Goal: Transaction & Acquisition: Purchase product/service

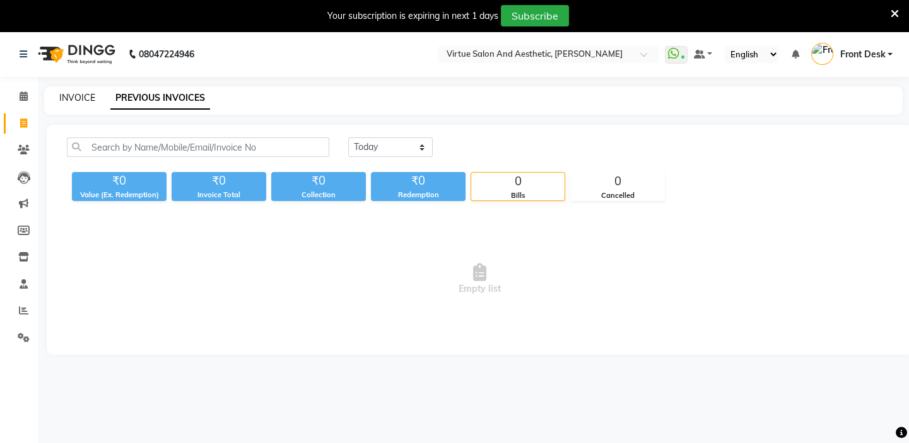
click at [69, 95] on link "INVOICE" at bounding box center [77, 97] width 36 height 11
select select "service"
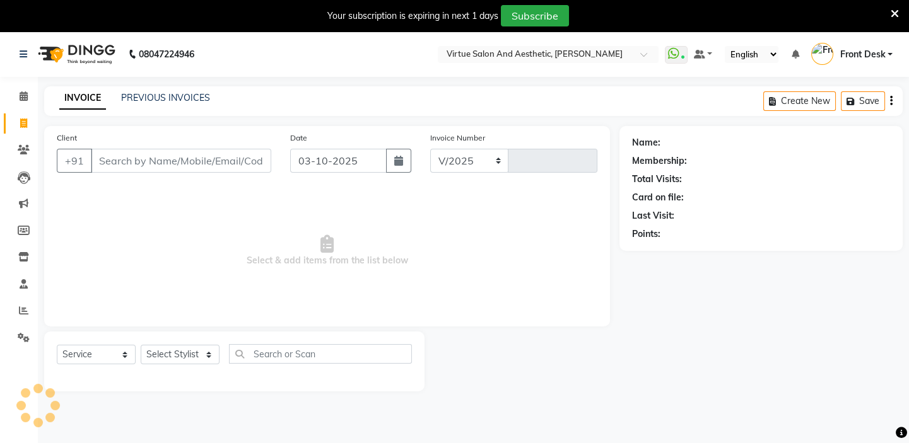
select select "7053"
type input "1452"
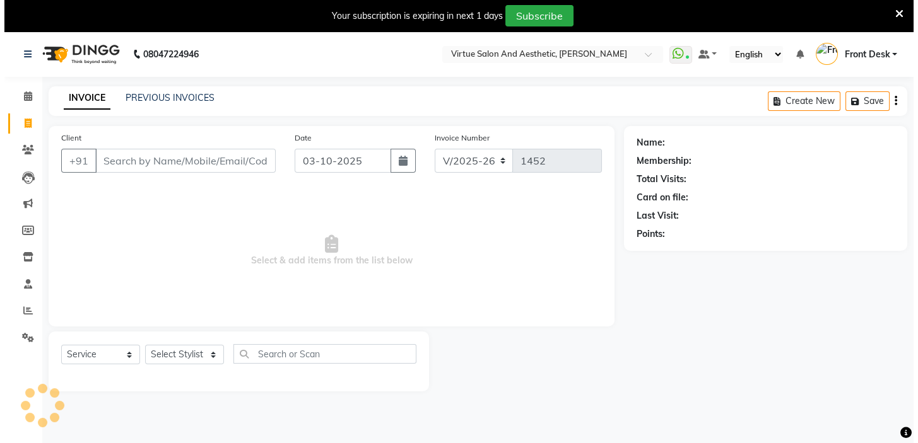
scroll to position [32, 0]
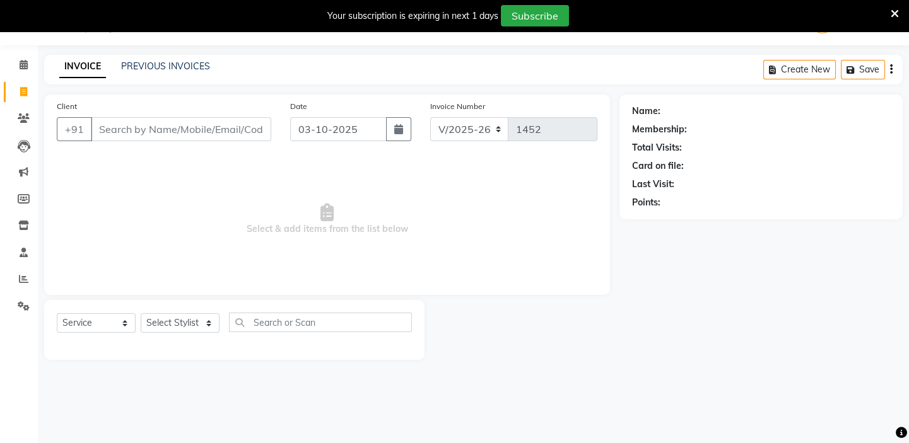
click at [112, 123] on input "Client" at bounding box center [181, 129] width 180 height 24
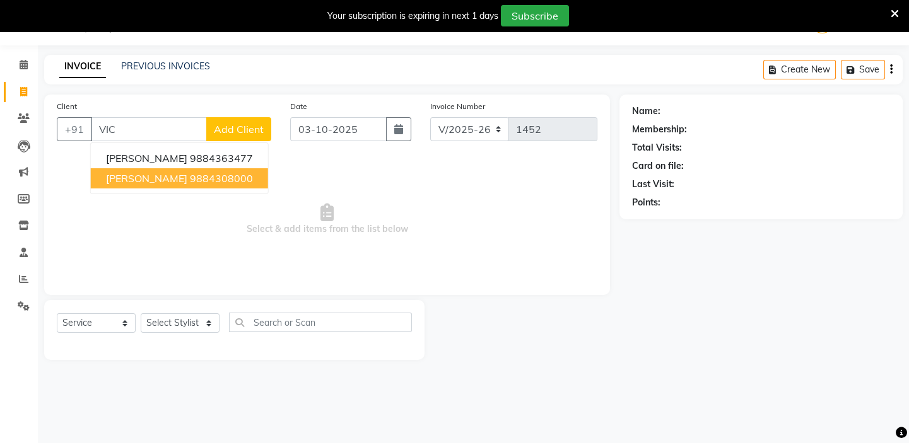
click at [190, 178] on ngb-highlight "9884308000" at bounding box center [221, 178] width 63 height 13
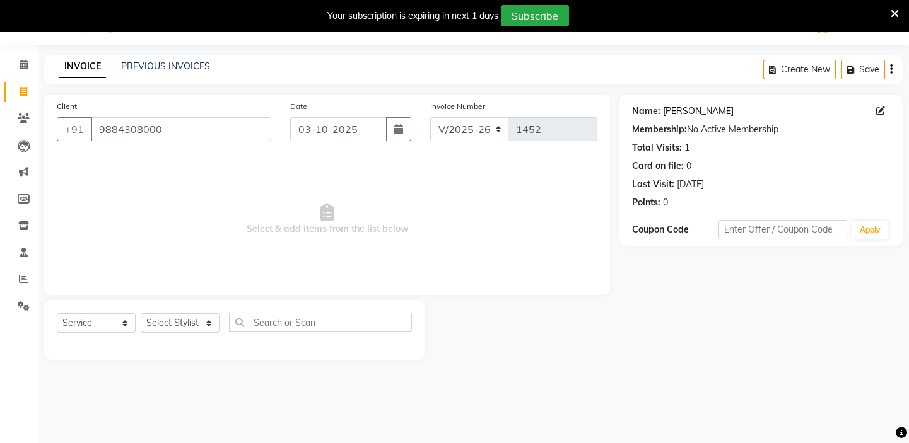
click at [671, 114] on link "Victor" at bounding box center [698, 111] width 71 height 13
click at [189, 127] on input "9884308000" at bounding box center [181, 129] width 180 height 24
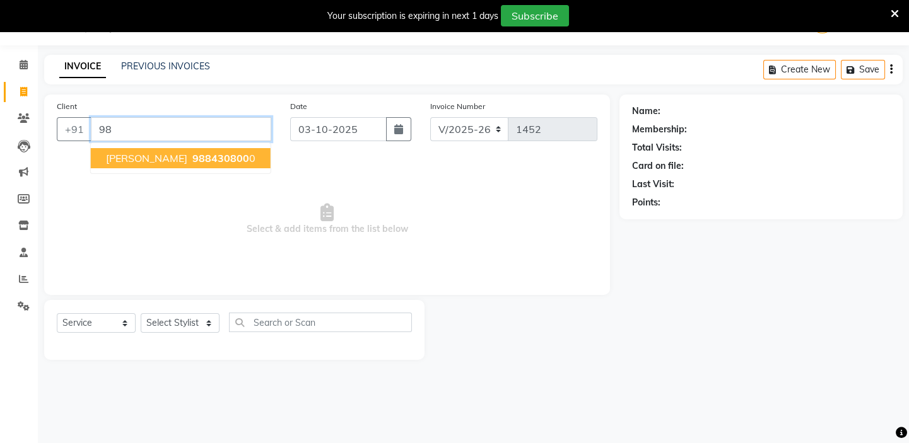
type input "9"
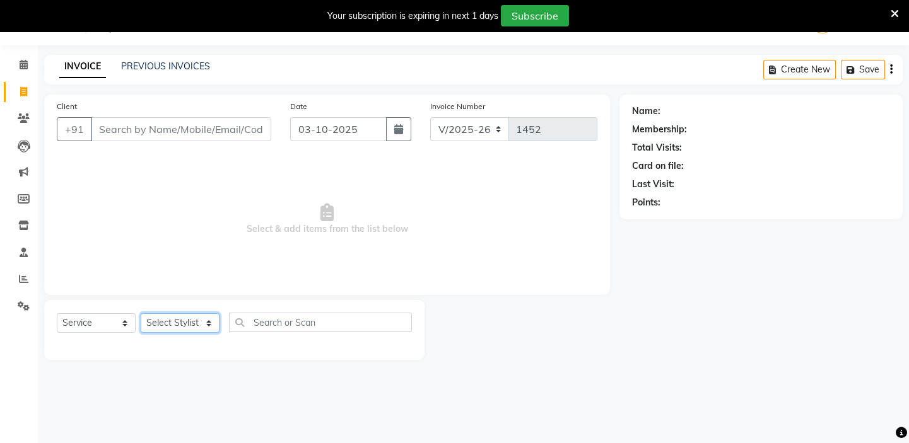
click at [188, 327] on select "Select Stylist BALAJI DIVYA FAMITHA Front Desk ILAKKIYA [PERSON_NAME] [PERSON_N…" at bounding box center [180, 324] width 79 height 20
click at [285, 247] on span "Select & add items from the list below" at bounding box center [327, 219] width 541 height 126
click at [194, 129] on input "Client" at bounding box center [181, 129] width 180 height 24
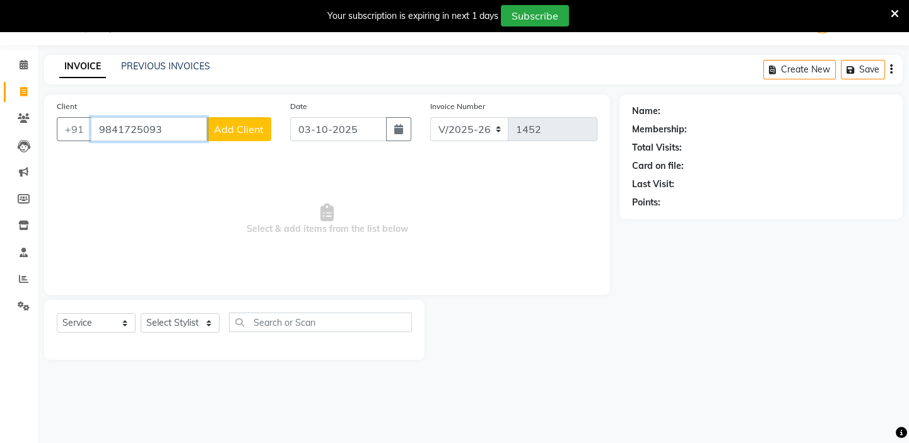
type input "9841725093"
click at [221, 132] on span "Add Client" at bounding box center [239, 129] width 50 height 13
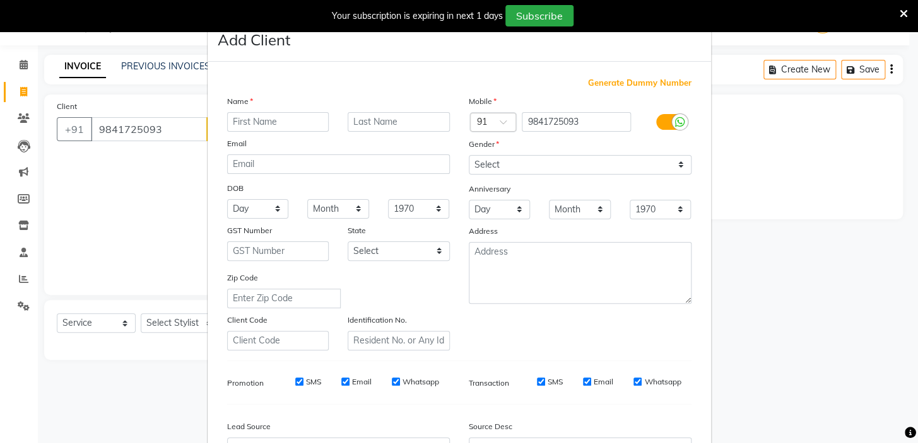
click at [274, 120] on input "text" at bounding box center [278, 122] width 102 height 20
type input "SCHWETHI"
click at [594, 162] on select "Select Male Female Other Prefer Not To Say" at bounding box center [580, 165] width 223 height 20
select select "[DEMOGRAPHIC_DATA]"
click at [469, 155] on select "Select Male Female Other Prefer Not To Say" at bounding box center [580, 165] width 223 height 20
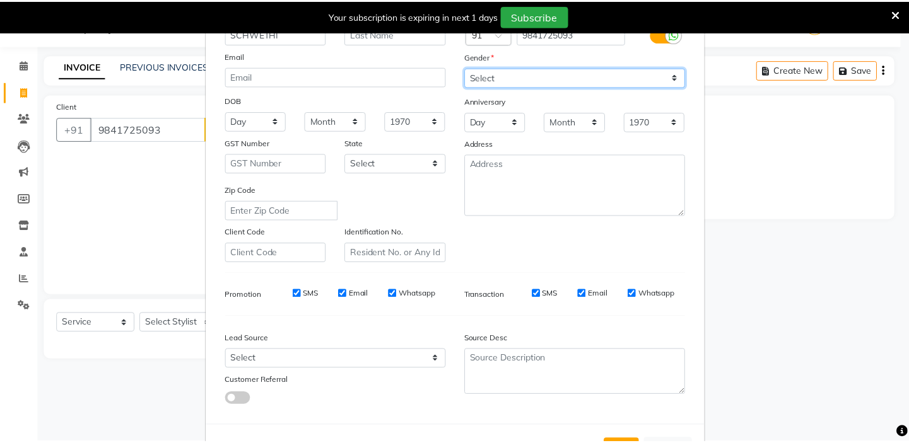
scroll to position [143, 0]
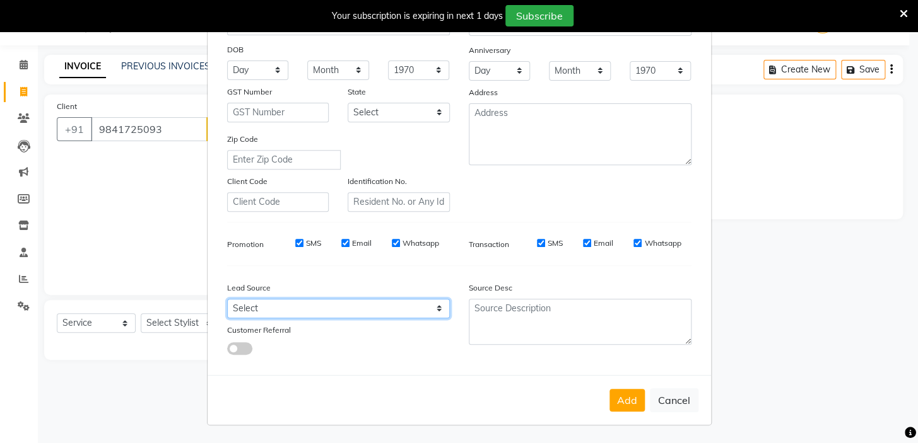
click at [269, 305] on select "Select Walk-in Referral Internet Friend Word of Mouth Advertisement Facebook Ju…" at bounding box center [338, 309] width 223 height 20
select select "48933"
click at [227, 299] on select "Select Walk-in Referral Internet Friend Word of Mouth Advertisement Facebook Ju…" at bounding box center [338, 309] width 223 height 20
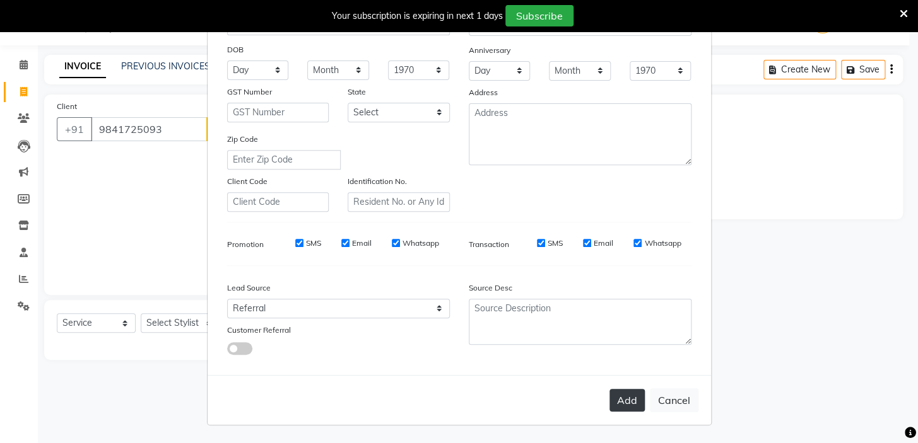
click at [630, 399] on button "Add" at bounding box center [626, 400] width 35 height 23
select select
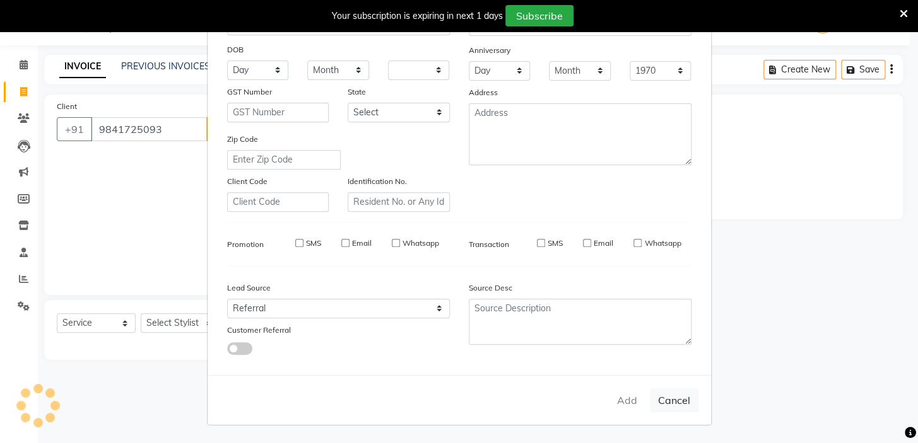
select select
checkbox input "false"
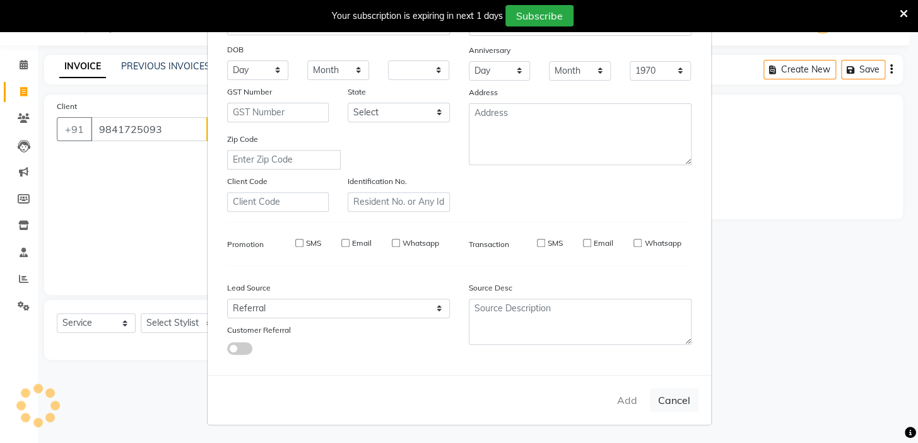
checkbox input "false"
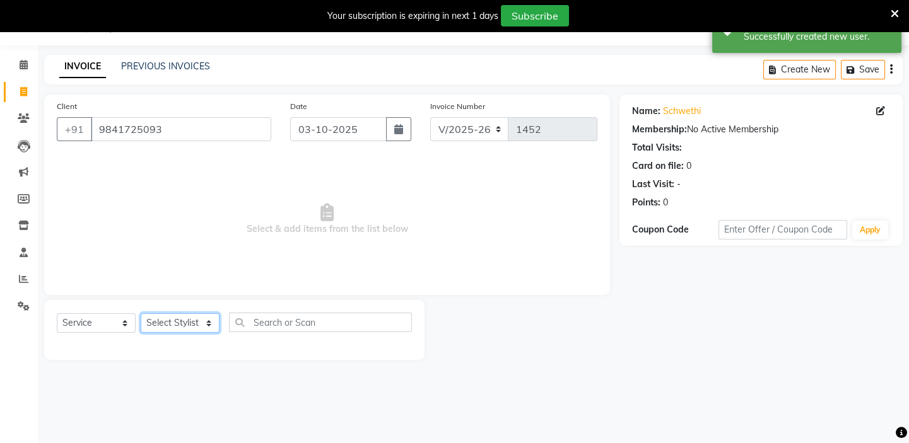
click at [155, 319] on select "Select Stylist BALAJI DIVYA FAMITHA Front Desk ILAKKIYA ISHWARYA Kabilan KESHAV…" at bounding box center [180, 324] width 79 height 20
select select "85219"
click at [141, 314] on select "Select Stylist BALAJI DIVYA FAMITHA Front Desk ILAKKIYA ISHWARYA Kabilan KESHAV…" at bounding box center [180, 324] width 79 height 20
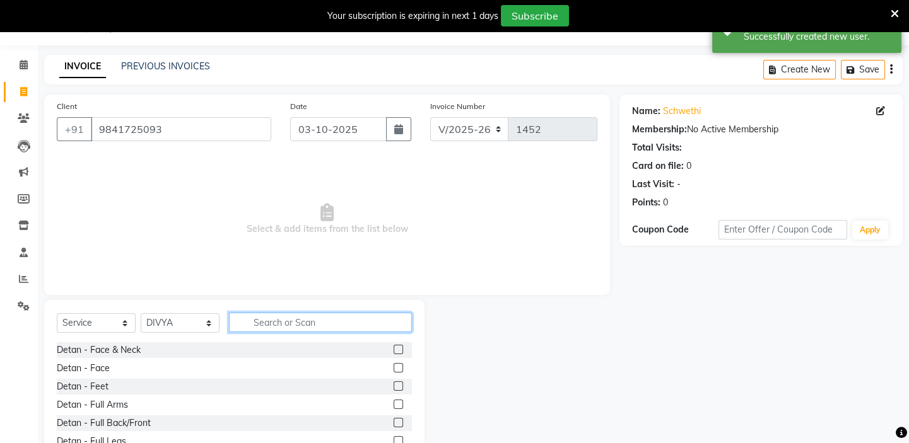
click at [343, 321] on input "text" at bounding box center [320, 323] width 183 height 20
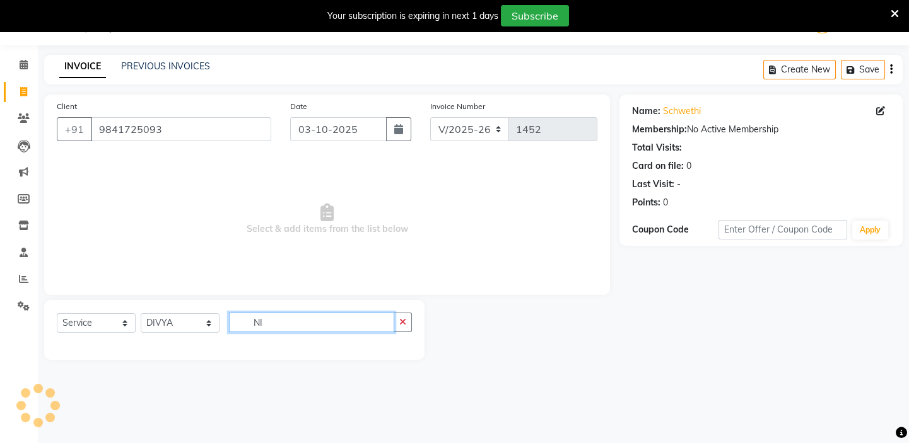
type input "N"
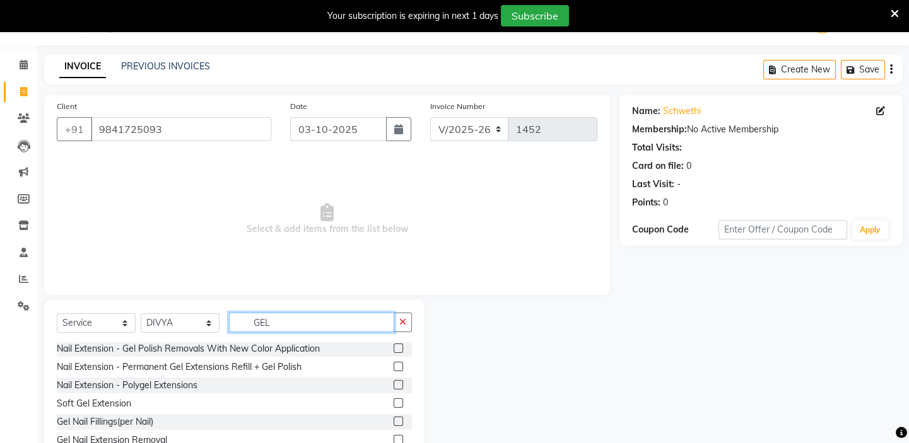
scroll to position [0, 0]
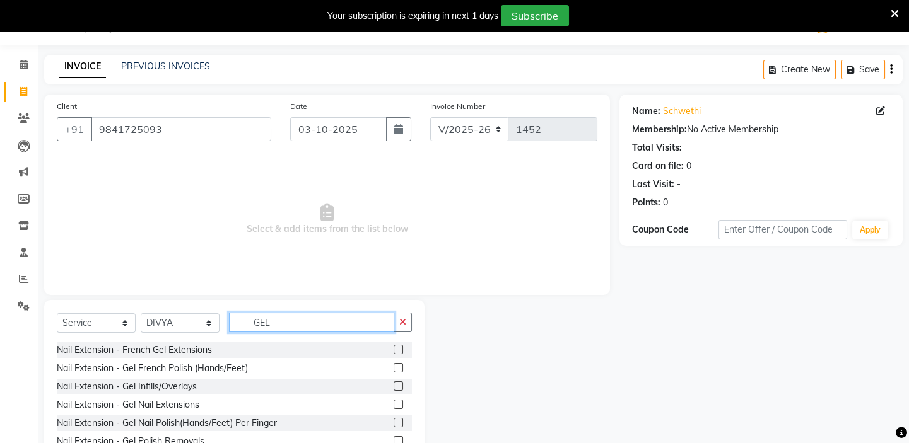
type input "GEL"
click at [394, 385] on label at bounding box center [398, 386] width 9 height 9
click at [394, 385] on input "checkbox" at bounding box center [398, 387] width 8 height 8
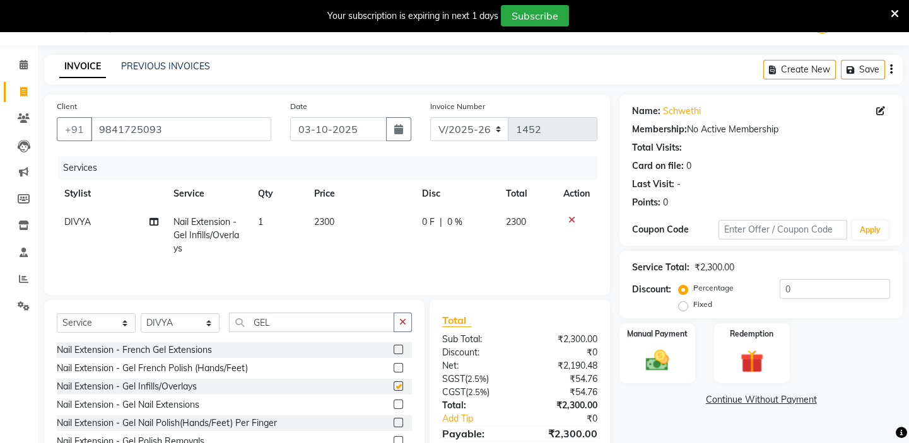
checkbox input "false"
click at [340, 218] on td "2300" at bounding box center [361, 235] width 108 height 55
select select "85219"
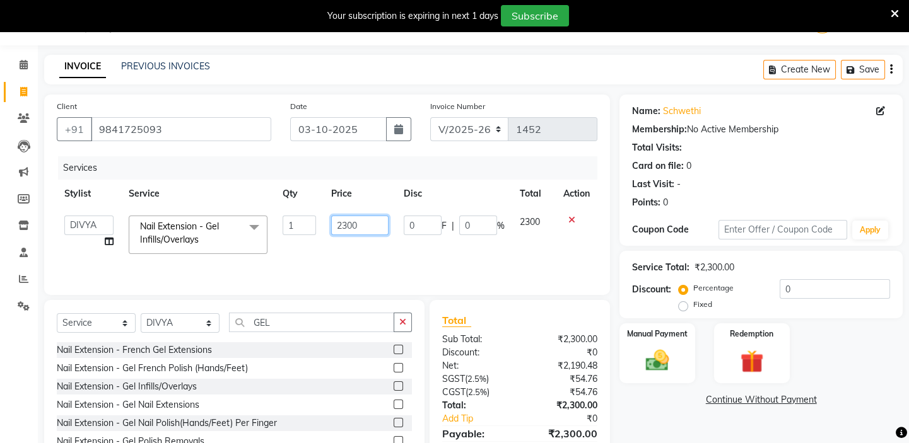
click at [360, 227] on input "2300" at bounding box center [359, 226] width 57 height 20
type input "2"
type input "1650"
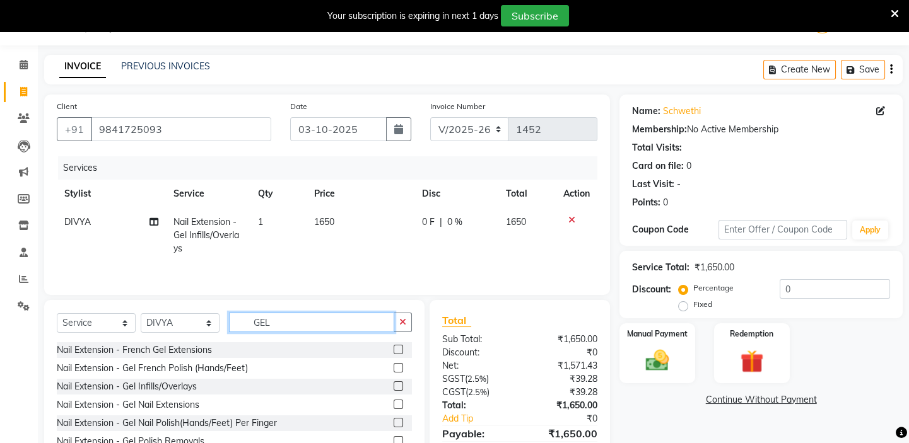
drag, startPoint x: 283, startPoint y: 319, endPoint x: 296, endPoint y: 319, distance: 13.2
click at [285, 319] on input "GEL" at bounding box center [311, 323] width 165 height 20
type input "G"
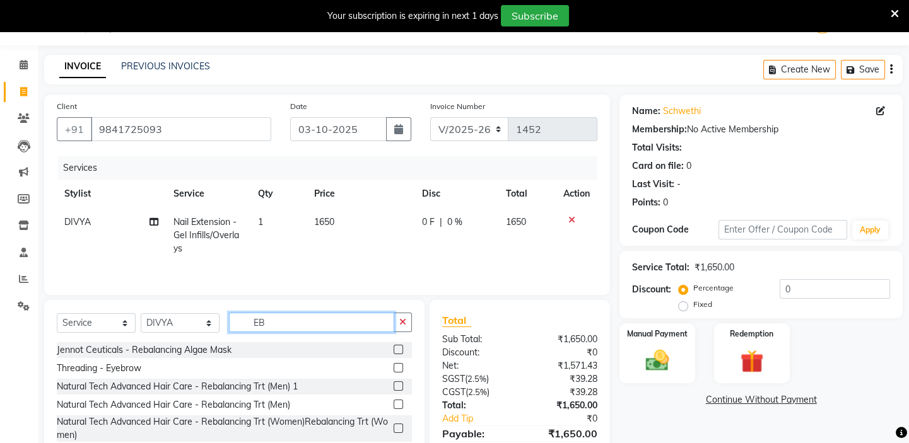
type input "EB"
click at [398, 367] on label at bounding box center [398, 367] width 9 height 9
click at [398, 367] on input "checkbox" at bounding box center [398, 369] width 8 height 8
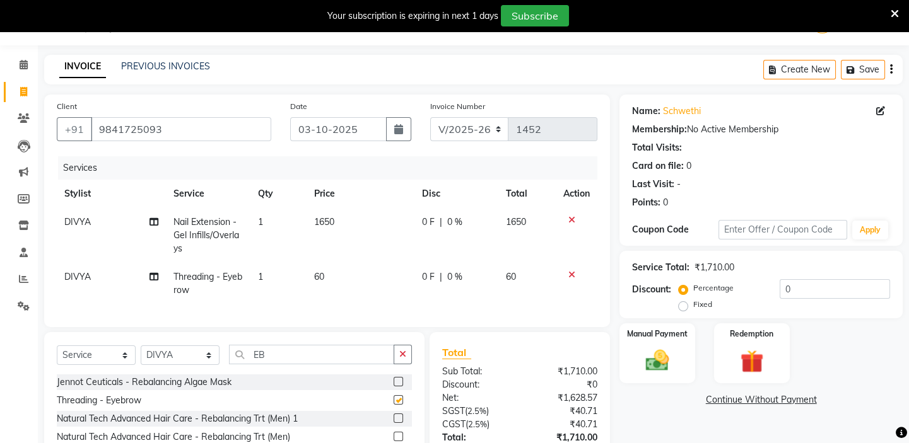
checkbox input "false"
click at [287, 360] on input "EB" at bounding box center [311, 355] width 165 height 20
type input "E"
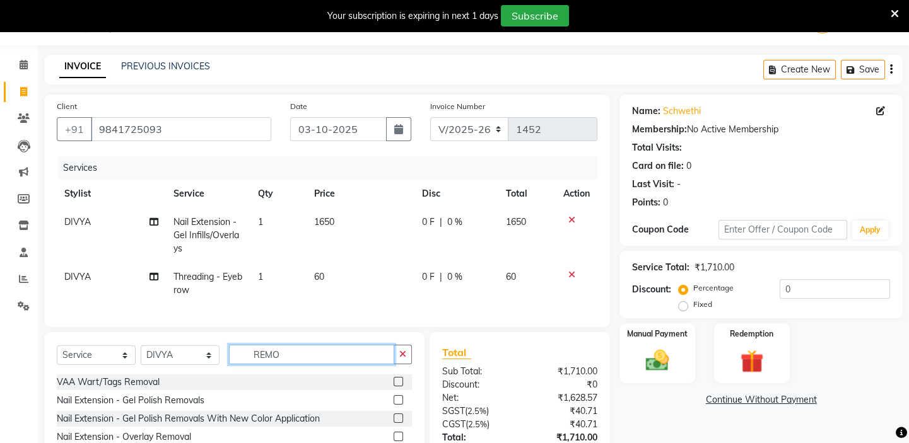
type input "REMO"
click at [394, 405] on label at bounding box center [398, 400] width 9 height 9
click at [394, 405] on input "checkbox" at bounding box center [398, 401] width 8 height 8
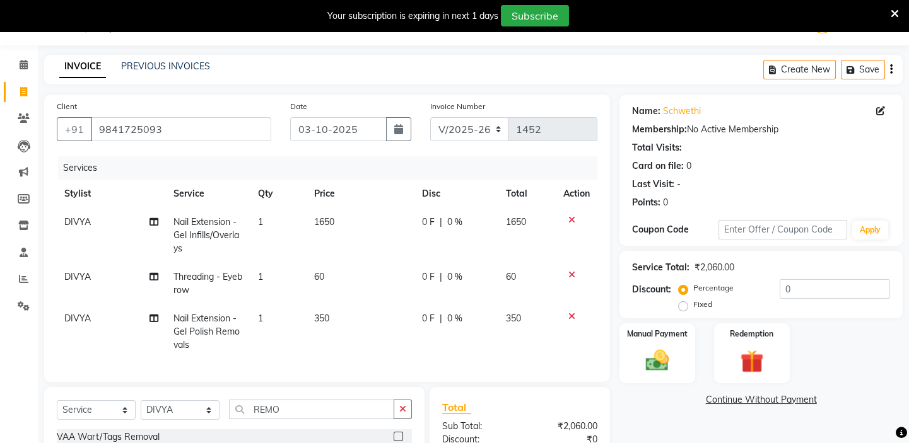
checkbox input "false"
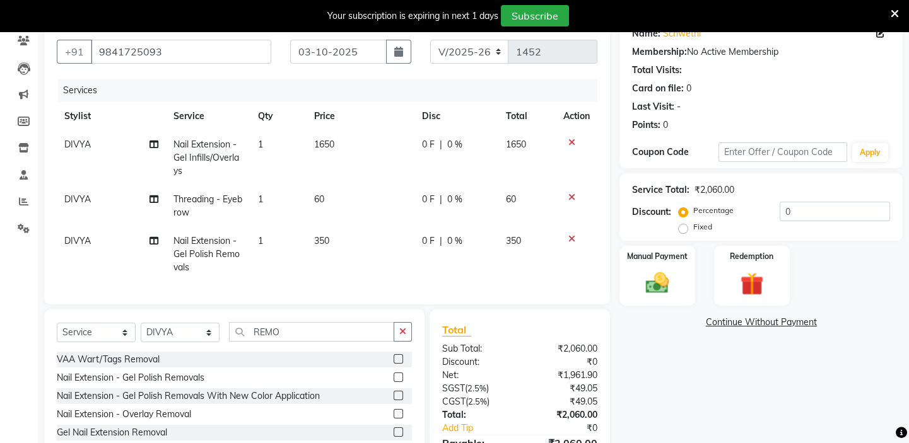
scroll to position [146, 0]
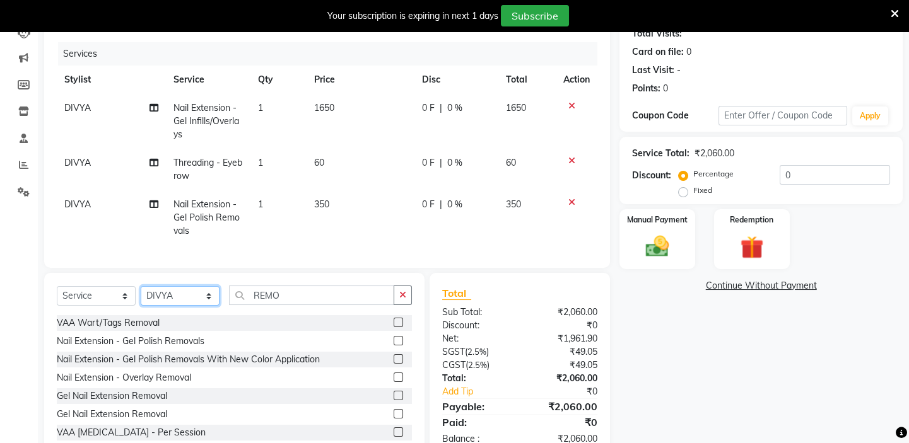
click at [163, 306] on select "Select Stylist BALAJI DIVYA FAMITHA Front Desk ILAKKIYA ISHWARYA Kabilan KESHAV…" at bounding box center [180, 296] width 79 height 20
select select "62507"
click at [141, 295] on select "Select Stylist BALAJI DIVYA FAMITHA Front Desk ILAKKIYA ISHWARYA Kabilan KESHAV…" at bounding box center [180, 296] width 79 height 20
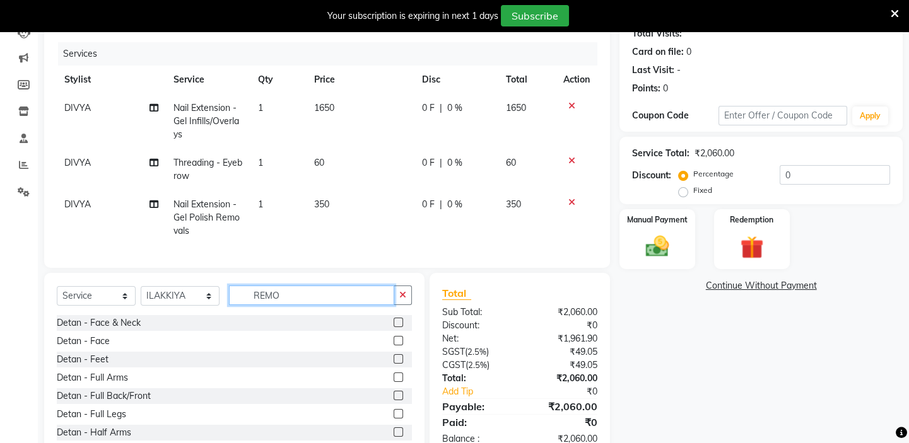
click at [308, 301] on input "REMO" at bounding box center [311, 296] width 165 height 20
type input "R"
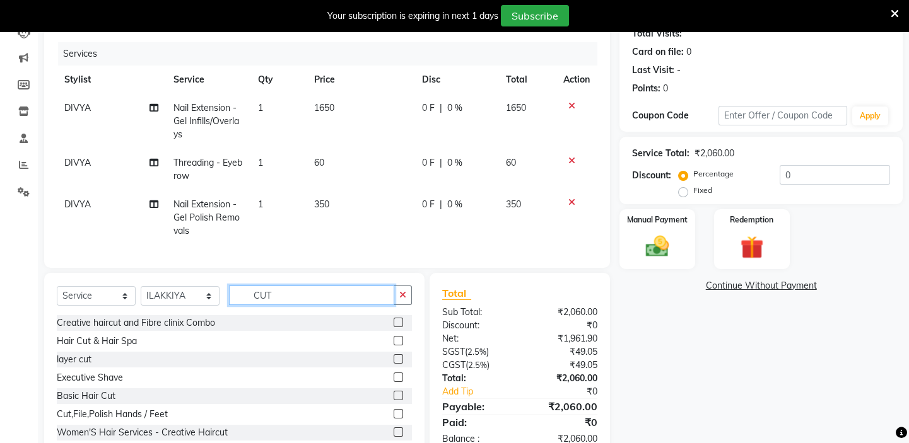
type input "CUT"
click at [394, 419] on label at bounding box center [398, 413] width 9 height 9
click at [394, 419] on input "checkbox" at bounding box center [398, 415] width 8 height 8
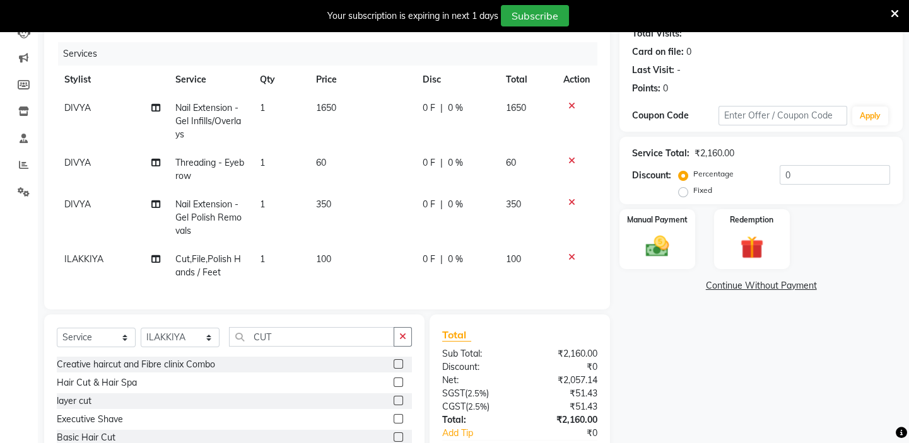
checkbox input "false"
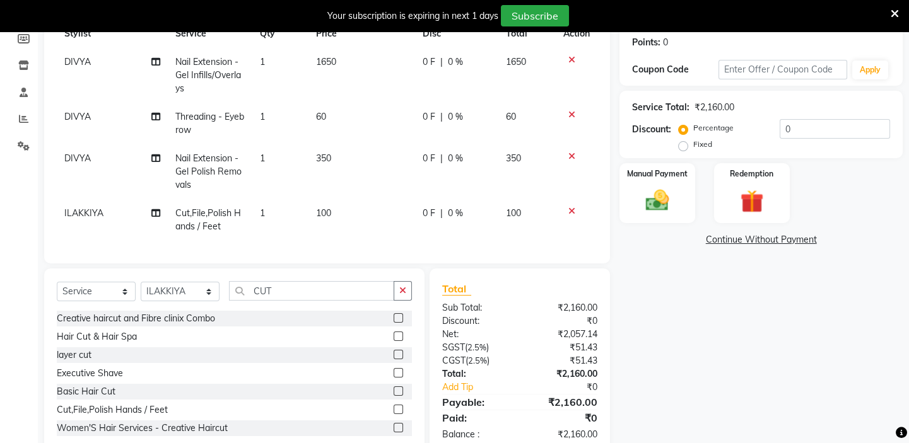
scroll to position [231, 0]
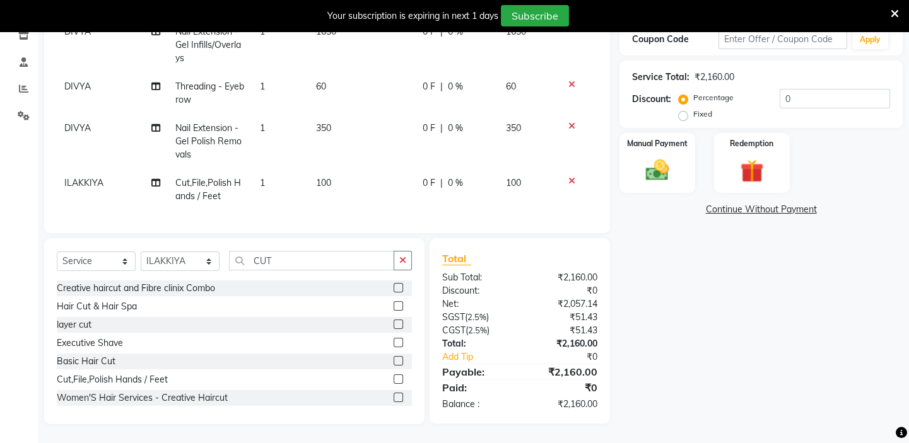
click at [334, 174] on td "100" at bounding box center [361, 190] width 107 height 42
select select "62507"
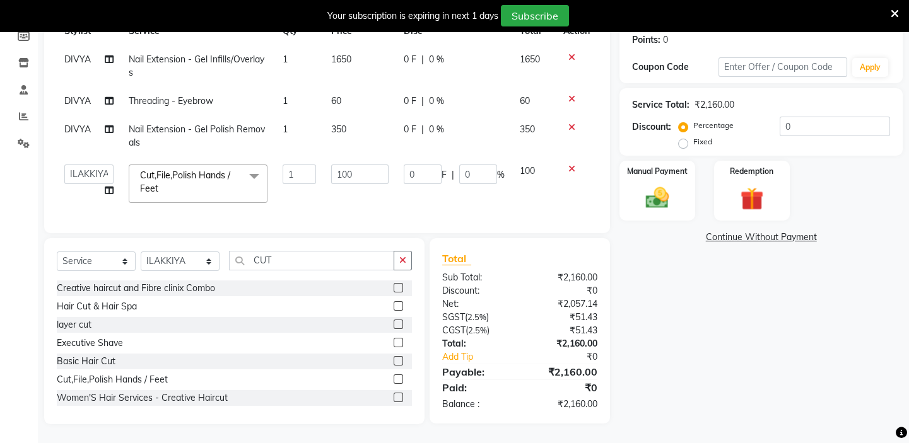
scroll to position [203, 0]
click at [358, 165] on input "100" at bounding box center [359, 175] width 57 height 20
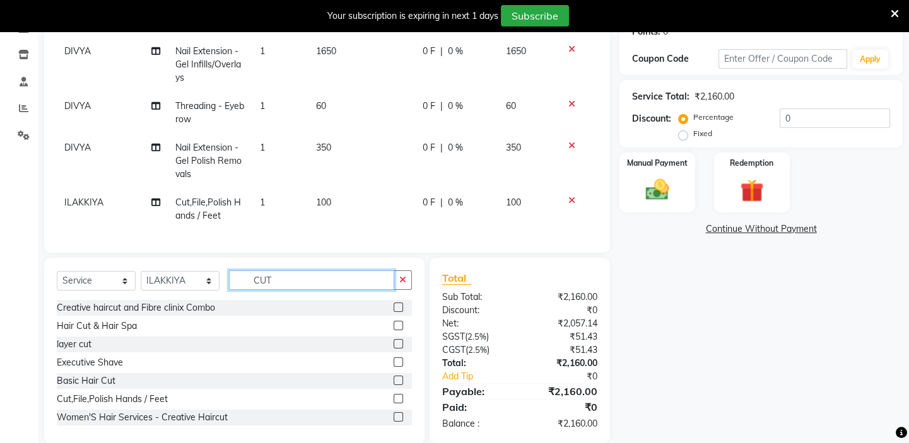
drag, startPoint x: 278, startPoint y: 264, endPoint x: 279, endPoint y: 258, distance: 6.4
click at [279, 261] on div "Client +91 9841725093 Date 03-10-2025 Invoice Number V/2025 V/2025-26 1452 Serv…" at bounding box center [327, 184] width 585 height 520
click at [333, 198] on td "100" at bounding box center [361, 210] width 107 height 42
select select "62507"
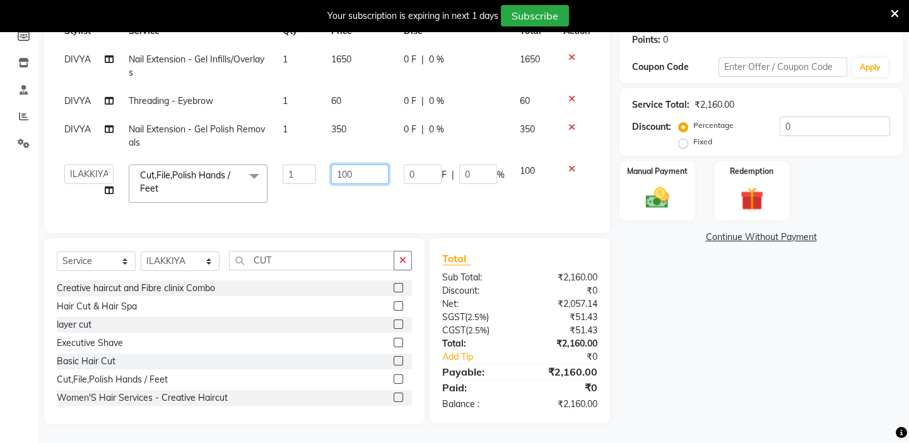
click at [366, 165] on input "100" at bounding box center [359, 175] width 57 height 20
type input "1"
type input "5"
type input "250"
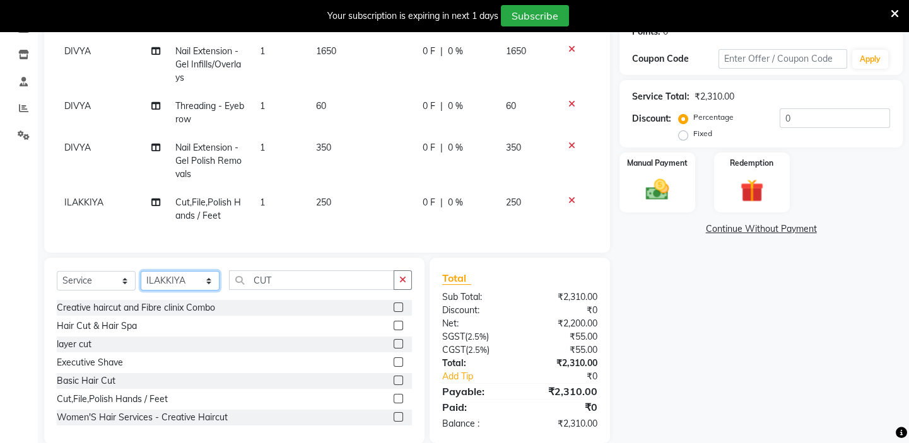
click at [185, 266] on div "Select Service Product Membership Package Voucher Prepaid Gift Card Select Styl…" at bounding box center [234, 351] width 380 height 186
select select "58624"
click at [141, 279] on select "Select Stylist BALAJI DIVYA FAMITHA Front Desk ILAKKIYA ISHWARYA Kabilan KESHAV…" at bounding box center [180, 281] width 79 height 20
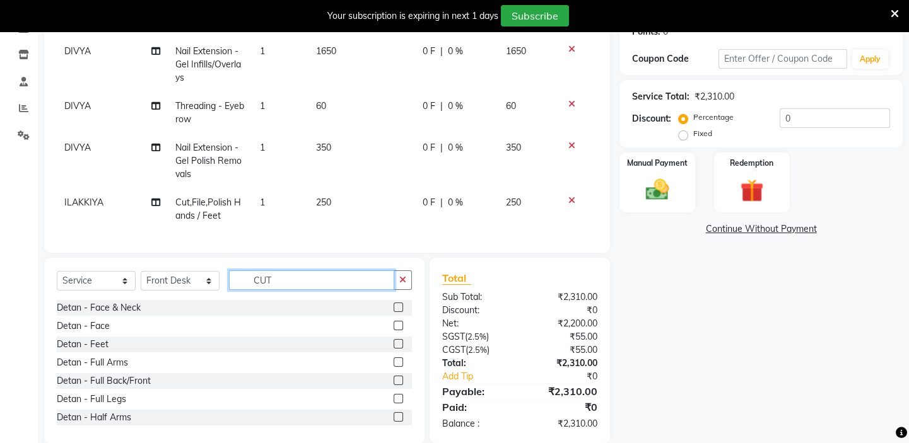
click at [296, 280] on input "CUT" at bounding box center [311, 281] width 165 height 20
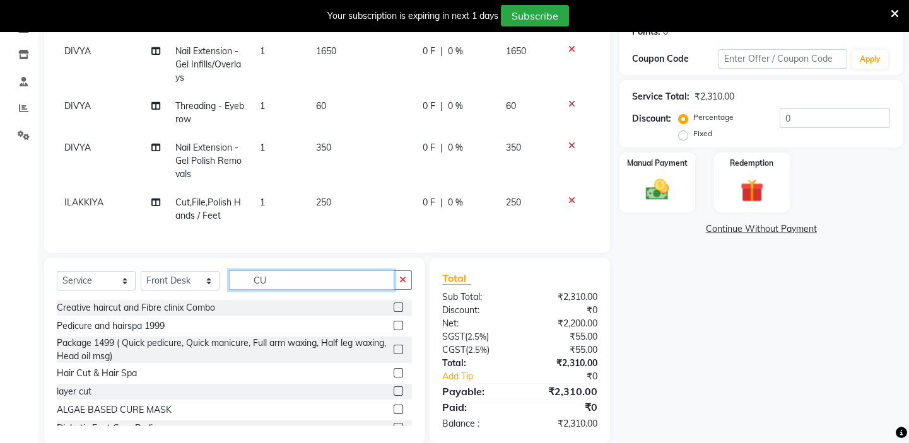
type input "C"
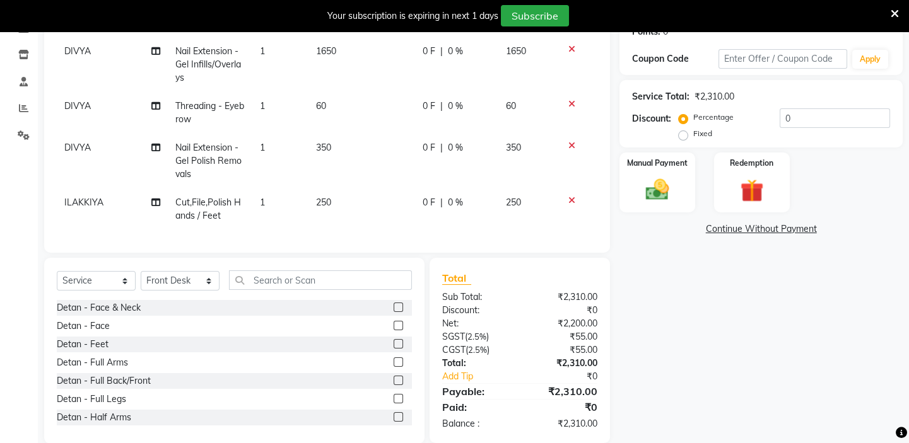
click at [233, 237] on div "Services Stylist Service Qty Price Disc Total Action DIVYA Nail Extension - Gel…" at bounding box center [327, 112] width 541 height 255
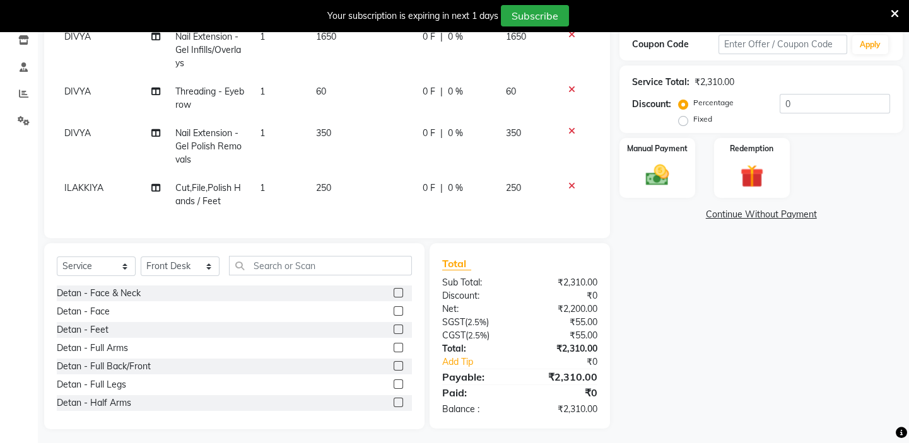
scroll to position [231, 0]
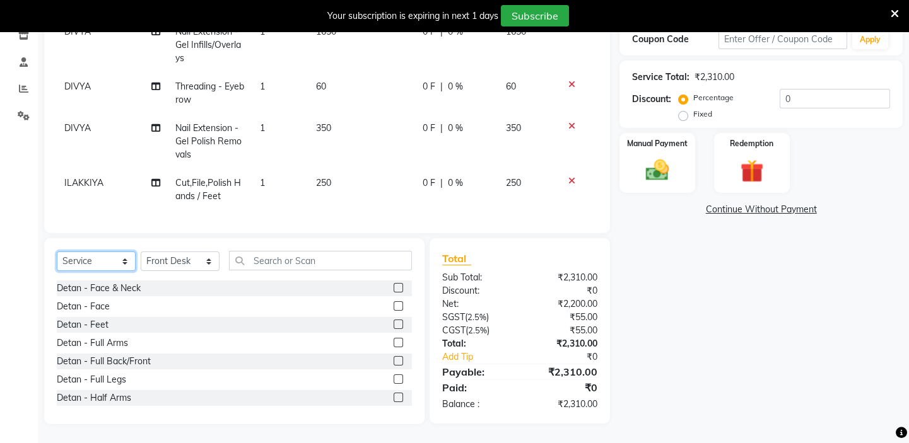
click at [91, 264] on select "Select Service Product Membership Package Voucher Prepaid Gift Card" at bounding box center [96, 262] width 79 height 20
select select "product"
click at [57, 252] on select "Select Service Product Membership Package Voucher Prepaid Gift Card" at bounding box center [96, 262] width 79 height 20
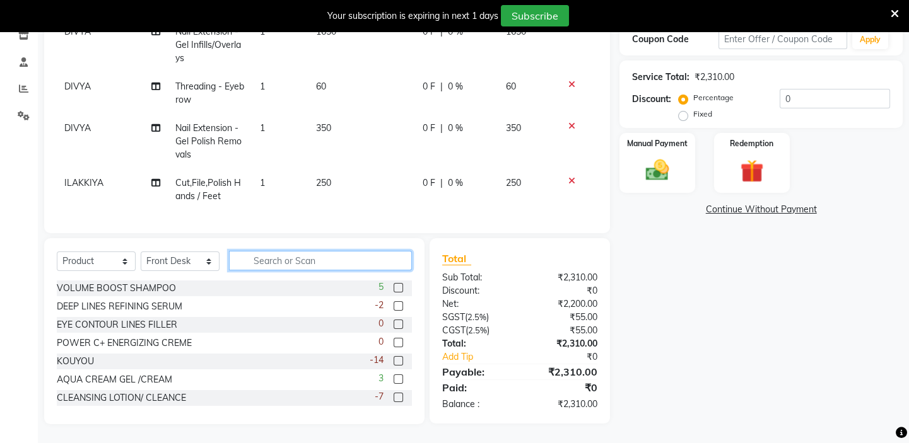
click at [302, 259] on input "text" at bounding box center [320, 261] width 183 height 20
click at [572, 80] on icon at bounding box center [571, 84] width 7 height 9
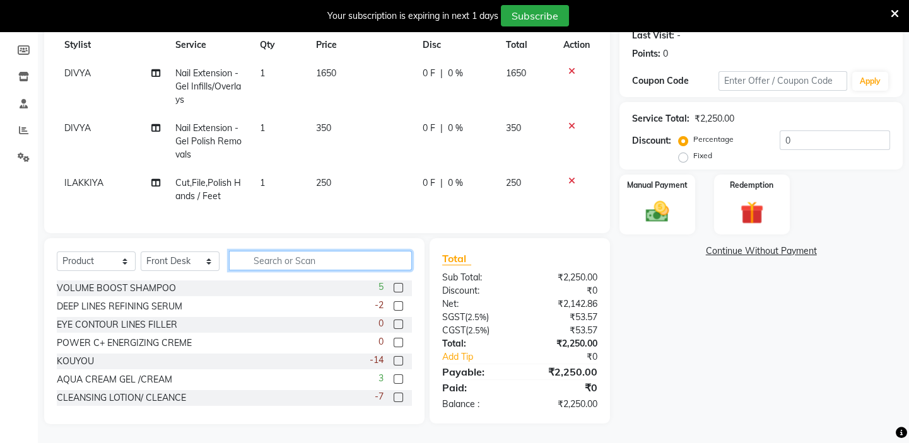
click at [276, 259] on input "text" at bounding box center [320, 261] width 183 height 20
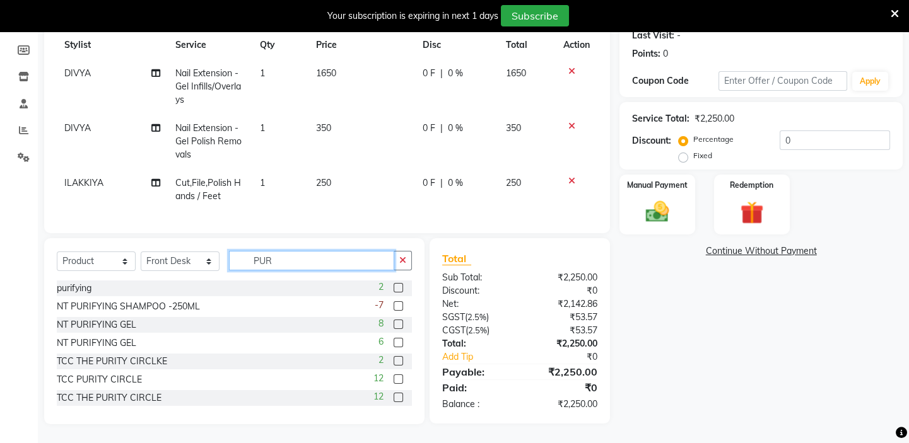
type input "PUR"
click at [394, 305] on label at bounding box center [398, 306] width 9 height 9
click at [394, 305] on input "checkbox" at bounding box center [398, 307] width 8 height 8
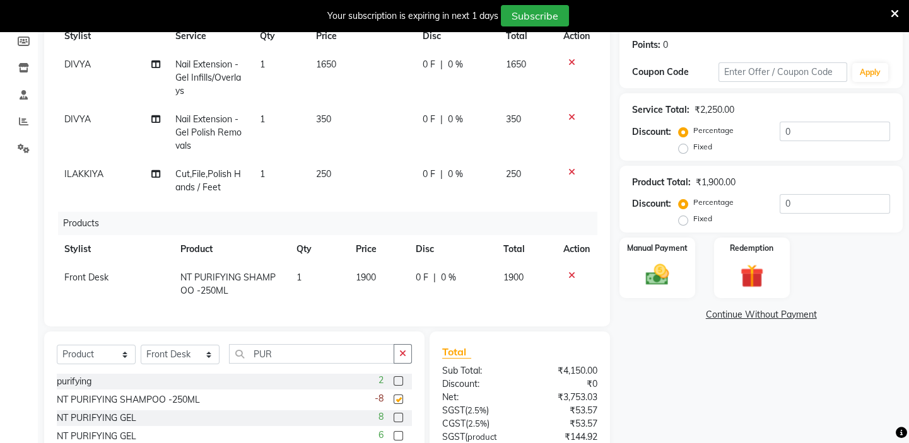
checkbox input "false"
click at [283, 348] on input "PUR" at bounding box center [311, 354] width 165 height 20
type input "P"
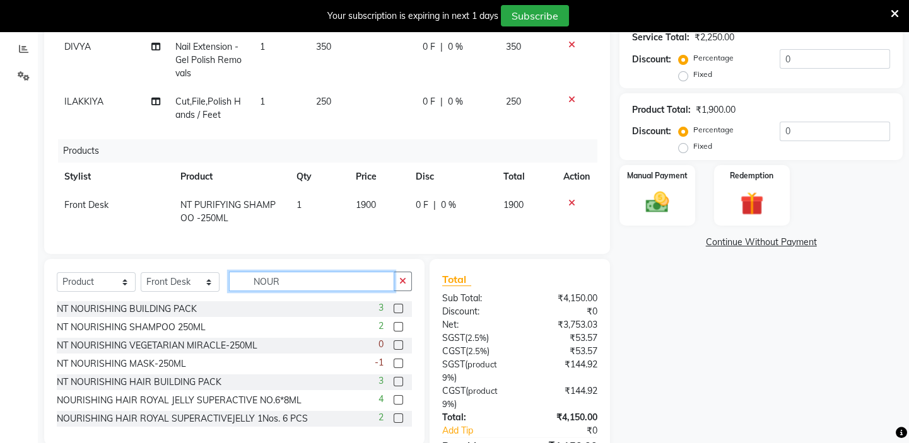
scroll to position [303, 0]
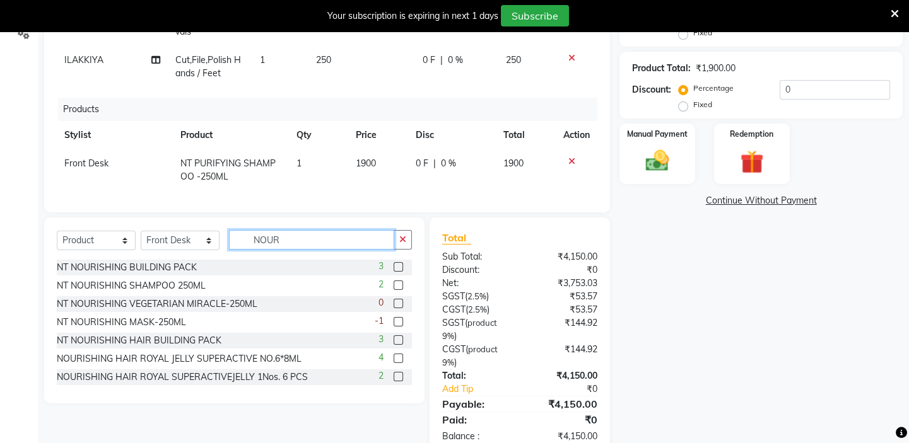
type input "NOUR"
click at [394, 321] on label at bounding box center [398, 321] width 9 height 9
click at [394, 321] on input "checkbox" at bounding box center [398, 323] width 8 height 8
click at [394, 320] on label at bounding box center [398, 321] width 9 height 9
click at [394, 320] on input "checkbox" at bounding box center [398, 323] width 8 height 8
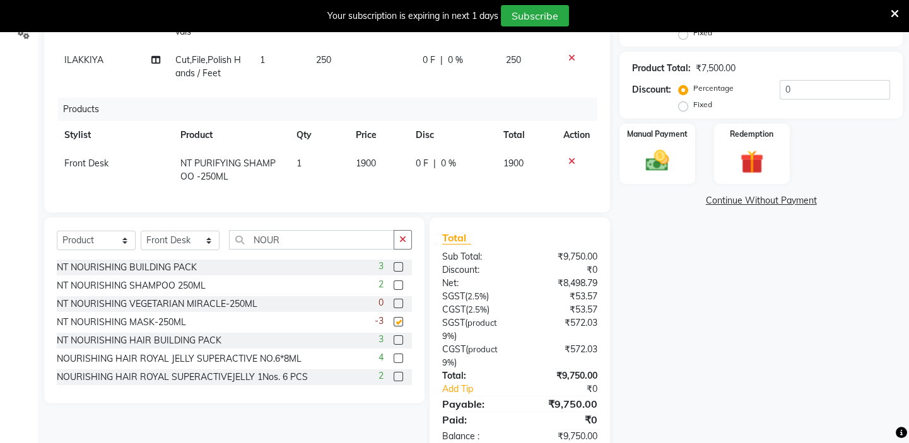
checkbox input "false"
click at [394, 302] on label at bounding box center [398, 303] width 9 height 9
click at [394, 302] on input "checkbox" at bounding box center [398, 304] width 8 height 8
checkbox input "false"
click at [394, 267] on label at bounding box center [398, 266] width 9 height 9
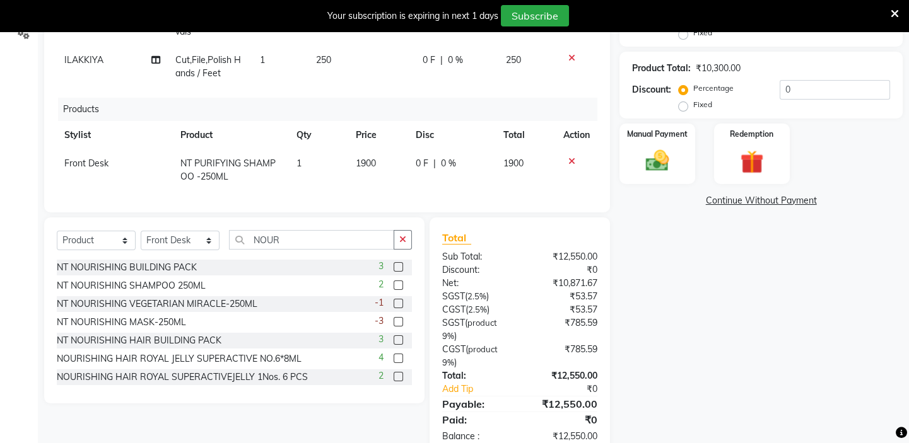
click at [394, 267] on input "checkbox" at bounding box center [398, 268] width 8 height 8
click at [394, 264] on label at bounding box center [398, 266] width 9 height 9
click at [394, 264] on input "checkbox" at bounding box center [398, 268] width 8 height 8
click at [394, 267] on label at bounding box center [398, 266] width 9 height 9
click at [394, 267] on input "checkbox" at bounding box center [398, 268] width 8 height 8
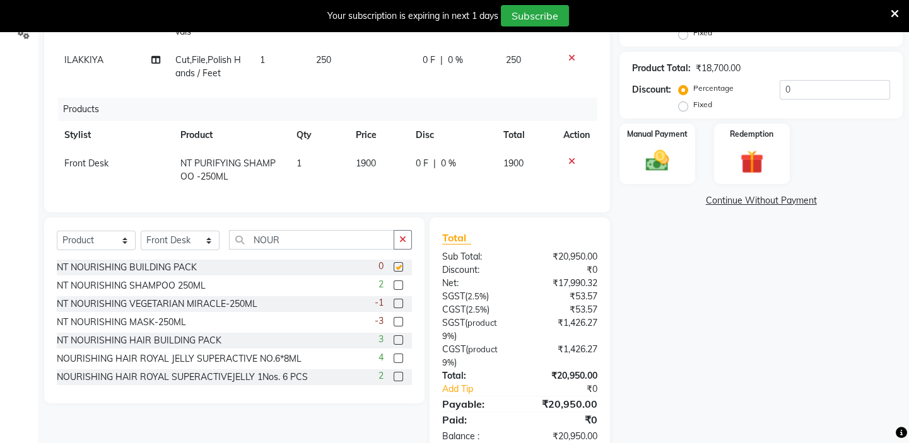
checkbox input "false"
click at [394, 357] on label at bounding box center [398, 358] width 9 height 9
click at [394, 357] on input "checkbox" at bounding box center [398, 359] width 8 height 8
checkbox input "false"
click at [394, 375] on label at bounding box center [398, 376] width 9 height 9
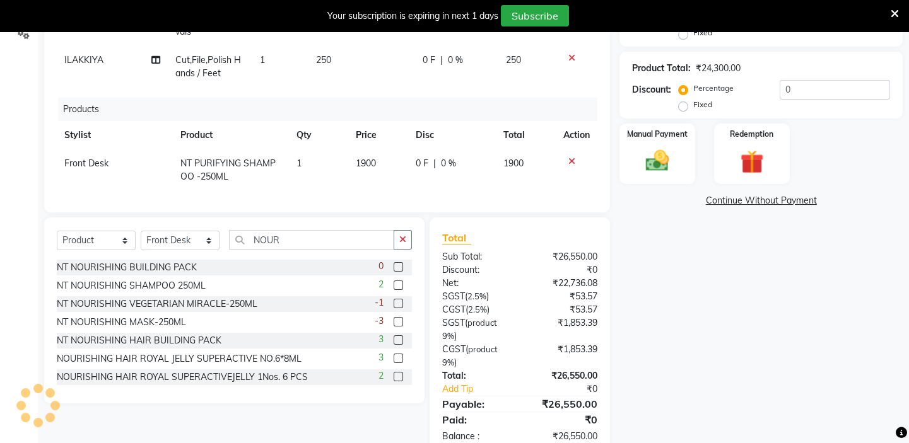
click at [394, 375] on input "checkbox" at bounding box center [398, 377] width 8 height 8
click at [397, 375] on div "1" at bounding box center [395, 378] width 33 height 16
click at [394, 380] on label at bounding box center [398, 376] width 9 height 9
click at [394, 380] on input "checkbox" at bounding box center [398, 377] width 8 height 8
checkbox input "false"
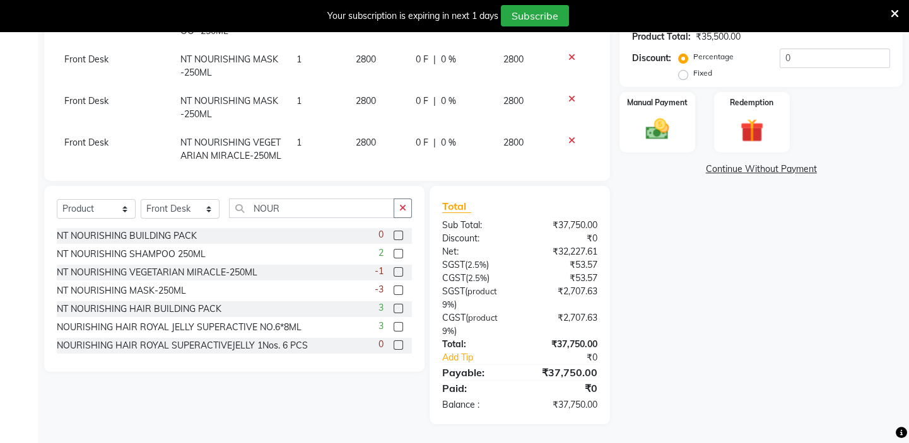
scroll to position [160, 0]
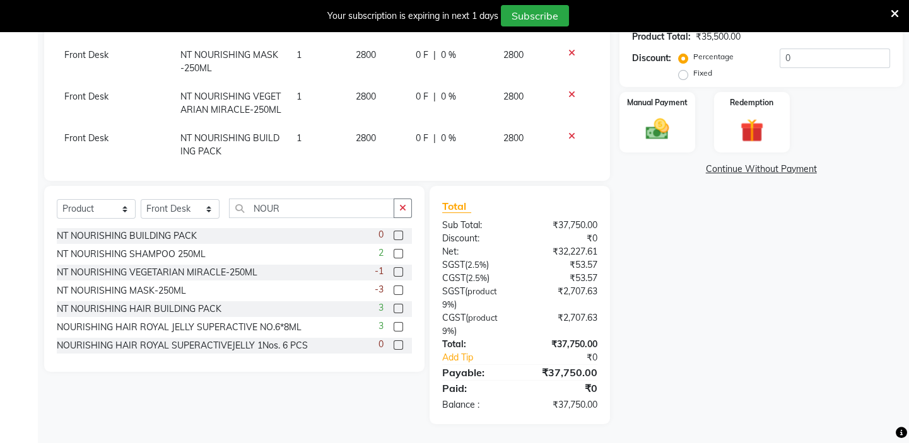
click at [568, 141] on icon at bounding box center [571, 136] width 7 height 9
click at [568, 94] on icon at bounding box center [571, 94] width 7 height 9
click at [568, 134] on icon at bounding box center [571, 136] width 7 height 9
click at [568, 91] on icon at bounding box center [571, 94] width 7 height 9
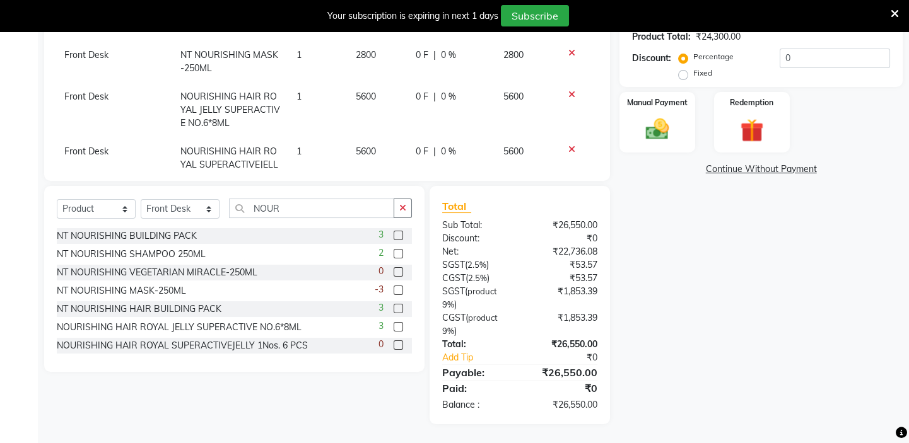
click at [568, 91] on icon at bounding box center [571, 94] width 7 height 9
click at [568, 95] on icon at bounding box center [571, 94] width 7 height 9
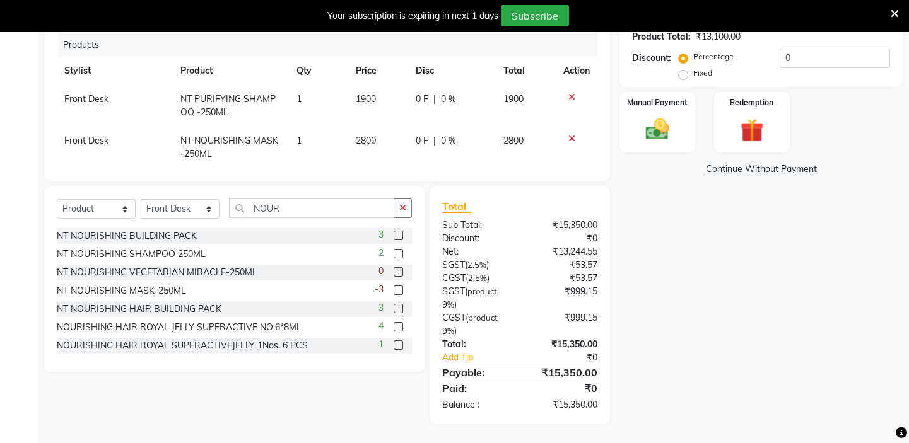
scroll to position [148, 0]
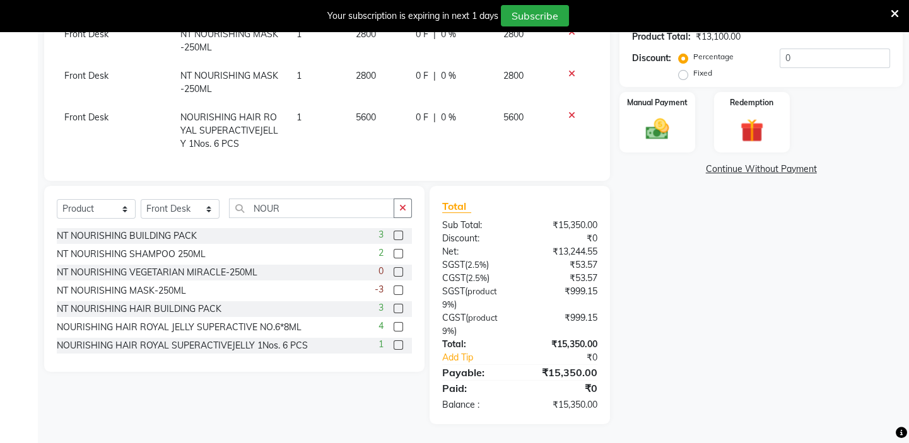
click at [568, 111] on icon at bounding box center [571, 115] width 7 height 9
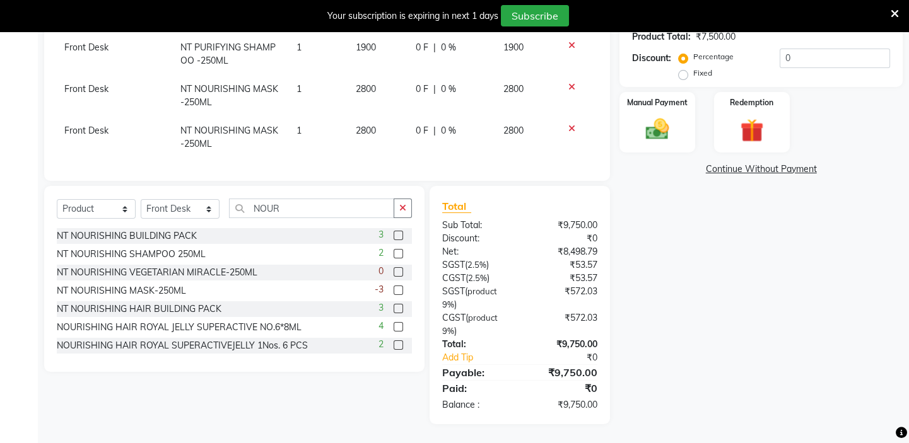
click at [568, 83] on icon at bounding box center [571, 87] width 7 height 9
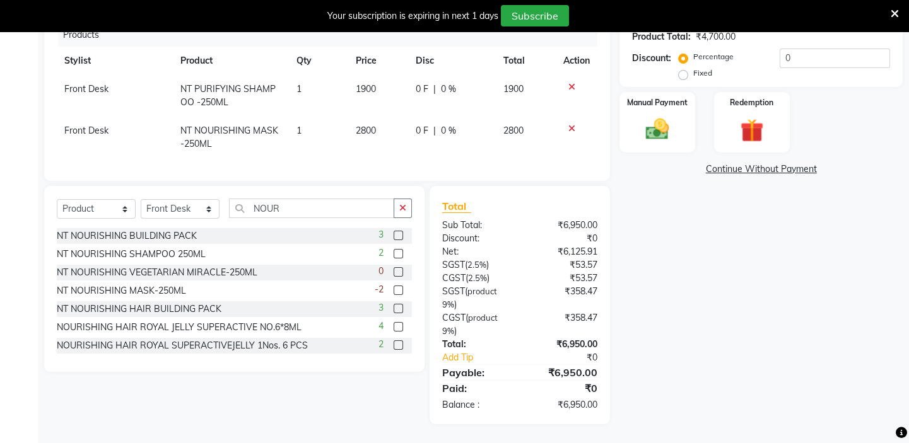
click at [372, 120] on td "2800" at bounding box center [378, 138] width 60 height 42
select select "58624"
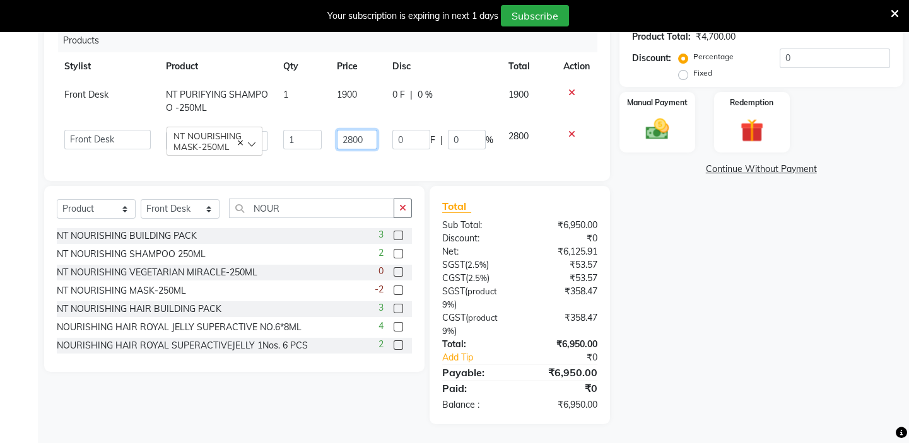
click at [356, 130] on input "2800" at bounding box center [357, 140] width 40 height 20
type input "2"
type input "3100"
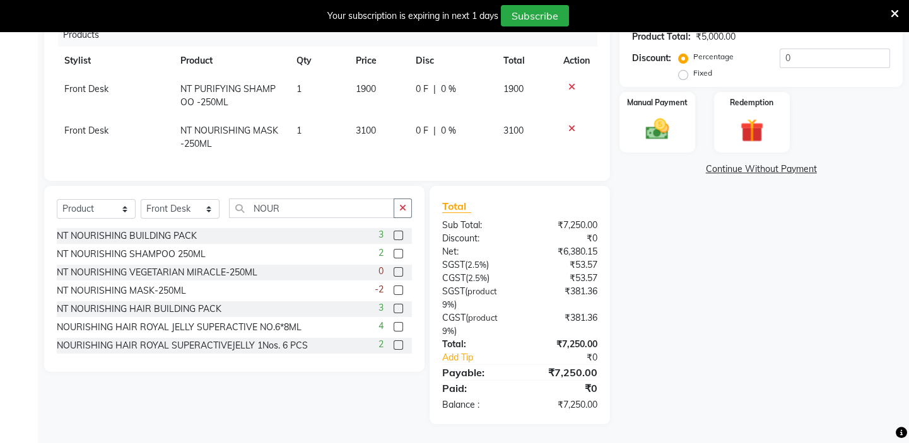
click at [664, 228] on div "Name: Schwethi Membership: No Active Membership Total Visits: Card on file: 0 L…" at bounding box center [765, 107] width 293 height 633
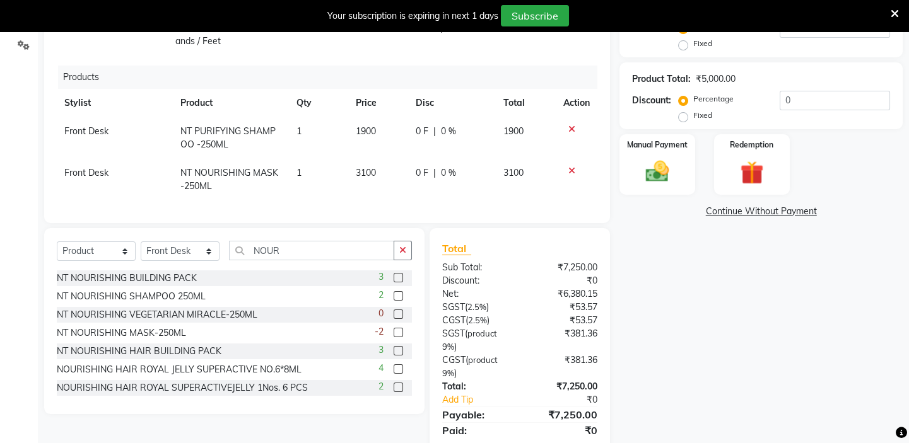
scroll to position [336, 0]
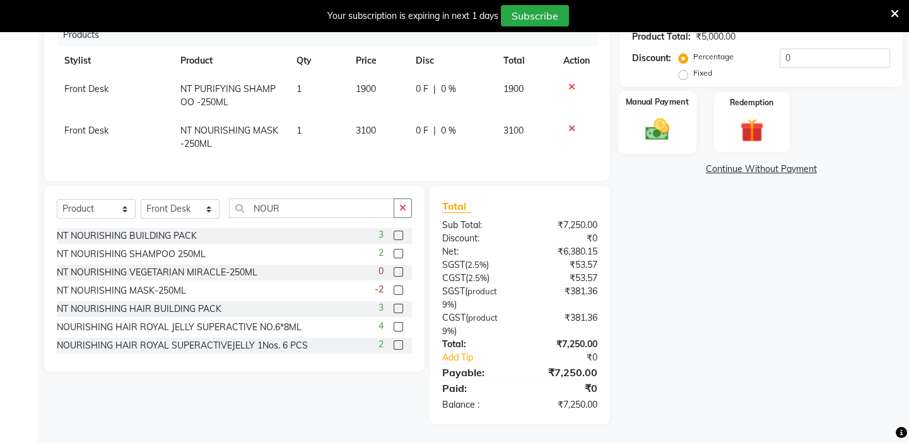
click at [649, 125] on img at bounding box center [657, 130] width 39 height 28
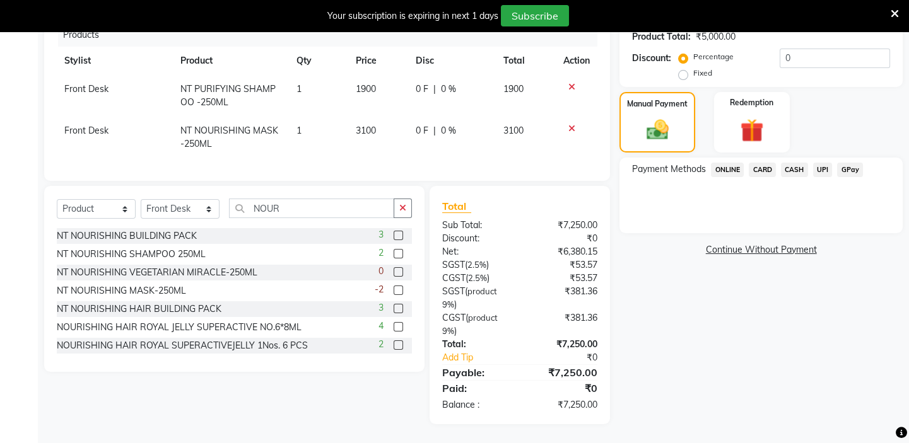
click at [763, 169] on span "CARD" at bounding box center [762, 170] width 27 height 15
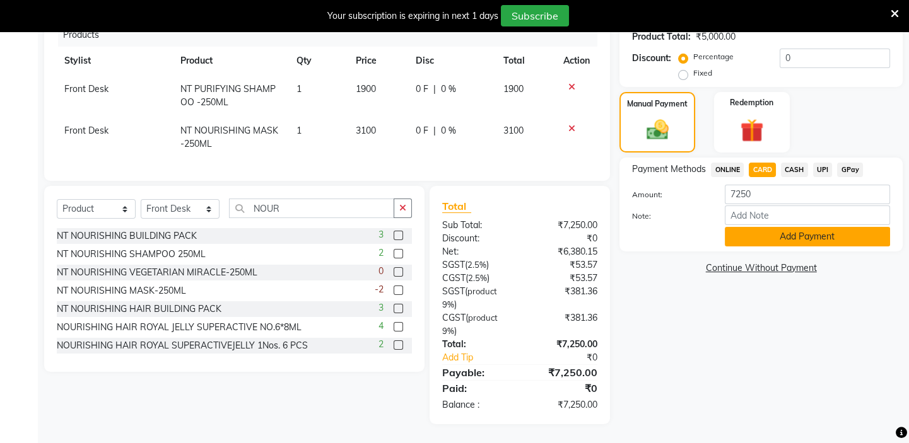
click at [808, 233] on button "Add Payment" at bounding box center [807, 237] width 165 height 20
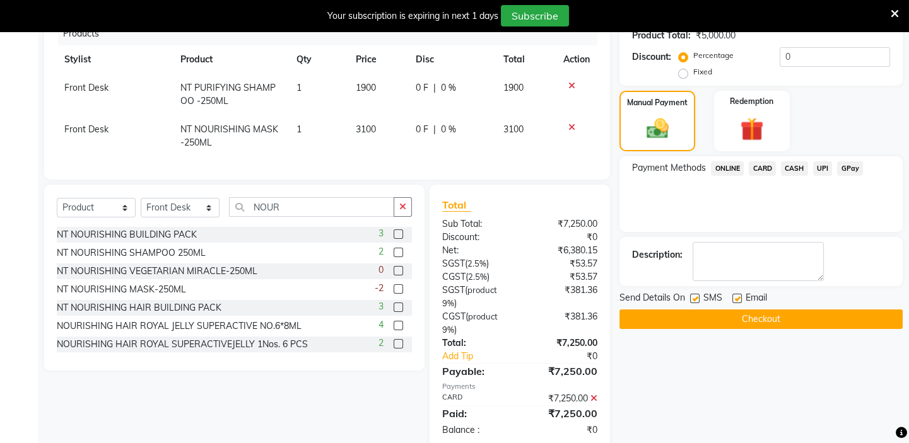
click at [783, 319] on button "Checkout" at bounding box center [760, 320] width 283 height 20
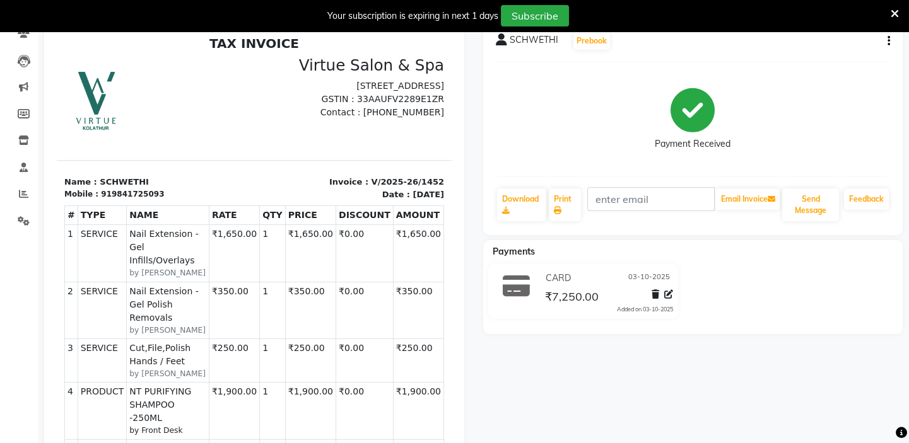
scroll to position [114, 0]
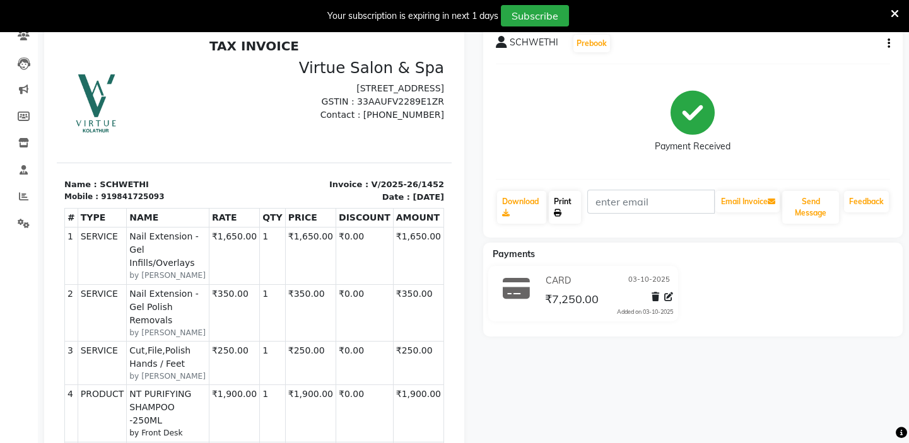
click at [563, 208] on link "Print" at bounding box center [565, 207] width 32 height 33
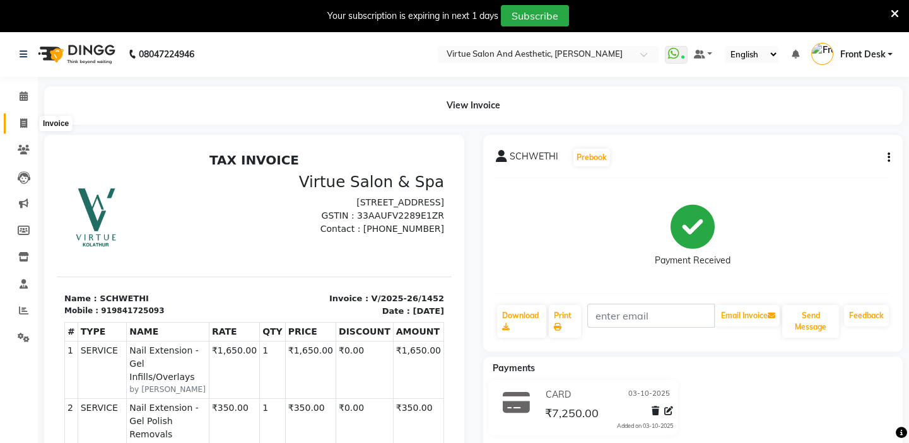
click at [23, 124] on icon at bounding box center [23, 123] width 7 height 9
select select "service"
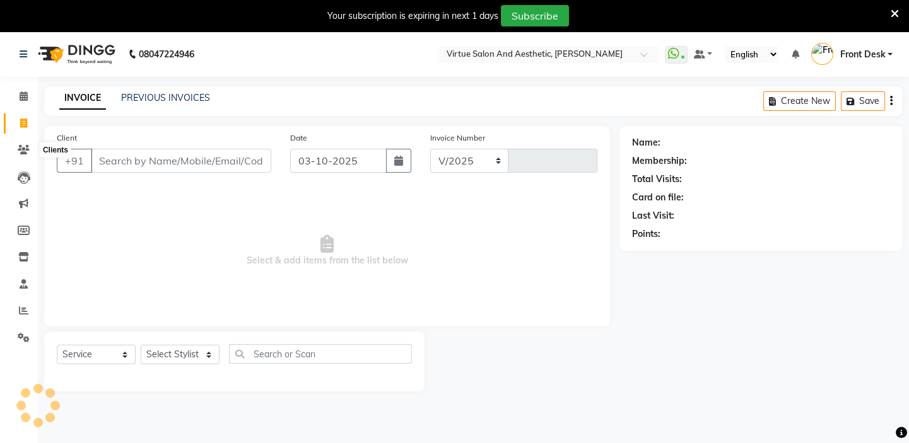
select select "7053"
type input "1453"
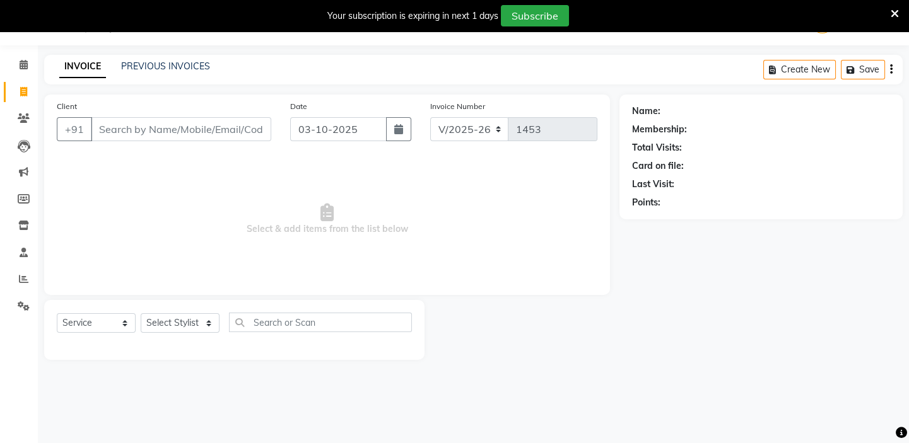
click at [122, 126] on input "Client" at bounding box center [181, 129] width 180 height 24
click at [181, 321] on select "Select Stylist BALAJI DIVYA FAMITHA Front Desk ILAKKIYA ISHWARYA Kabilan KESHAV…" at bounding box center [180, 324] width 79 height 20
click at [141, 314] on select "Select Stylist BALAJI DIVYA FAMITHA Front Desk ILAKKIYA ISHWARYA Kabilan KESHAV…" at bounding box center [180, 324] width 79 height 20
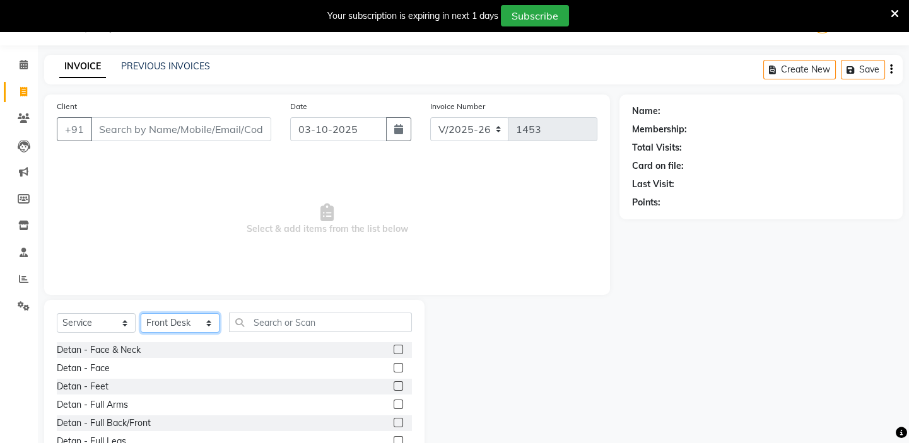
click at [189, 325] on select "Select Stylist BALAJI DIVYA FAMITHA Front Desk ILAKKIYA ISHWARYA Kabilan KESHAV…" at bounding box center [180, 324] width 79 height 20
select select "59062"
click at [141, 314] on select "Select Stylist BALAJI DIVYA FAMITHA Front Desk ILAKKIYA ISHWARYA Kabilan KESHAV…" at bounding box center [180, 324] width 79 height 20
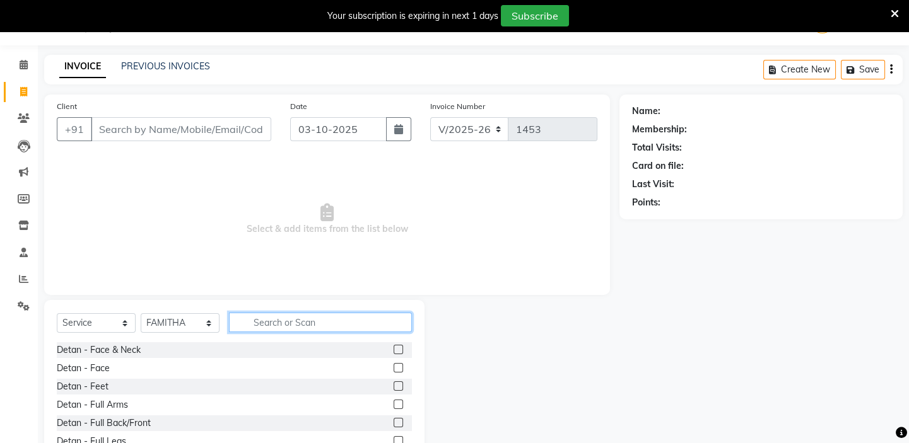
click at [322, 323] on input "text" at bounding box center [320, 323] width 183 height 20
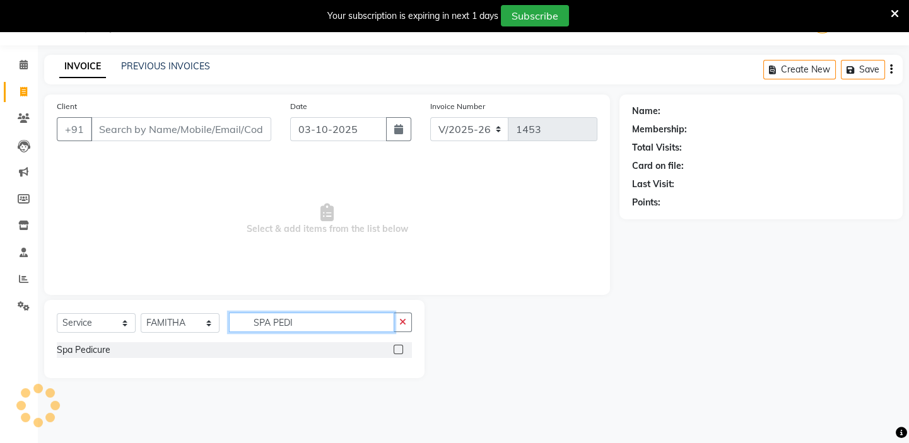
type input "SPA PEDI"
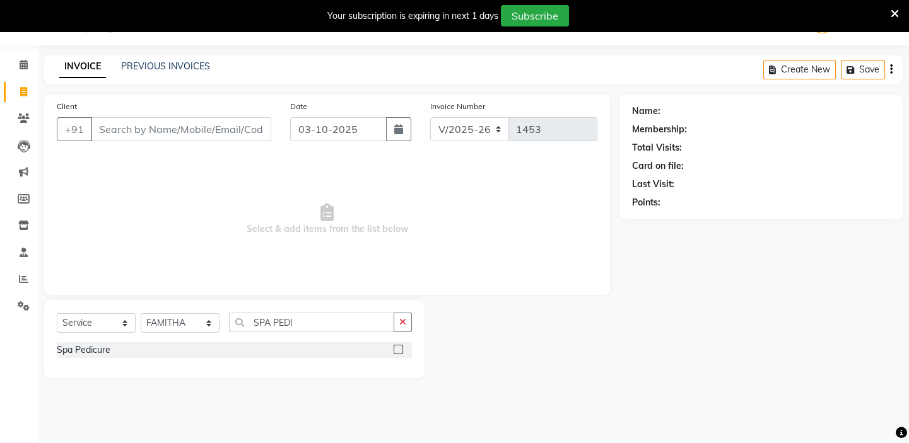
click at [400, 348] on label at bounding box center [398, 349] width 9 height 9
click at [400, 348] on input "checkbox" at bounding box center [398, 350] width 8 height 8
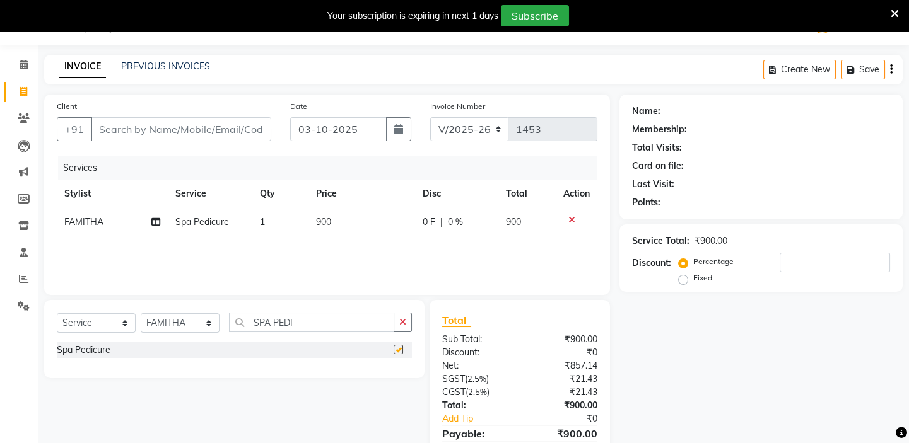
checkbox input "false"
click at [336, 220] on td "900" at bounding box center [361, 222] width 107 height 28
select select "59062"
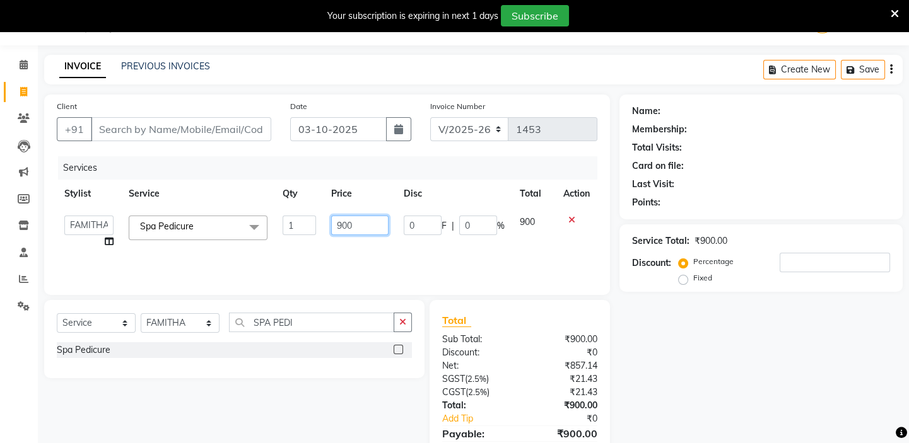
drag, startPoint x: 355, startPoint y: 225, endPoint x: 347, endPoint y: 232, distance: 10.7
click at [356, 225] on input "900" at bounding box center [359, 226] width 57 height 20
type input "9"
type input "1200"
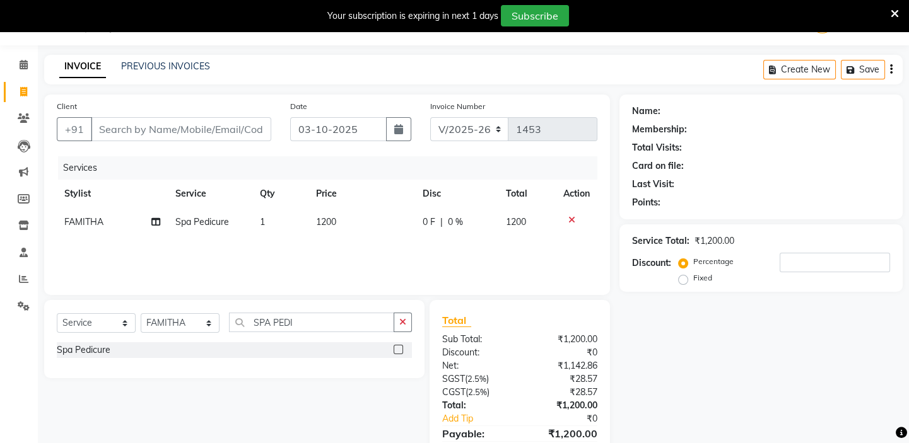
click at [348, 248] on div "Services Stylist Service Qty Price Disc Total Action FAMITHA Spa Pedicure 1 120…" at bounding box center [327, 219] width 541 height 126
click at [300, 323] on input "SPA PEDI" at bounding box center [311, 323] width 165 height 20
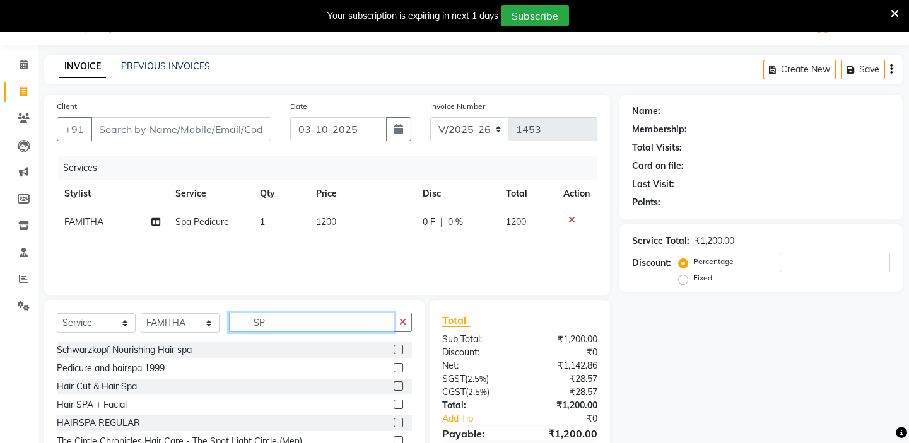
type input "S"
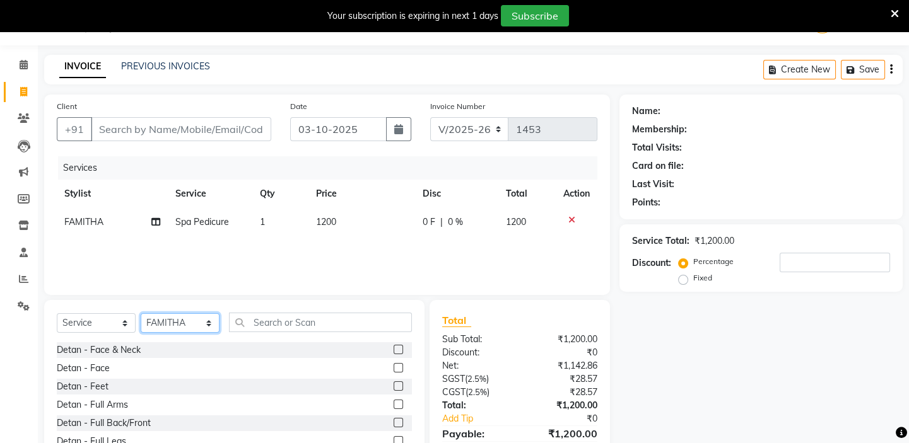
click at [195, 322] on select "Select Stylist BALAJI DIVYA FAMITHA Front Desk ILAKKIYA ISHWARYA Kabilan KESHAV…" at bounding box center [180, 324] width 79 height 20
select select "85219"
click at [141, 314] on select "Select Stylist BALAJI DIVYA FAMITHA Front Desk ILAKKIYA ISHWARYA Kabilan KESHAV…" at bounding box center [180, 324] width 79 height 20
click at [95, 320] on select "Select Service Product Membership Package Voucher Prepaid Gift Card" at bounding box center [96, 324] width 79 height 20
select select "product"
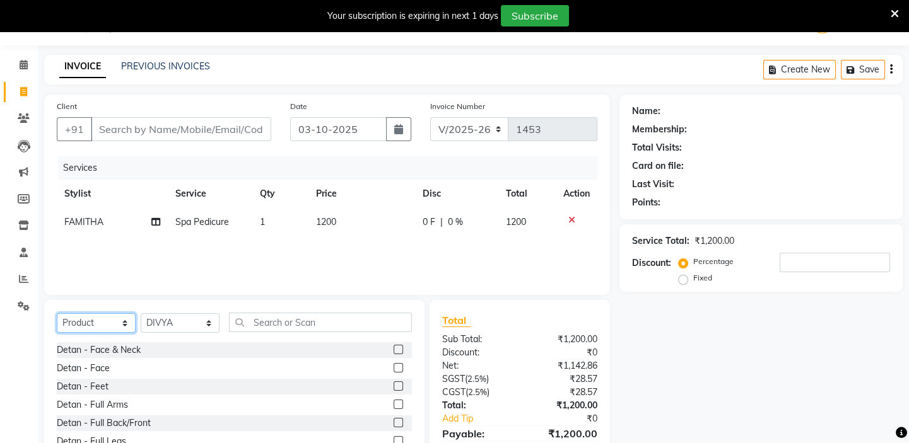
click at [57, 314] on select "Select Service Product Membership Package Voucher Prepaid Gift Card" at bounding box center [96, 324] width 79 height 20
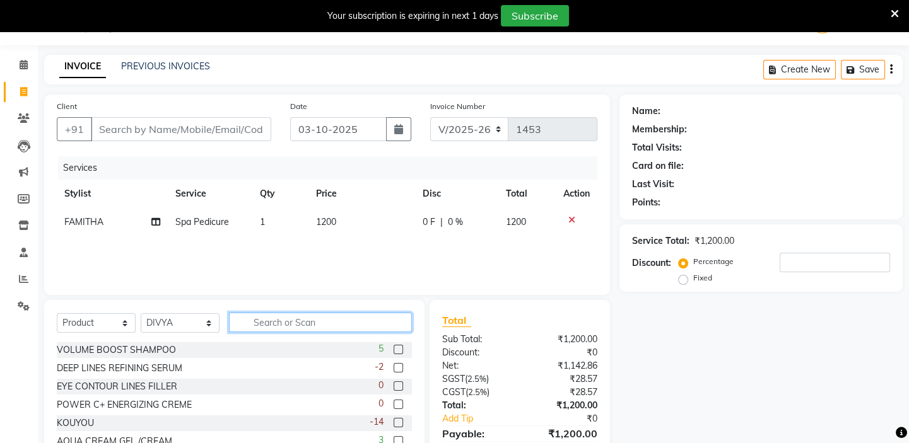
click at [279, 322] on input "text" at bounding box center [320, 323] width 183 height 20
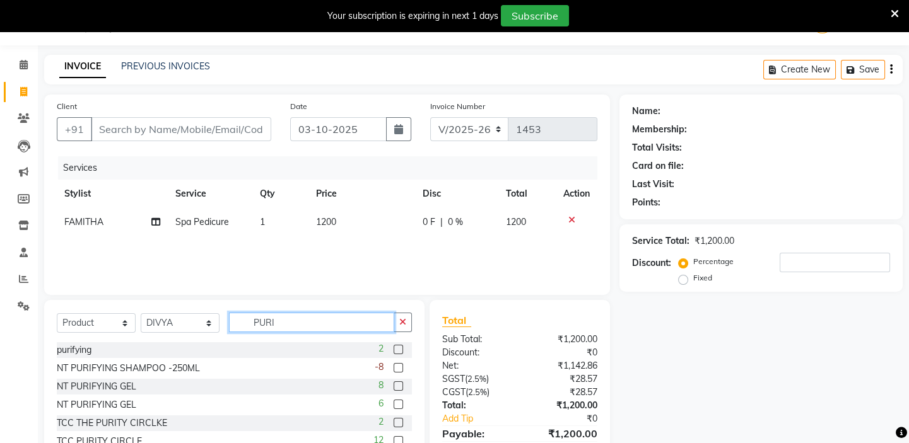
type input "PURI"
click at [394, 367] on label at bounding box center [398, 367] width 9 height 9
click at [394, 367] on input "checkbox" at bounding box center [398, 369] width 8 height 8
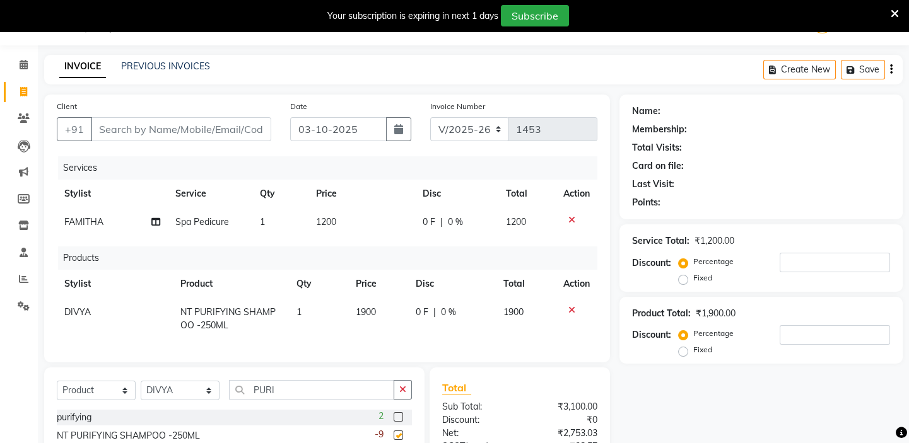
checkbox input "false"
click at [302, 396] on input "PURI" at bounding box center [311, 390] width 165 height 20
type input "P"
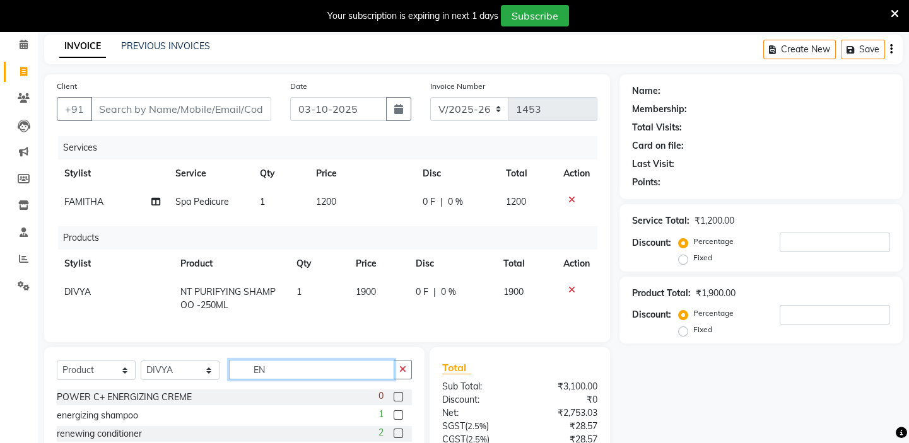
scroll to position [146, 0]
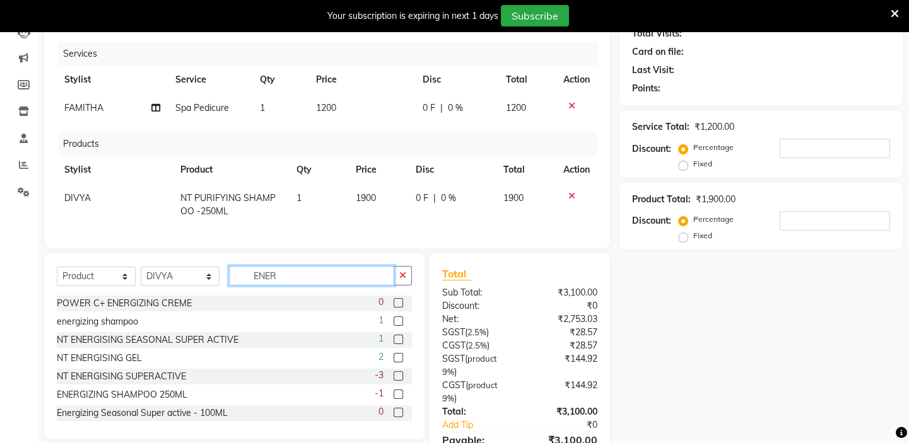
type input "ENER"
click at [394, 326] on label at bounding box center [398, 321] width 9 height 9
click at [394, 326] on input "checkbox" at bounding box center [398, 322] width 8 height 8
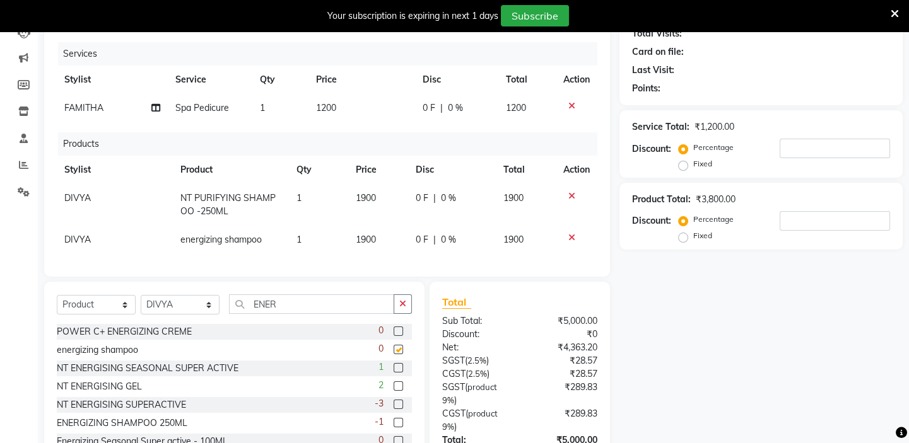
checkbox input "false"
click at [376, 236] on span "1900" at bounding box center [366, 239] width 20 height 11
select select "85219"
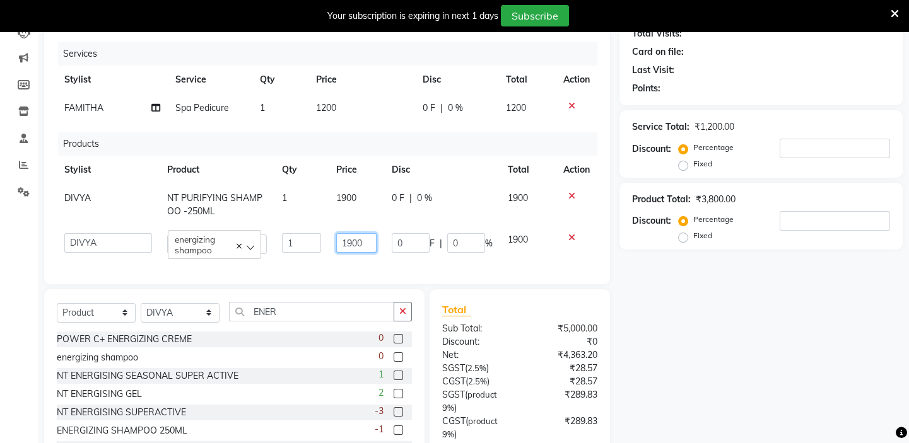
click at [349, 242] on input "1900" at bounding box center [356, 243] width 40 height 20
type input "2100"
click at [360, 264] on div "Services Stylist Service Qty Price Disc Total Action FAMITHA Spa Pedicure 1 120…" at bounding box center [327, 157] width 541 height 230
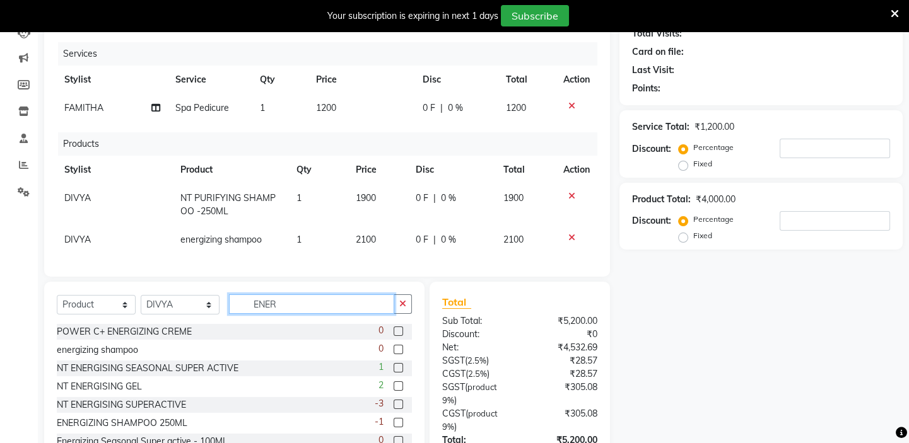
click at [299, 312] on input "ENER" at bounding box center [311, 305] width 165 height 20
type input "E"
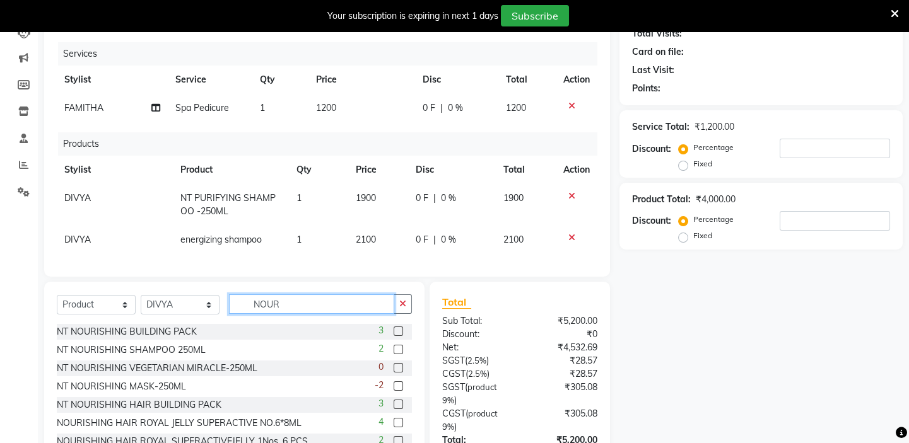
type input "NOUR"
click at [394, 373] on label at bounding box center [398, 367] width 9 height 9
click at [394, 373] on input "checkbox" at bounding box center [398, 369] width 8 height 8
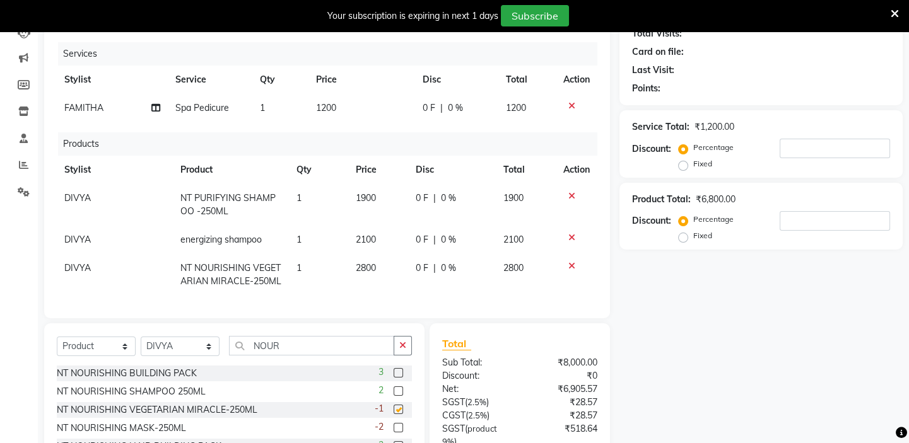
checkbox input "false"
click at [381, 266] on td "2800" at bounding box center [378, 275] width 60 height 42
select select "85219"
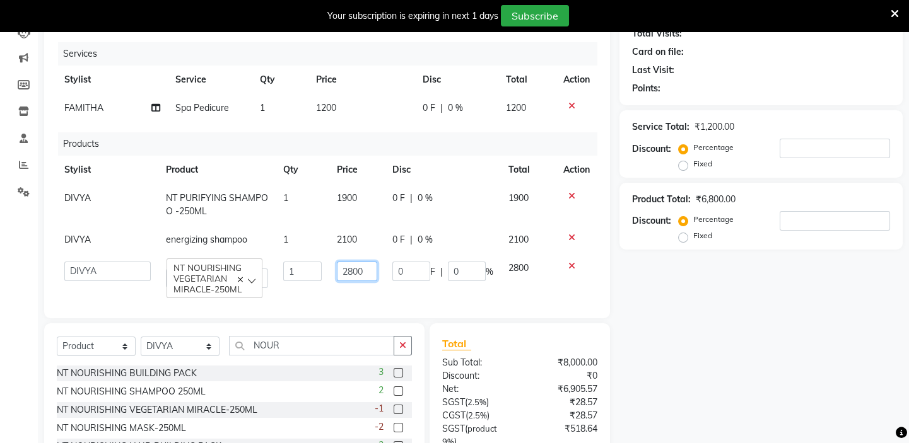
click at [371, 271] on input "2800" at bounding box center [357, 272] width 40 height 20
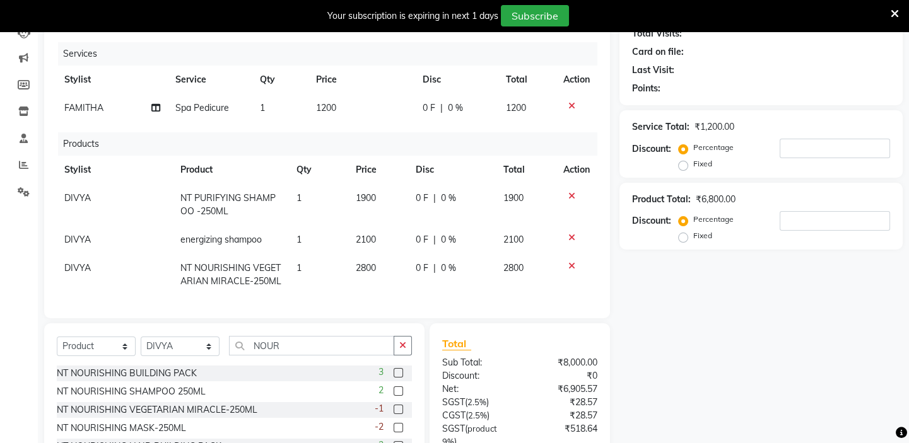
click at [706, 302] on div "Name: Membership: Total Visits: Card on file: Last Visit: Points: Service Total…" at bounding box center [765, 271] width 293 height 582
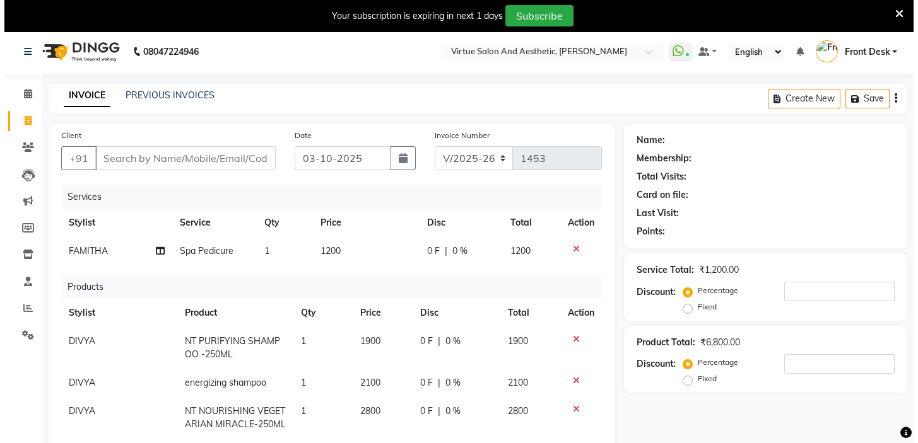
scroll to position [0, 0]
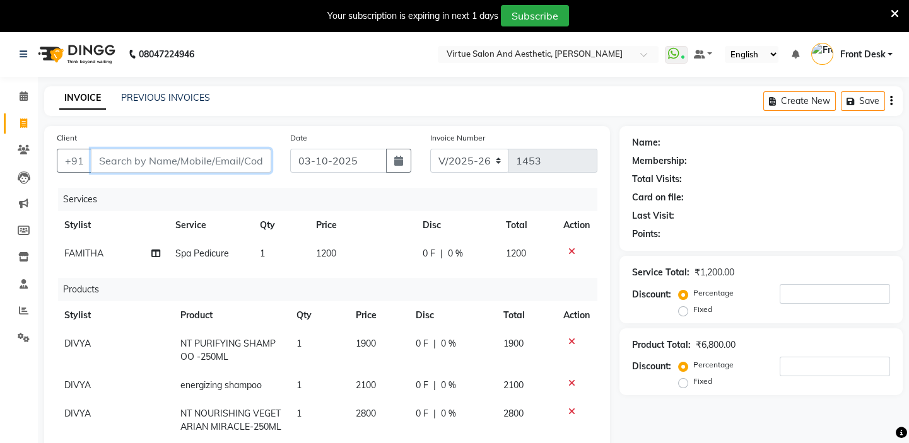
click at [122, 155] on input "Client" at bounding box center [181, 161] width 180 height 24
type input "9"
type input "0"
type input "9884087652"
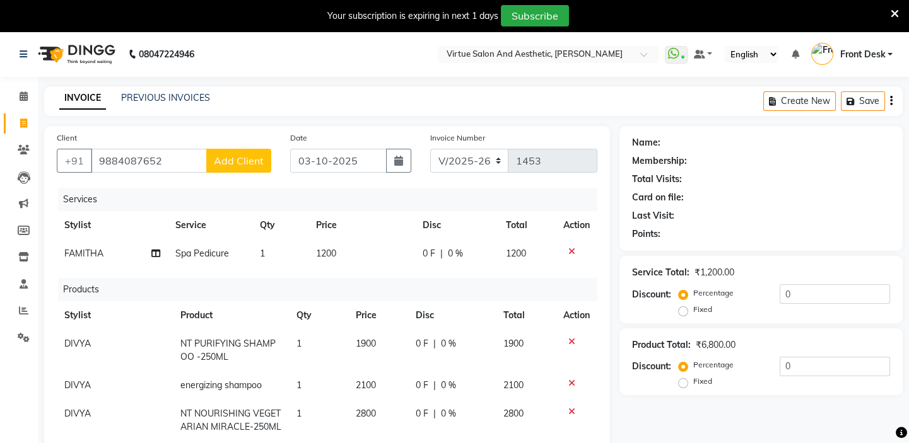
click at [229, 155] on span "Add Client" at bounding box center [239, 161] width 50 height 13
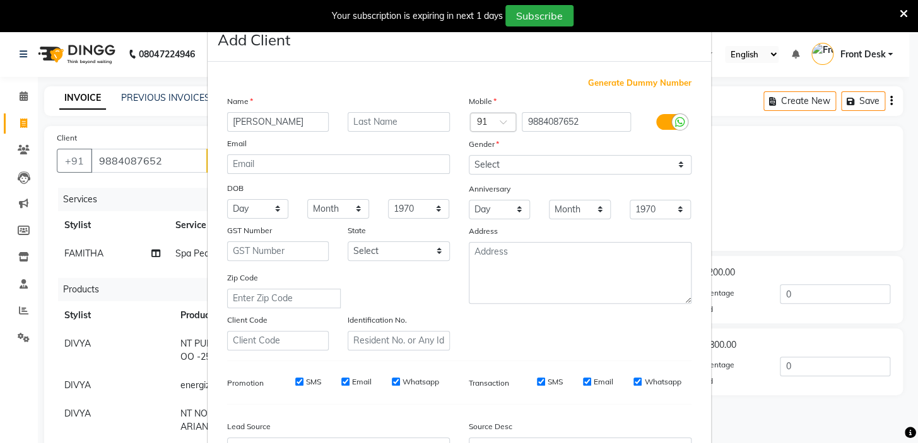
type input "[PERSON_NAME]"
click at [481, 160] on select "Select Male Female Other Prefer Not To Say" at bounding box center [580, 165] width 223 height 20
select select "[DEMOGRAPHIC_DATA]"
click at [469, 155] on select "Select Male Female Other Prefer Not To Say" at bounding box center [580, 165] width 223 height 20
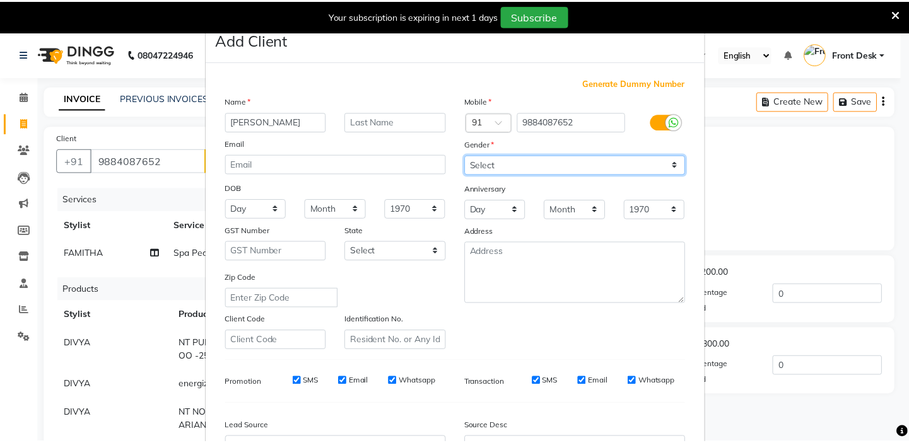
scroll to position [114, 0]
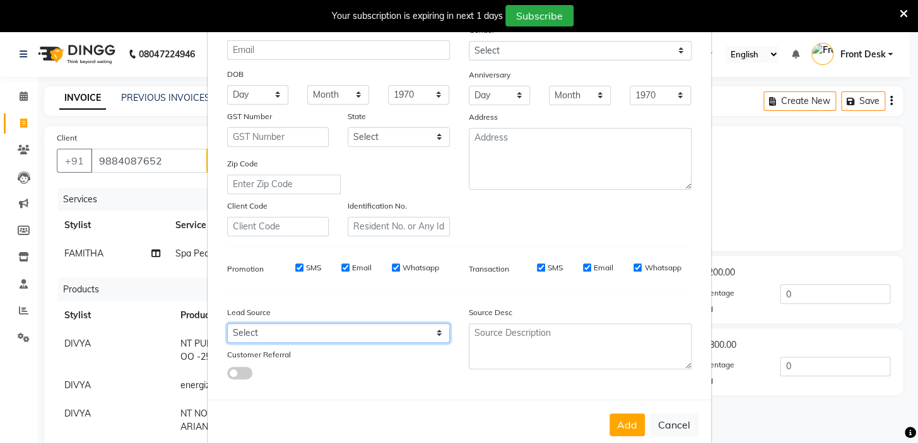
click at [307, 337] on select "Select Walk-in Referral Internet Friend Word of Mouth Advertisement Facebook Ju…" at bounding box center [338, 334] width 223 height 20
select select "48933"
click at [227, 326] on select "Select Walk-in Referral Internet Friend Word of Mouth Advertisement Facebook Ju…" at bounding box center [338, 334] width 223 height 20
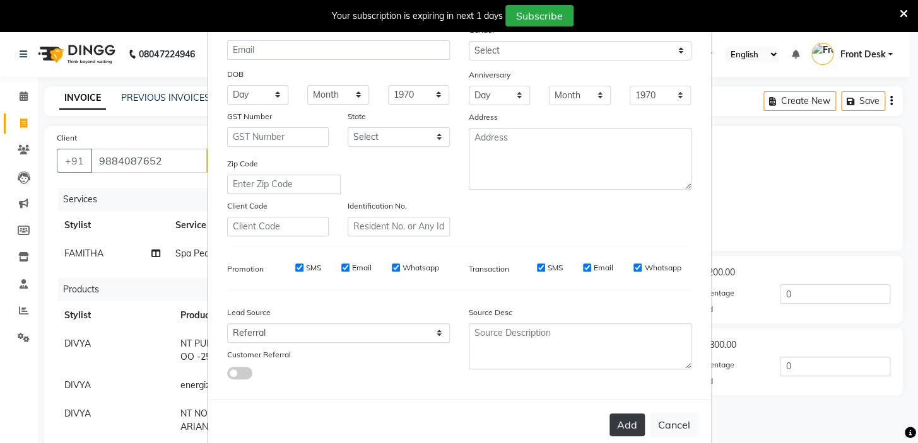
click at [624, 431] on button "Add" at bounding box center [626, 425] width 35 height 23
select select
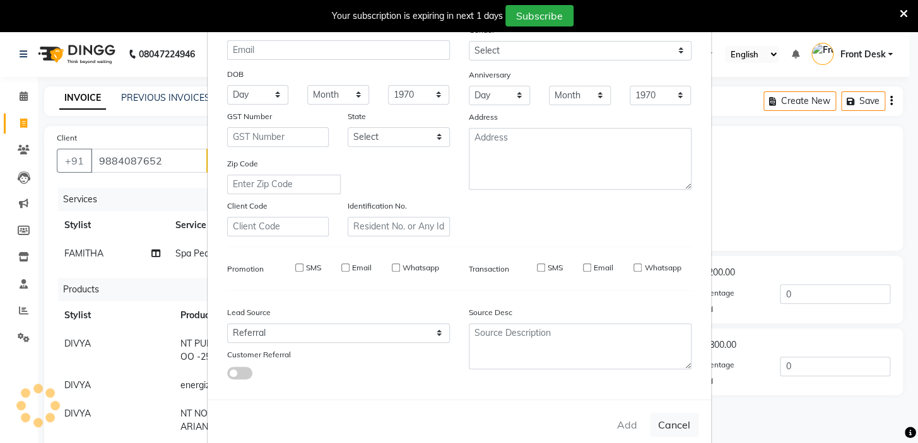
select select
checkbox input "false"
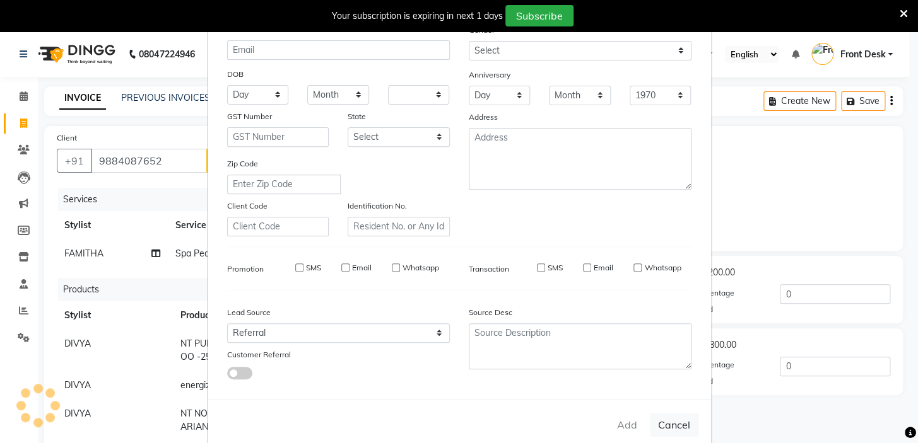
checkbox input "false"
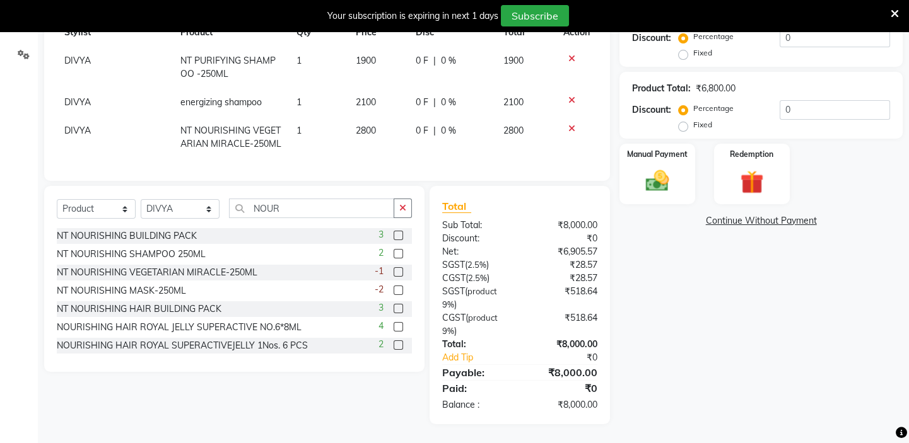
scroll to position [179, 0]
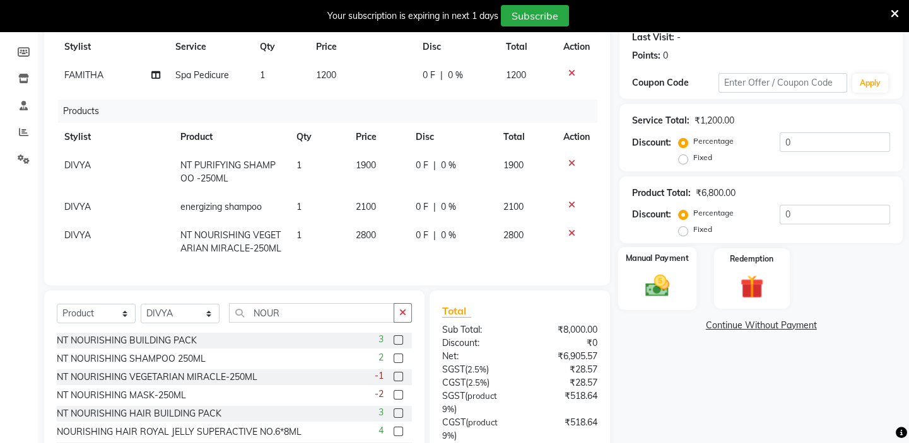
click at [647, 276] on img at bounding box center [657, 287] width 39 height 28
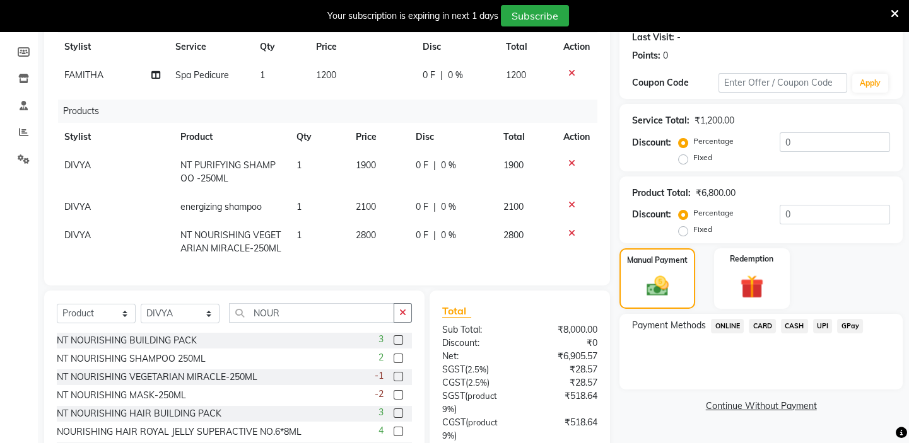
click at [768, 324] on span "CARD" at bounding box center [762, 326] width 27 height 15
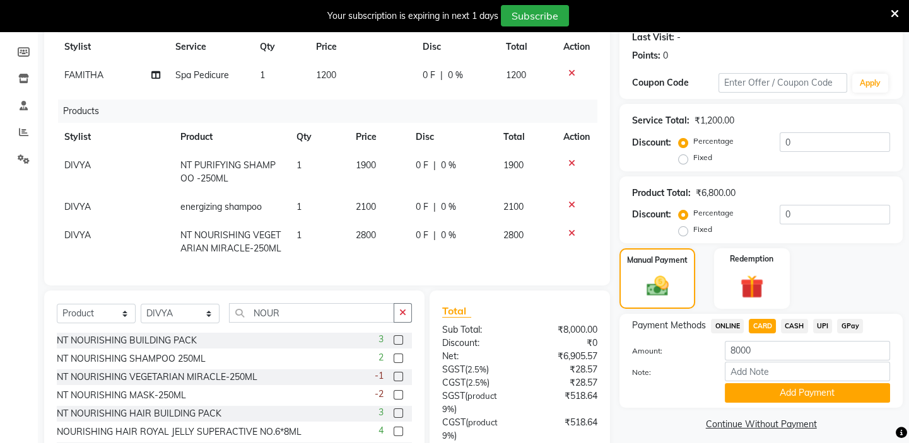
scroll to position [293, 0]
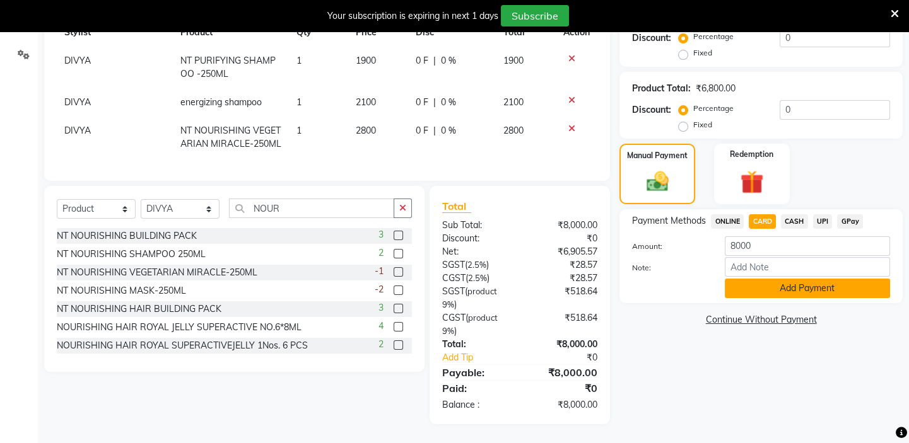
click at [807, 279] on button "Add Payment" at bounding box center [807, 289] width 165 height 20
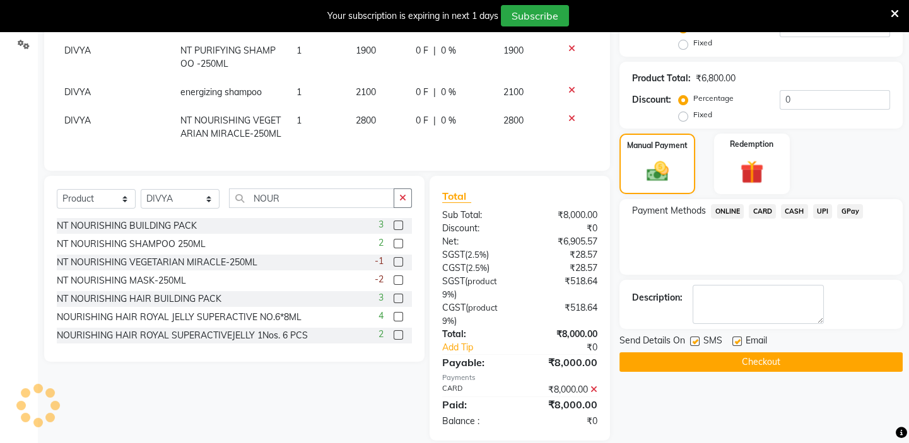
click at [777, 356] on button "Checkout" at bounding box center [760, 363] width 283 height 20
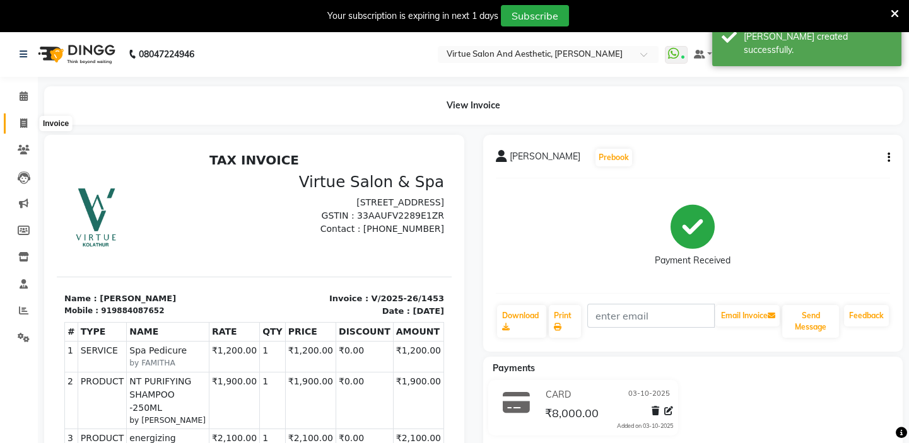
click at [21, 124] on icon at bounding box center [23, 123] width 7 height 9
select select "service"
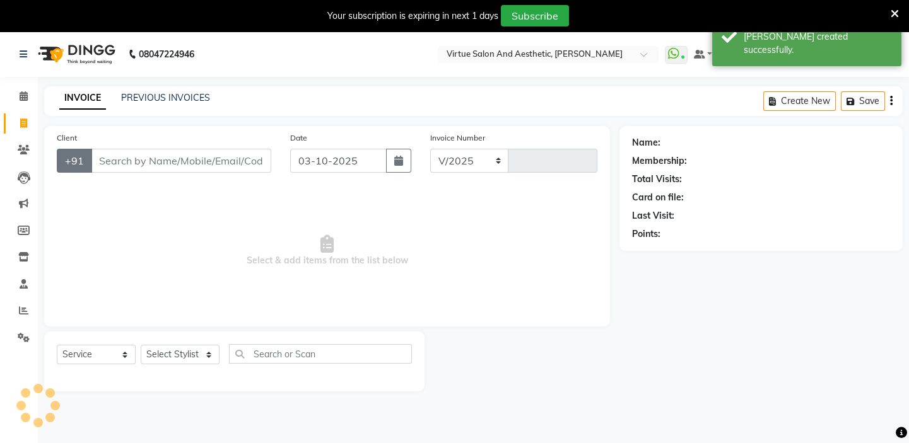
select select "7053"
type input "1454"
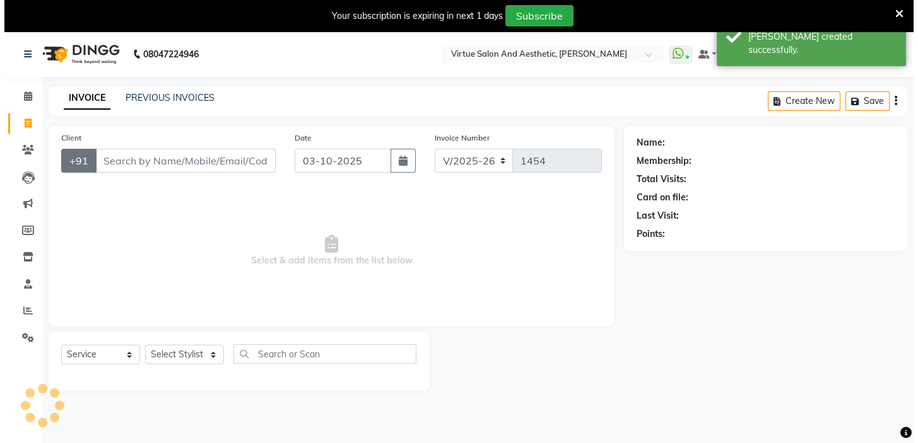
scroll to position [32, 0]
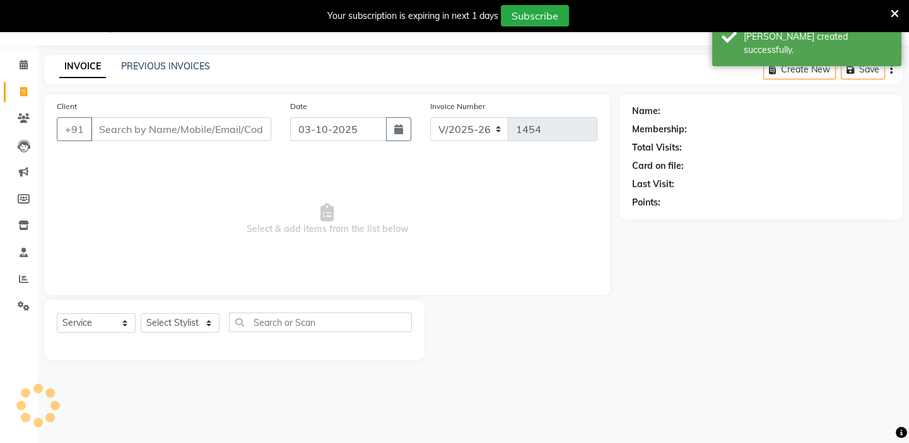
click at [104, 126] on input "Client" at bounding box center [181, 129] width 180 height 24
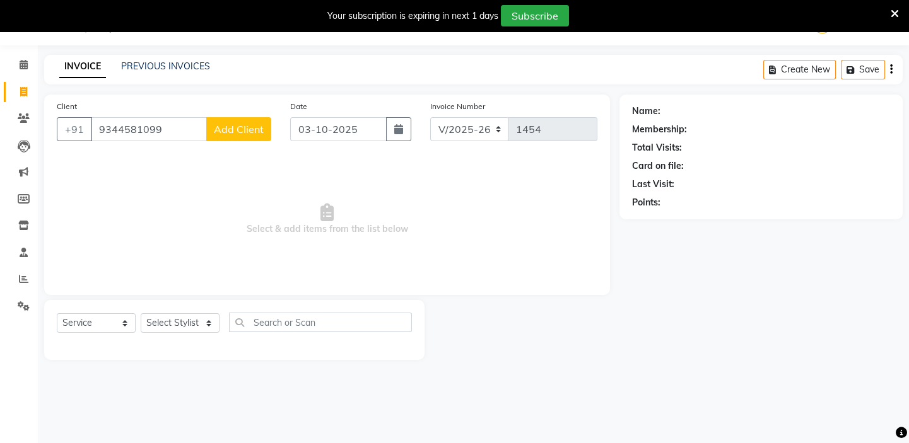
type input "9344581099"
click at [254, 132] on span "Add Client" at bounding box center [239, 129] width 50 height 13
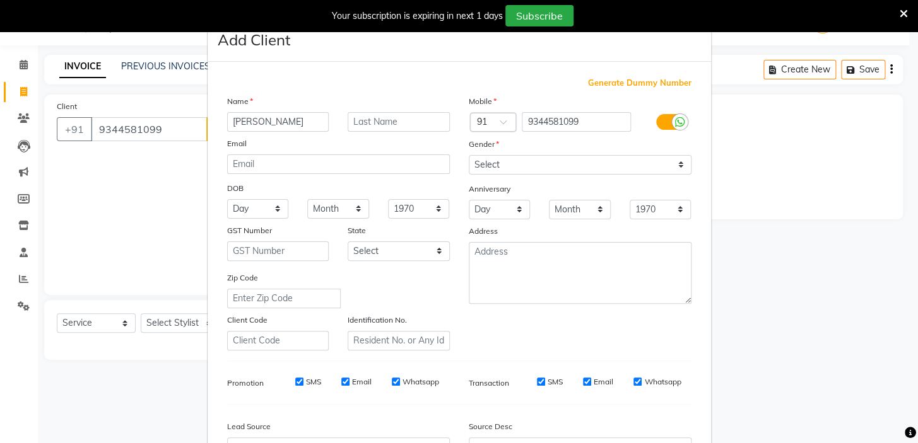
type input "[PERSON_NAME]"
click at [548, 163] on select "Select Male Female Other Prefer Not To Say" at bounding box center [580, 165] width 223 height 20
select select "male"
click at [469, 155] on select "Select Male Female Other Prefer Not To Say" at bounding box center [580, 165] width 223 height 20
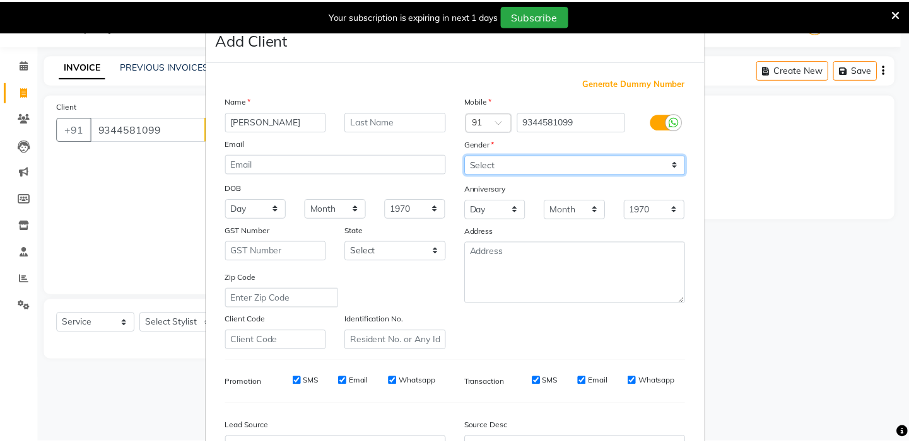
scroll to position [114, 0]
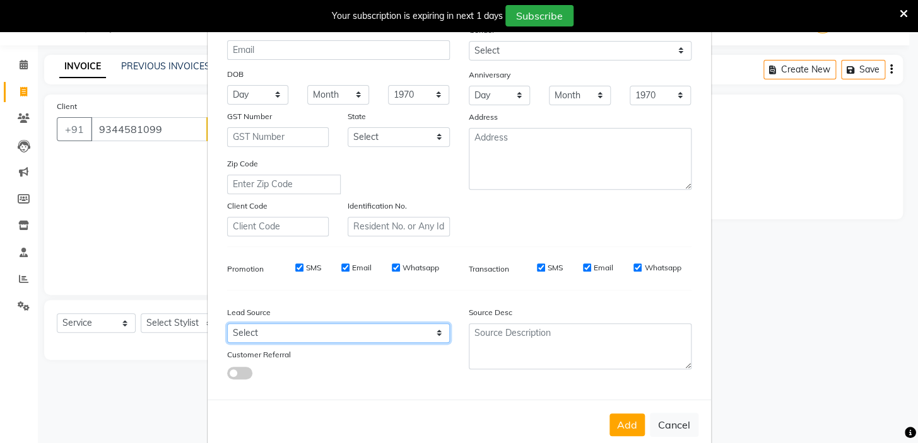
click at [339, 334] on select "Select Walk-in Referral Internet Friend Word of Mouth Advertisement Facebook Ju…" at bounding box center [338, 334] width 223 height 20
select select "48932"
click at [227, 326] on select "Select Walk-in Referral Internet Friend Word of Mouth Advertisement Facebook Ju…" at bounding box center [338, 334] width 223 height 20
drag, startPoint x: 613, startPoint y: 428, endPoint x: 621, endPoint y: 425, distance: 8.6
click at [621, 426] on button "Add" at bounding box center [626, 425] width 35 height 23
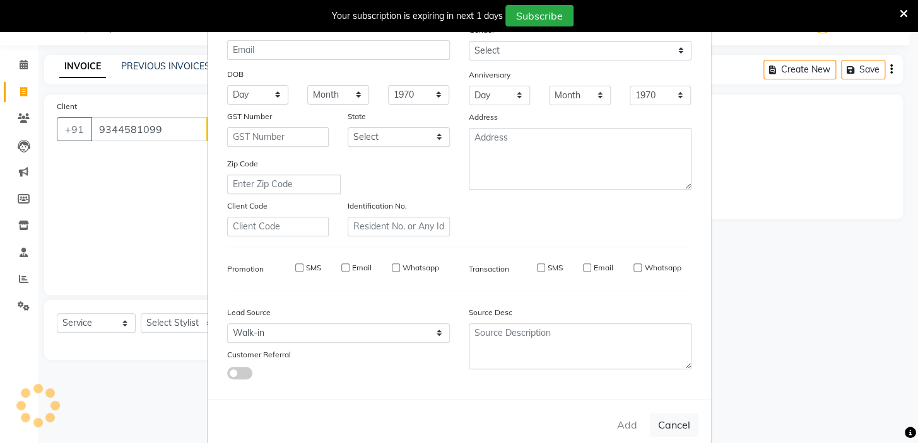
select select
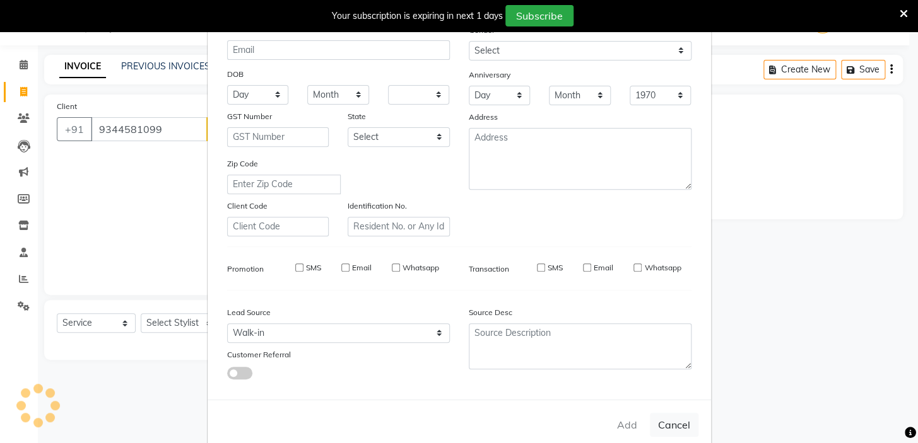
select select
checkbox input "false"
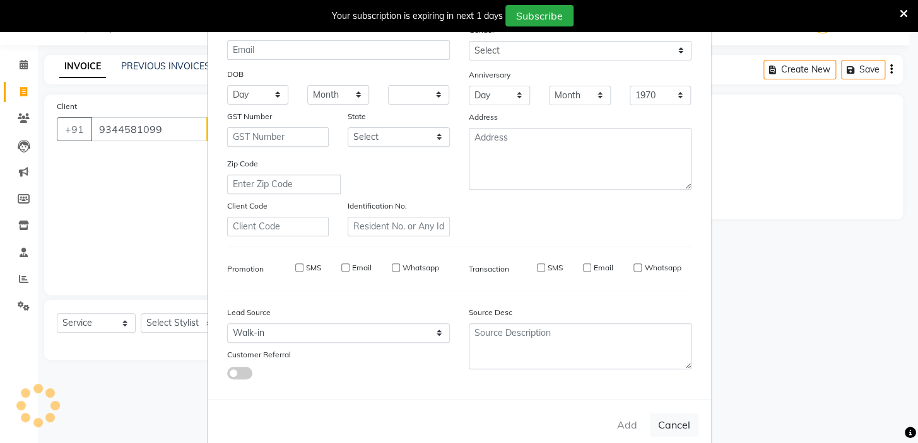
checkbox input "false"
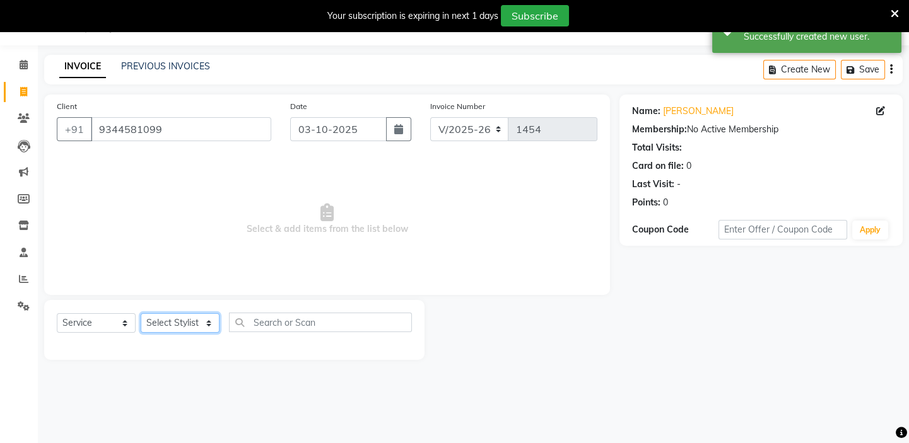
click at [189, 320] on select "Select Stylist BALAJI DIVYA FAMITHA Front Desk ILAKKIYA ISHWARYA Kabilan KESHAV…" at bounding box center [180, 324] width 79 height 20
select select "59059"
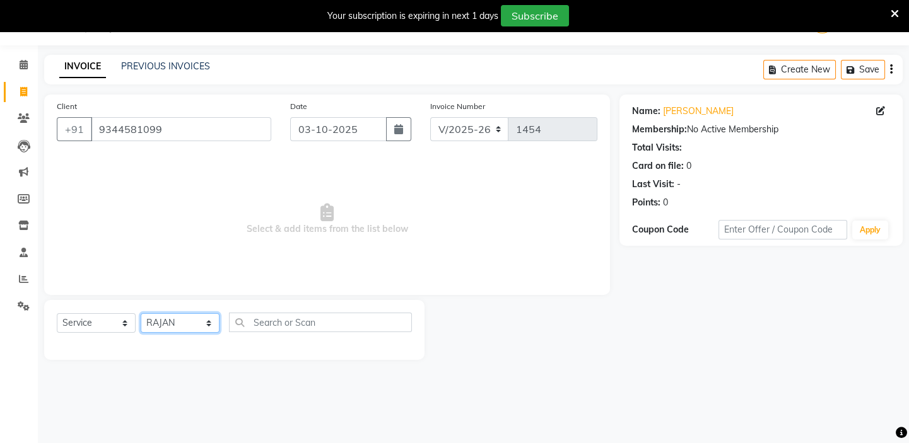
click at [141, 314] on select "Select Stylist BALAJI DIVYA FAMITHA Front Desk ILAKKIYA ISHWARYA Kabilan KESHAV…" at bounding box center [180, 324] width 79 height 20
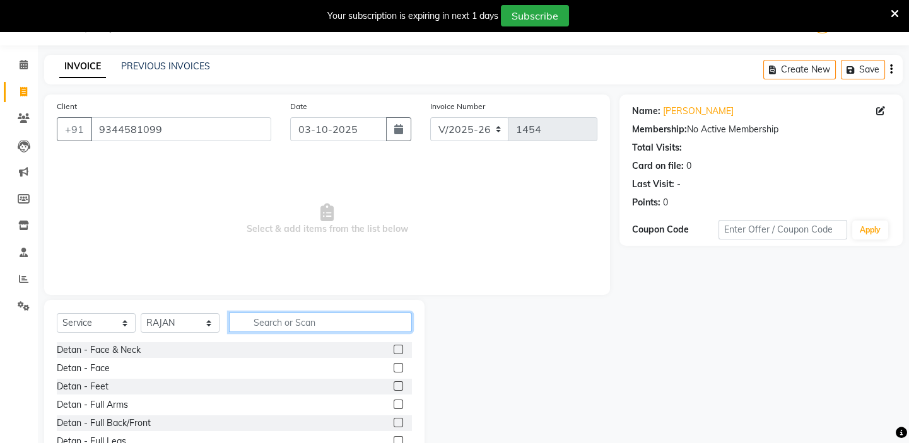
click at [277, 320] on input "text" at bounding box center [320, 323] width 183 height 20
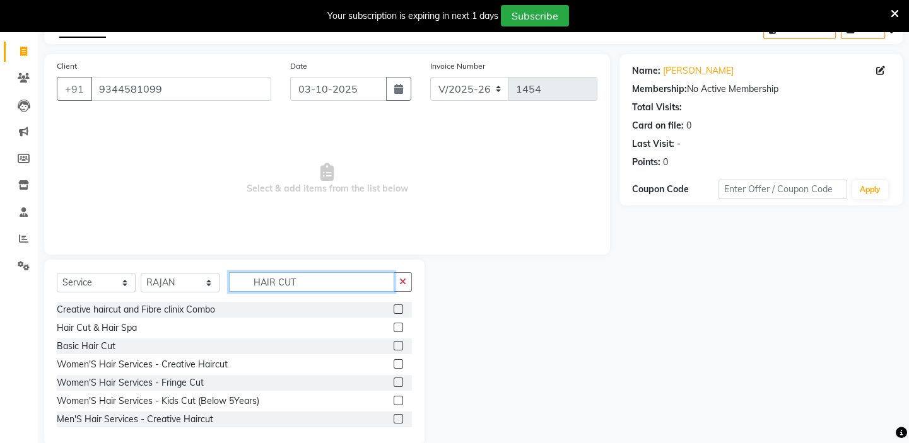
scroll to position [94, 0]
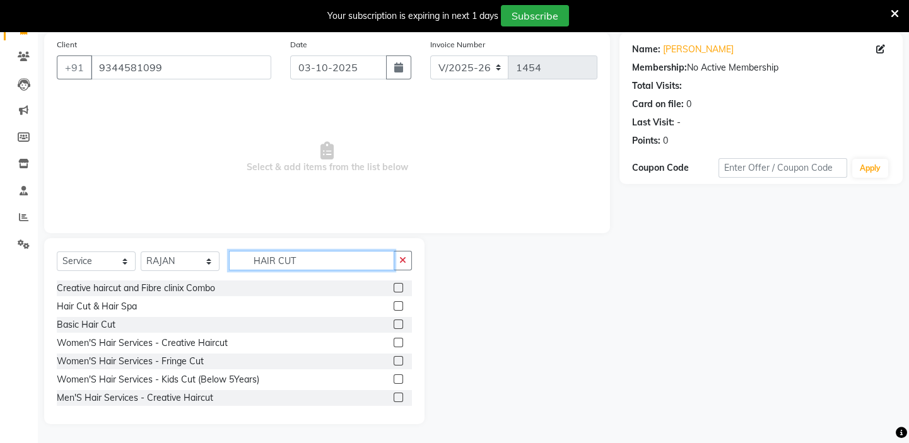
type input "HAIR CUT"
click at [394, 396] on label at bounding box center [398, 397] width 9 height 9
click at [394, 396] on input "checkbox" at bounding box center [398, 398] width 8 height 8
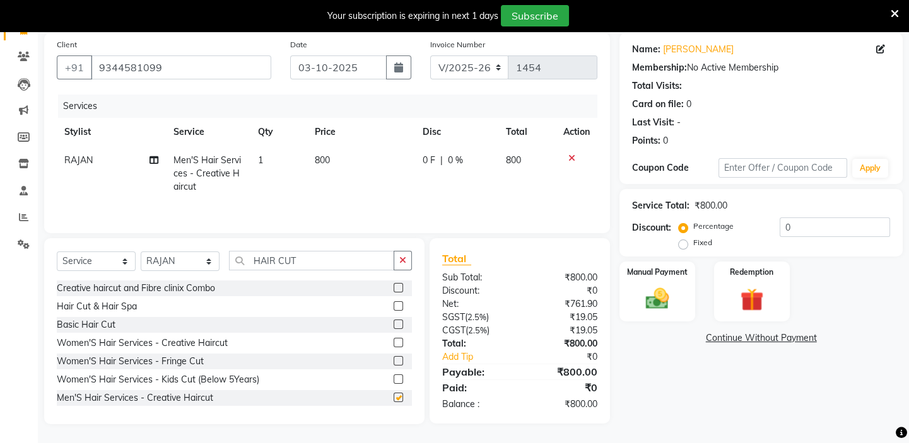
checkbox input "false"
click at [314, 256] on input "HAIR CUT" at bounding box center [311, 261] width 165 height 20
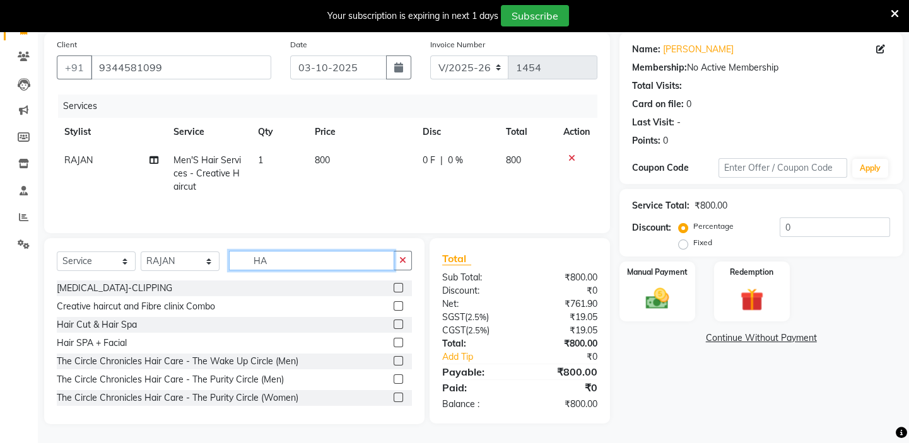
type input "H"
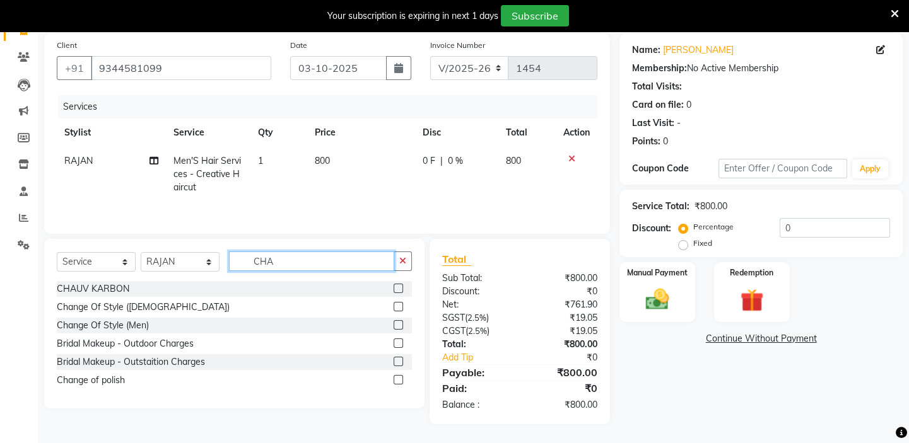
type input "CHA"
click at [400, 324] on label at bounding box center [398, 324] width 9 height 9
click at [400, 324] on input "checkbox" at bounding box center [398, 326] width 8 height 8
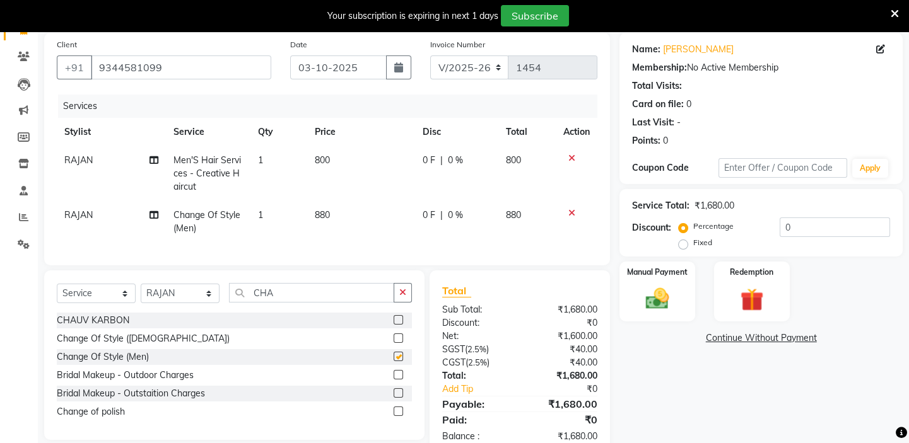
checkbox input "false"
click at [568, 213] on icon at bounding box center [571, 213] width 7 height 9
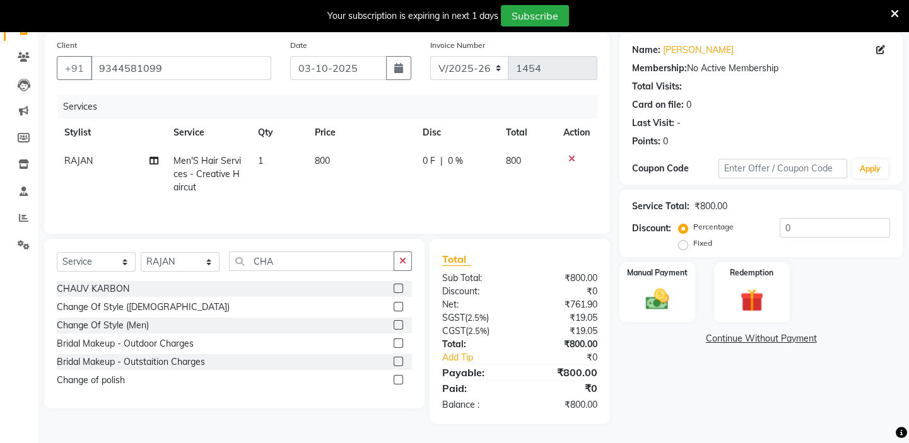
click at [332, 157] on td "800" at bounding box center [361, 174] width 108 height 55
select select "59059"
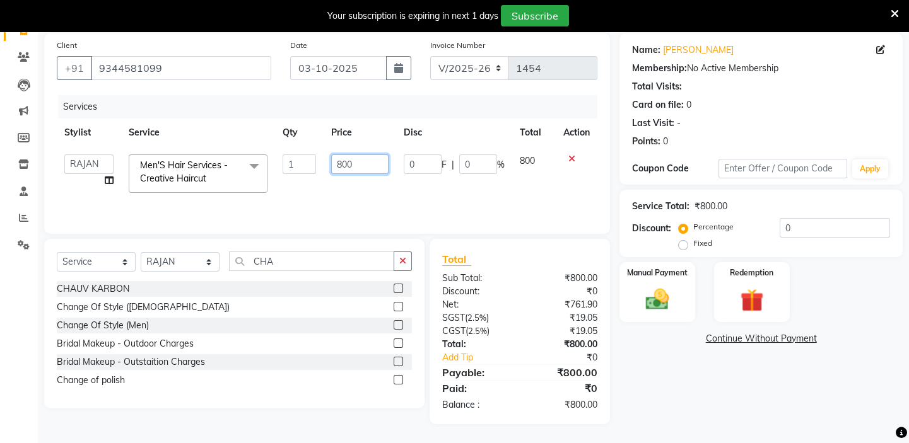
click at [360, 158] on input "800" at bounding box center [359, 165] width 57 height 20
type input "8"
type input "500"
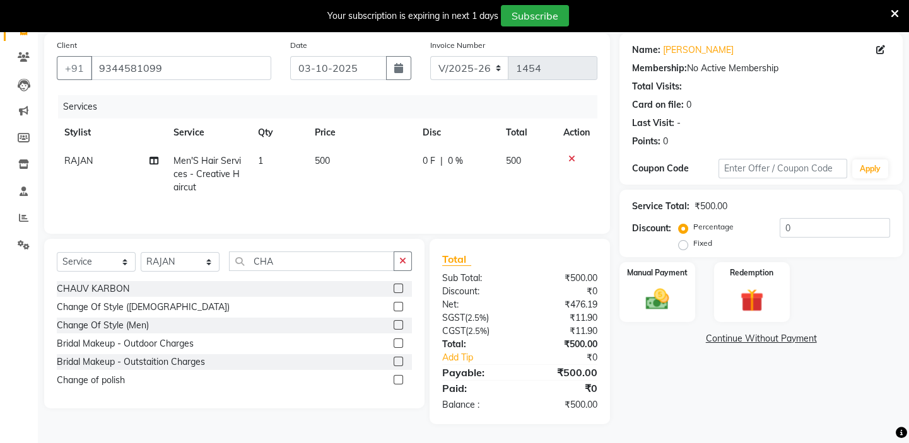
click at [369, 181] on td "500" at bounding box center [361, 174] width 108 height 55
select select "59059"
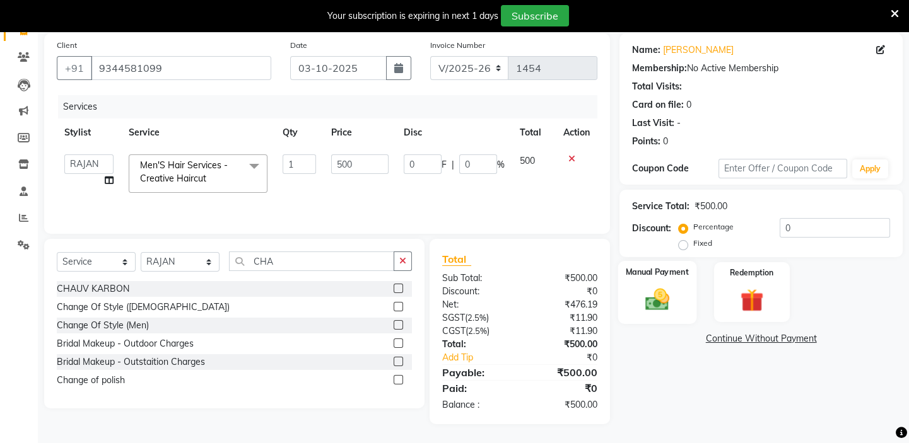
click at [668, 310] on img at bounding box center [657, 300] width 39 height 28
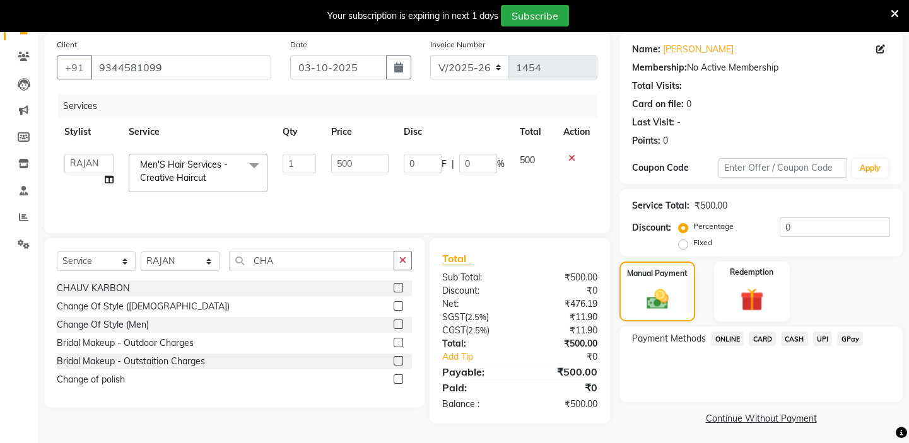
click at [845, 340] on span "GPay" at bounding box center [850, 339] width 26 height 15
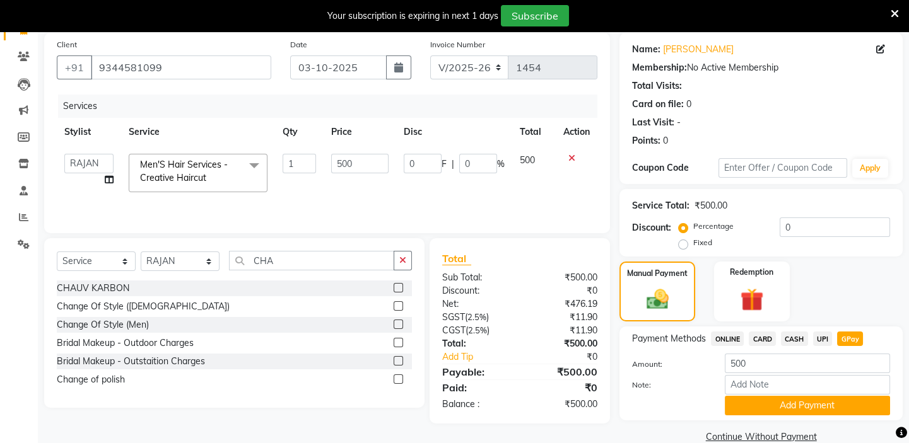
click at [825, 339] on span "UPI" at bounding box center [823, 339] width 20 height 15
click at [808, 408] on button "Add Payment" at bounding box center [807, 406] width 165 height 20
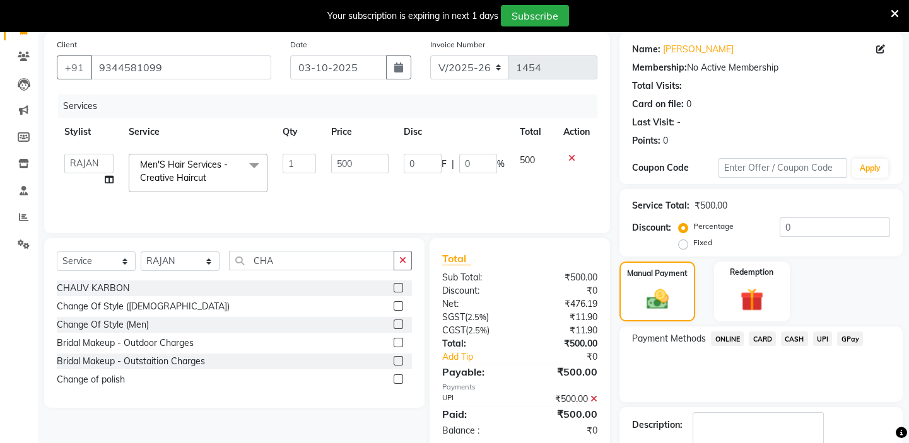
scroll to position [168, 0]
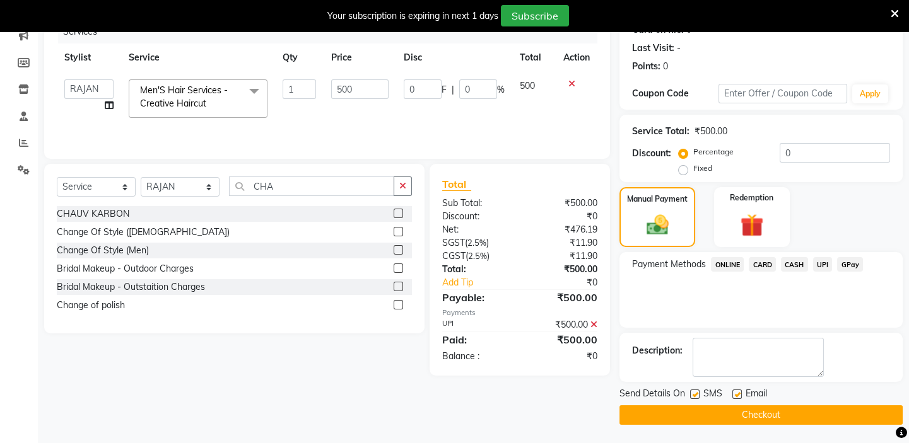
click at [801, 412] on button "Checkout" at bounding box center [760, 416] width 283 height 20
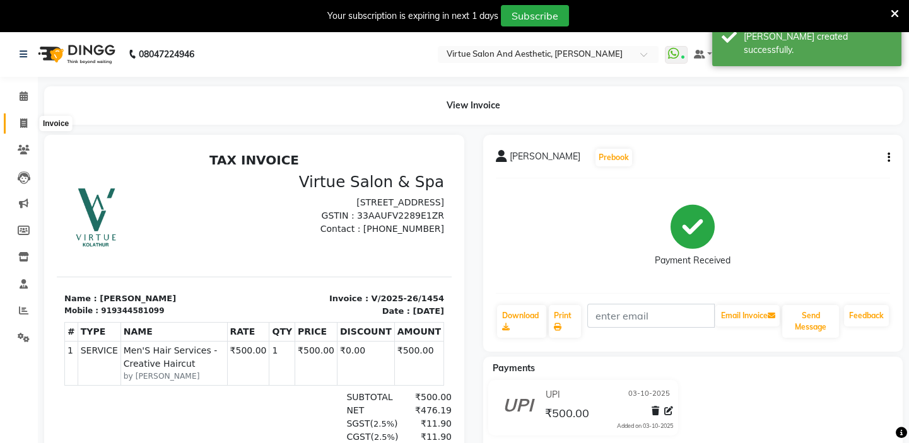
click at [24, 124] on icon at bounding box center [23, 123] width 7 height 9
select select "7053"
select select "service"
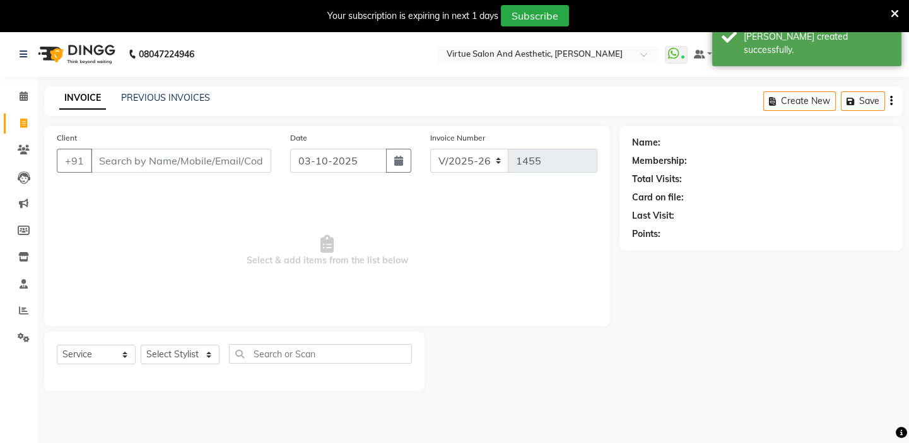
scroll to position [32, 0]
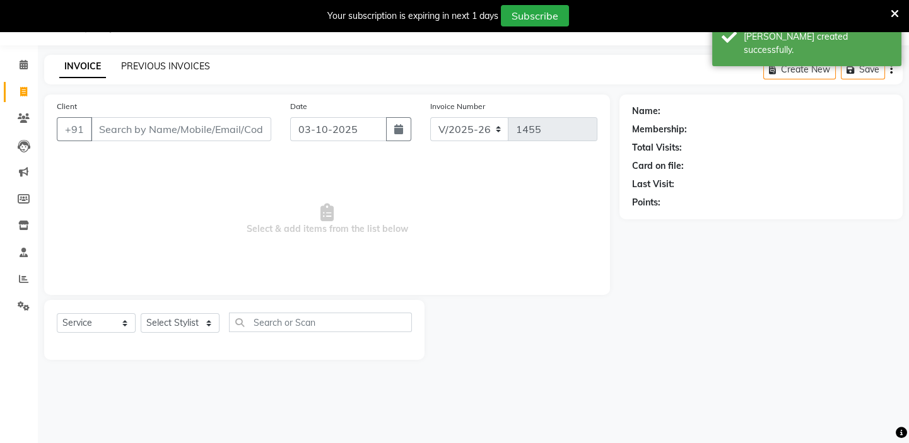
click at [151, 63] on link "PREVIOUS INVOICES" at bounding box center [165, 66] width 89 height 11
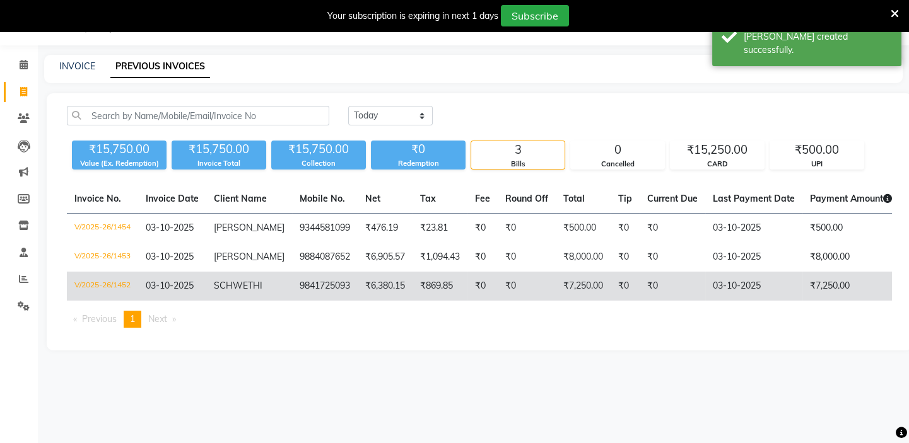
click at [114, 284] on td "V/2025-26/1452" at bounding box center [102, 286] width 71 height 29
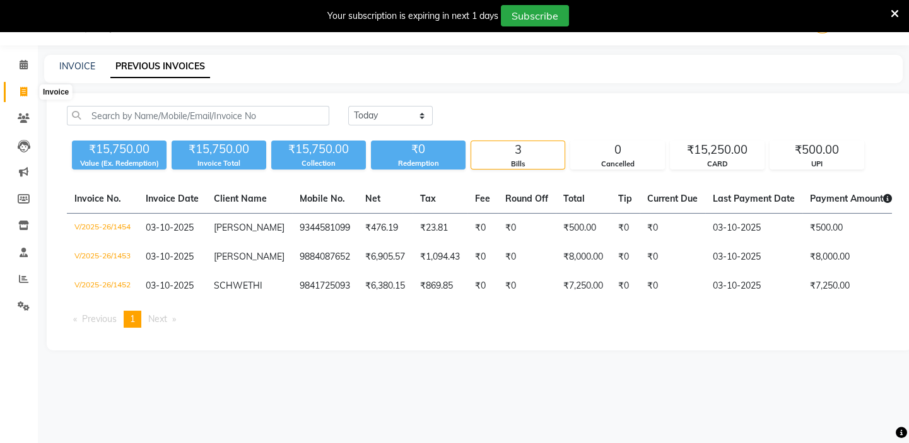
click at [25, 93] on icon at bounding box center [23, 91] width 7 height 9
select select "7053"
select select "service"
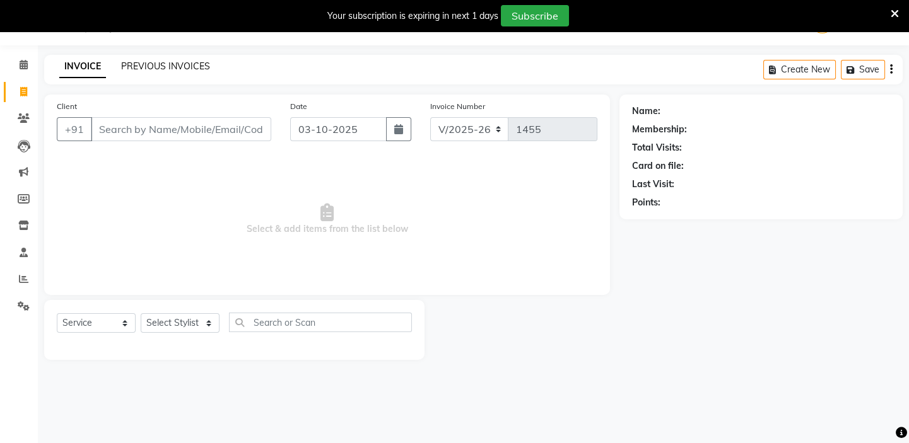
click at [183, 64] on link "PREVIOUS INVOICES" at bounding box center [165, 66] width 89 height 11
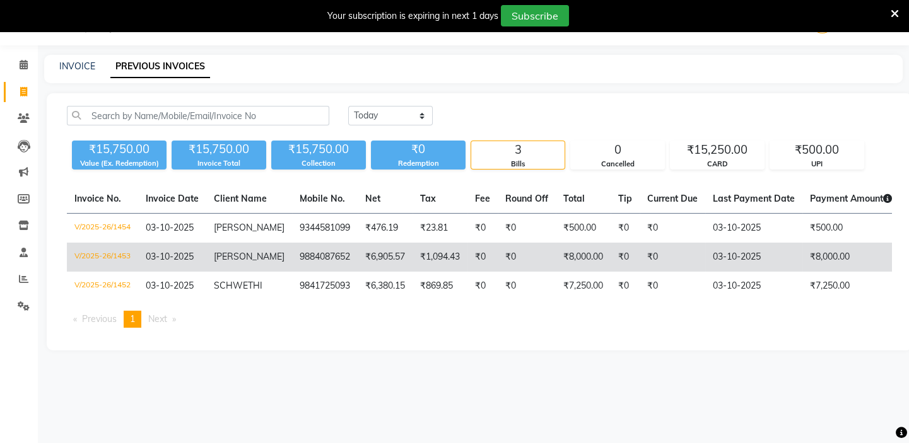
click at [118, 254] on td "V/2025-26/1453" at bounding box center [102, 257] width 71 height 29
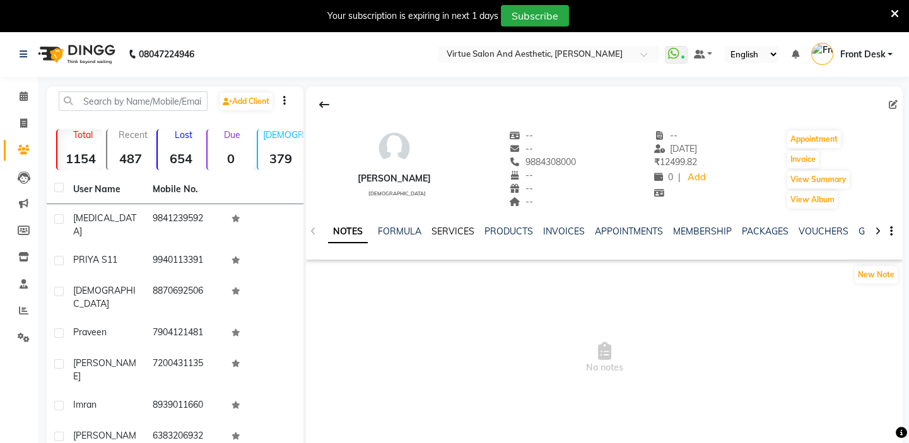
click at [454, 228] on link "SERVICES" at bounding box center [452, 231] width 43 height 11
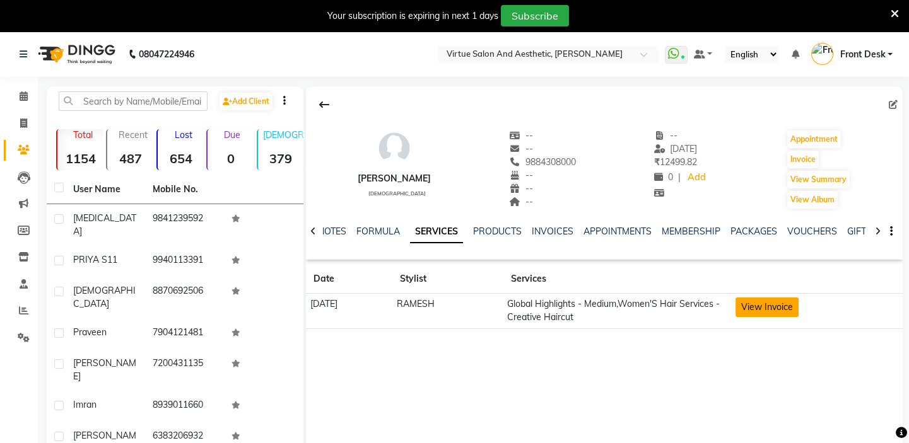
click at [782, 304] on button "View Invoice" at bounding box center [767, 308] width 63 height 20
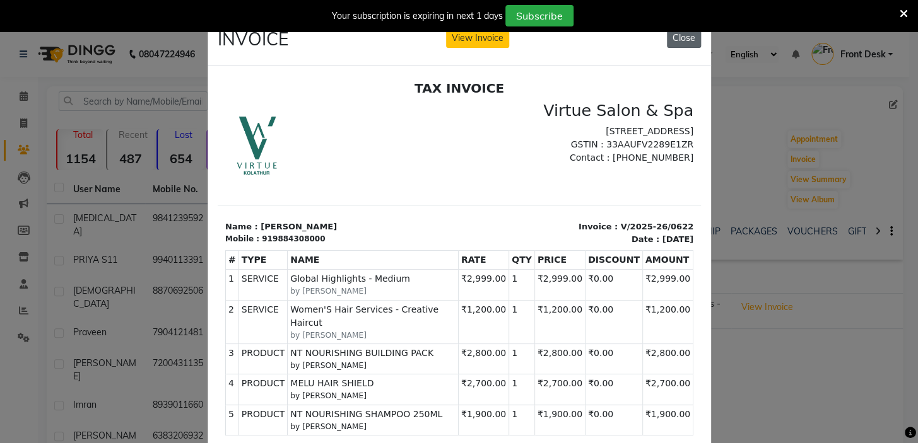
click at [675, 37] on button "Close" at bounding box center [684, 38] width 34 height 20
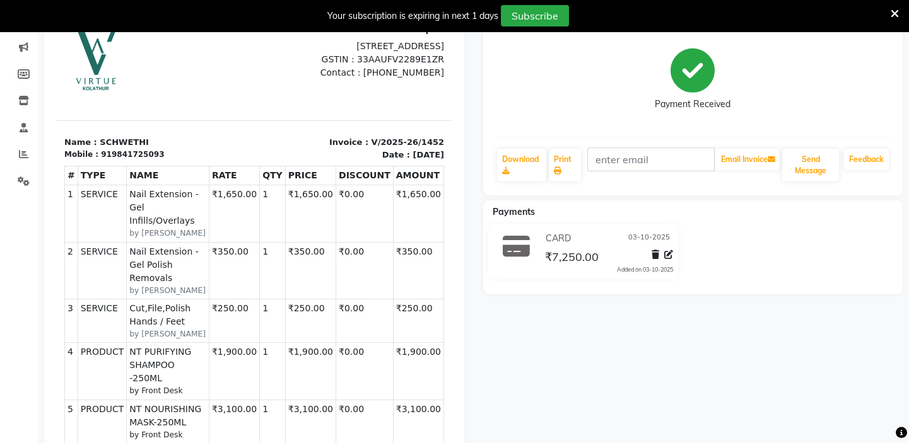
scroll to position [114, 0]
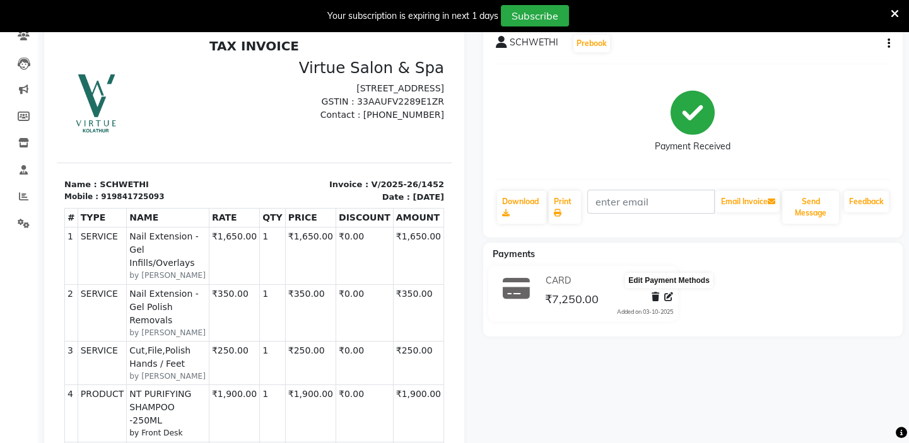
click at [672, 295] on icon at bounding box center [668, 297] width 9 height 9
select select "2"
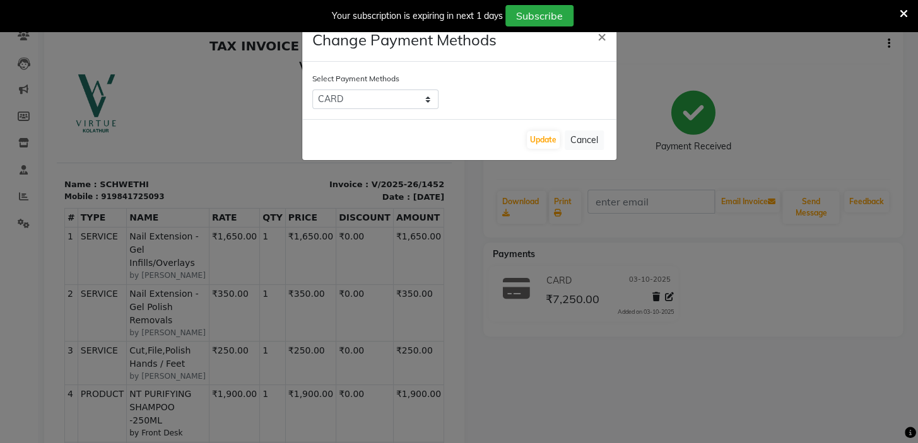
click at [744, 272] on ngb-modal-window "Change Payment Methods × Select Payment Methods ONLINE CARD CASH UPI GPay Updat…" at bounding box center [459, 221] width 918 height 443
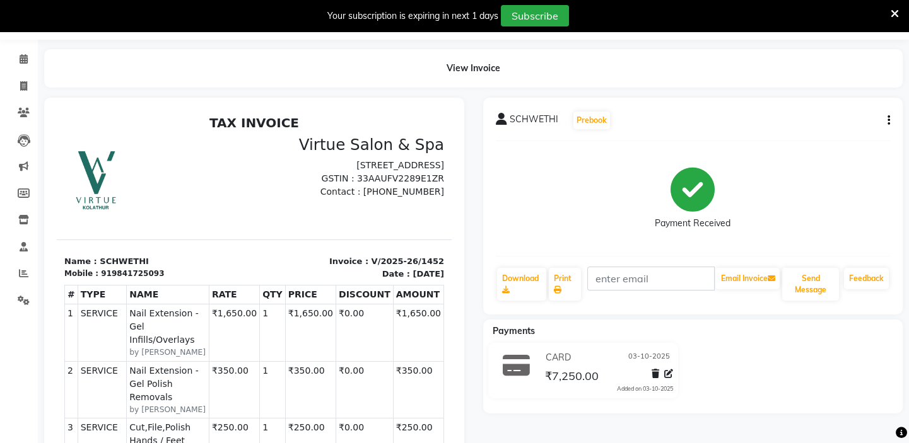
scroll to position [0, 0]
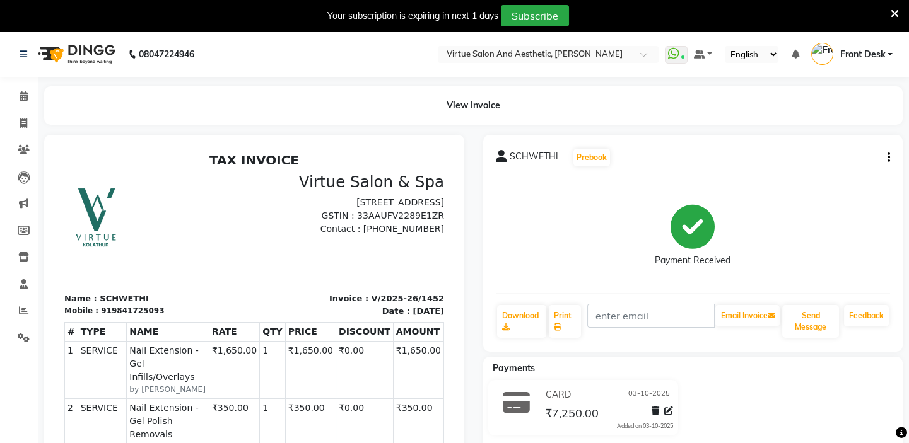
click at [888, 158] on icon "button" at bounding box center [889, 158] width 3 height 1
click at [792, 227] on div "Payment Received" at bounding box center [693, 236] width 395 height 95
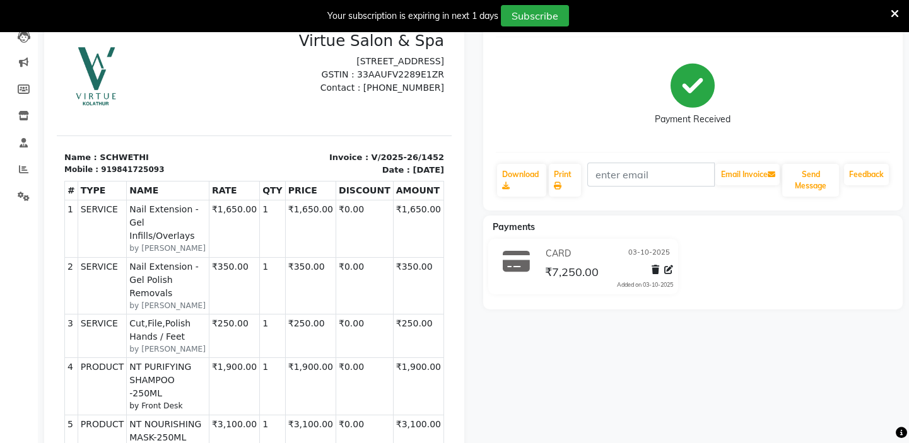
scroll to position [114, 0]
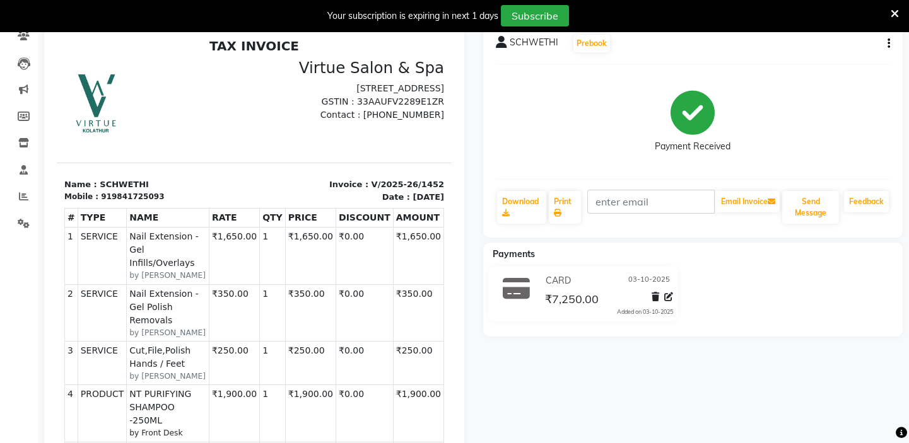
click at [889, 44] on icon "button" at bounding box center [889, 44] width 3 height 1
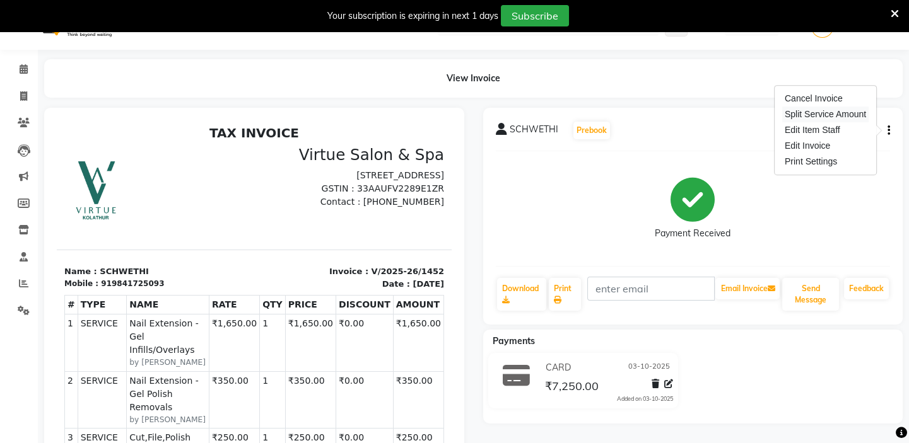
scroll to position [0, 0]
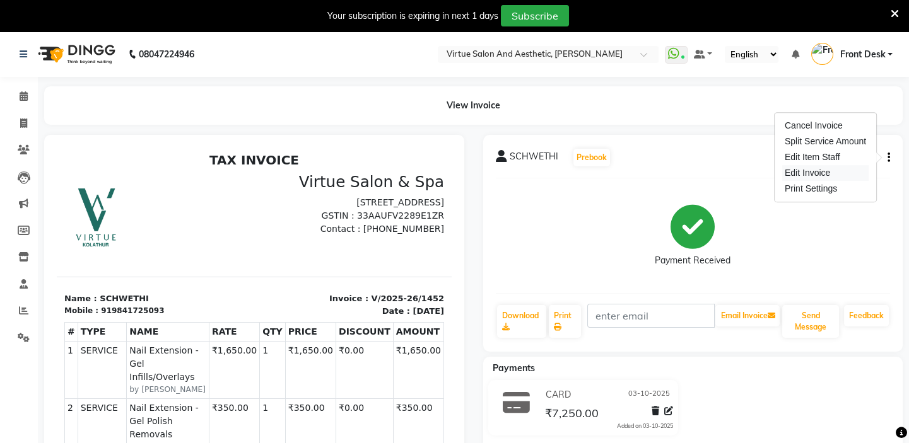
click at [809, 176] on div "Edit Invoice" at bounding box center [825, 173] width 86 height 16
select select "service"
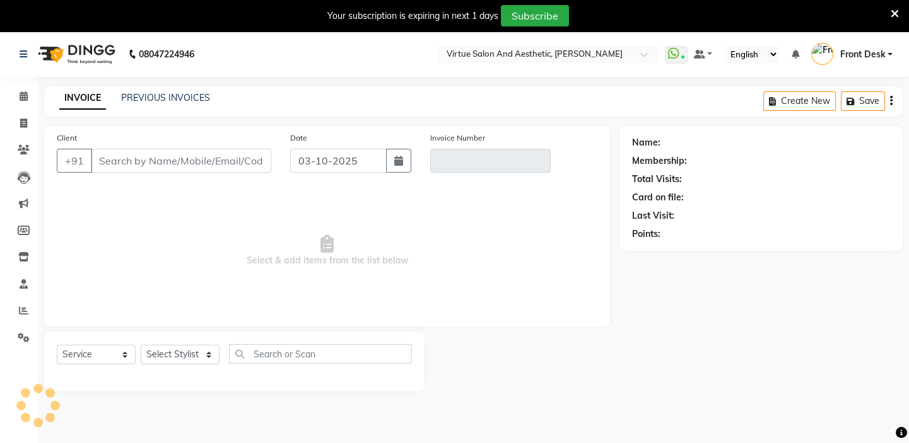
scroll to position [32, 0]
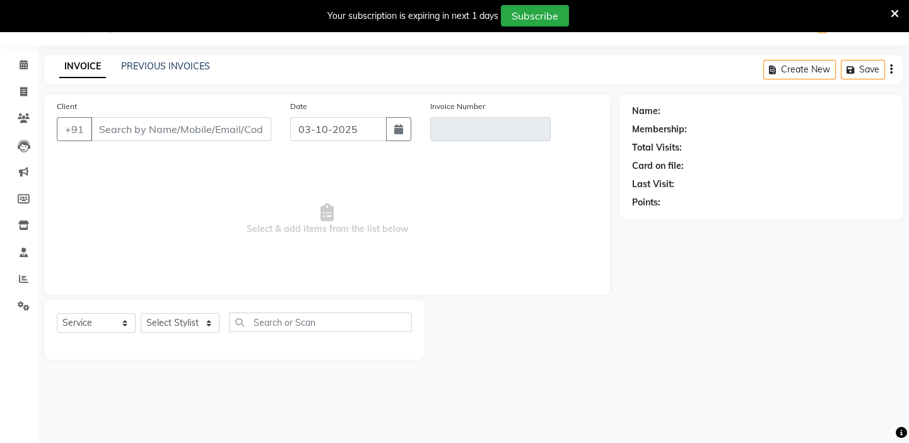
type input "9841725093"
type input "V/2025-26/1452"
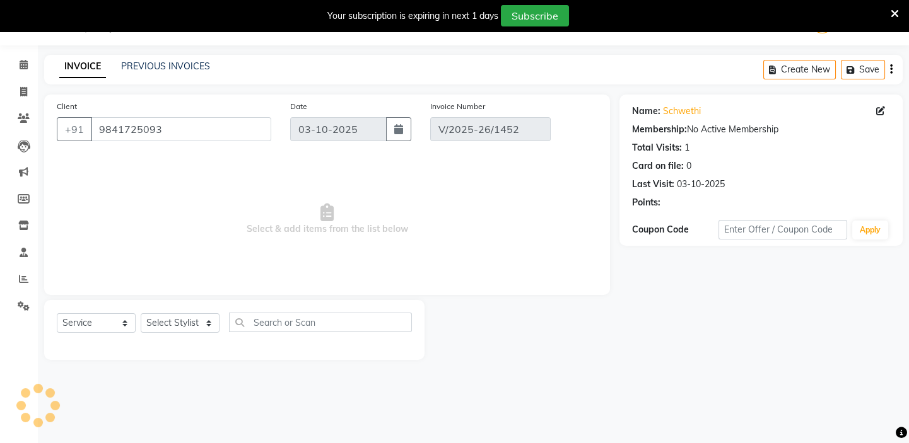
select select "select"
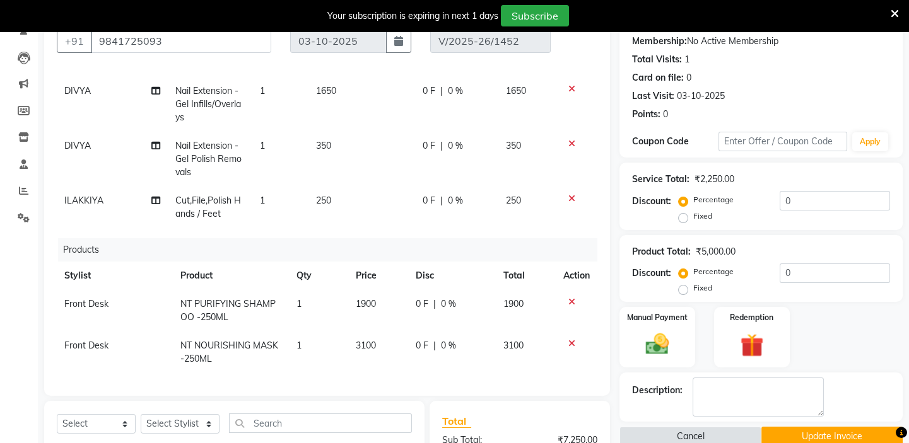
scroll to position [146, 0]
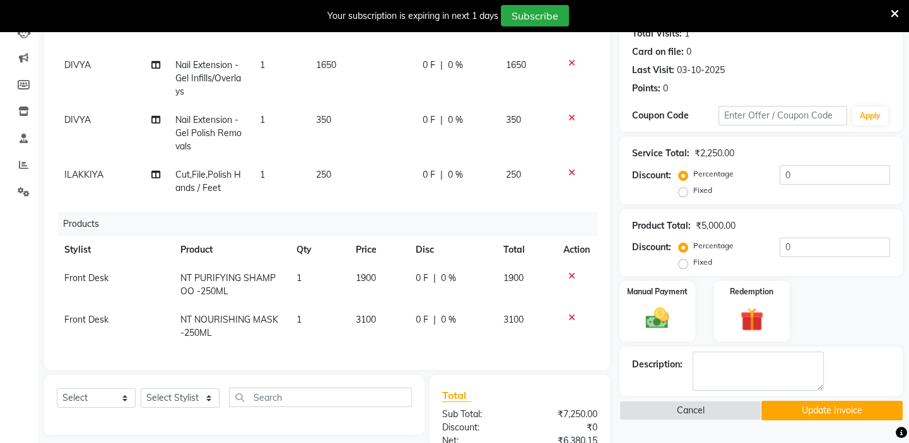
click at [81, 273] on span "Front Desk" at bounding box center [86, 278] width 44 height 11
select select "58624"
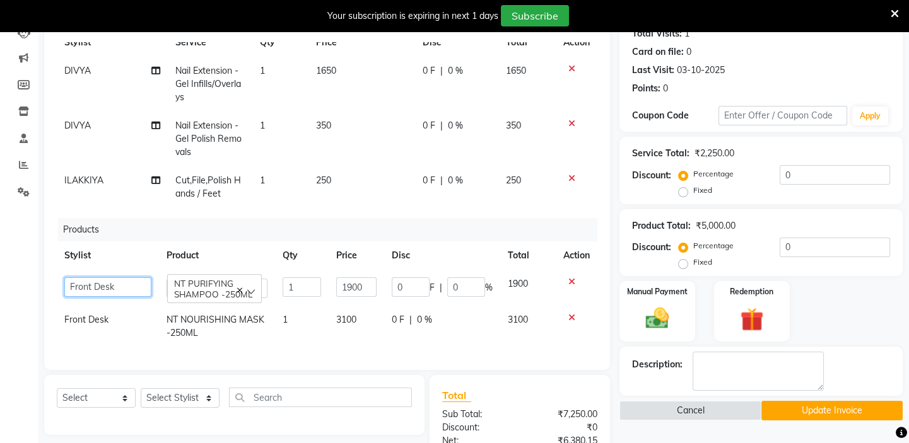
click at [101, 278] on select "BALAJI DIVYA FAMITHA Front Desk ILAKKIYA ISHWARYA Kabilan KESHAV MANISHA MILLI …" at bounding box center [107, 288] width 87 height 20
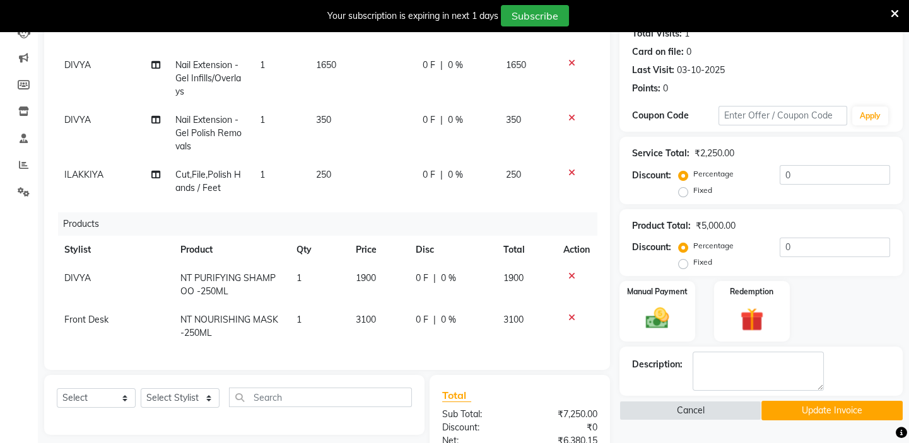
click at [95, 315] on span "Front Desk" at bounding box center [86, 319] width 44 height 11
select select "58624"
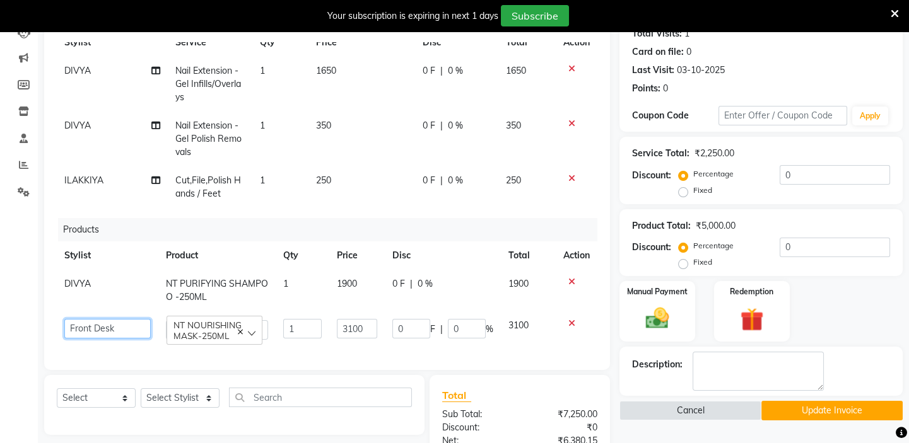
click at [97, 320] on select "BALAJI DIVYA FAMITHA Front Desk ILAKKIYA ISHWARYA Kabilan KESHAV MANISHA MILLI …" at bounding box center [107, 329] width 86 height 20
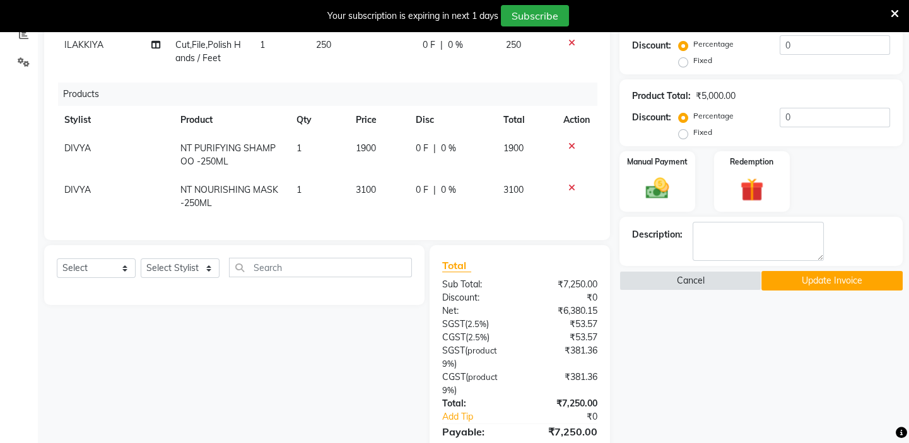
scroll to position [248, 0]
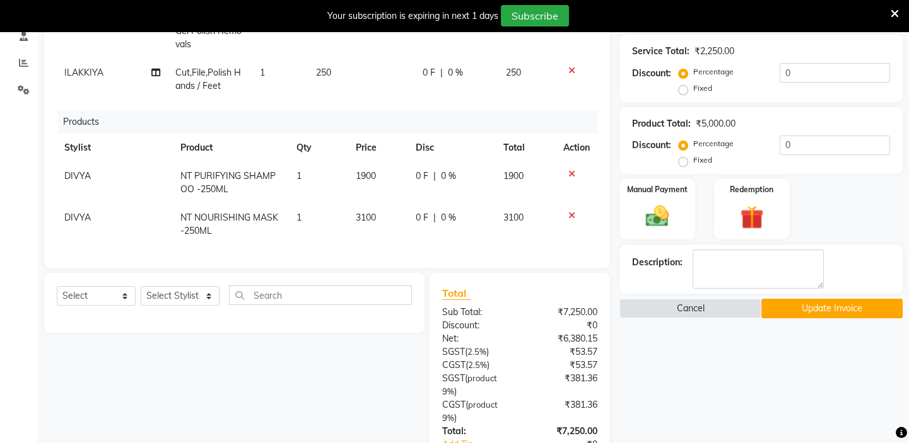
click at [842, 311] on button "Update Invoice" at bounding box center [831, 309] width 141 height 20
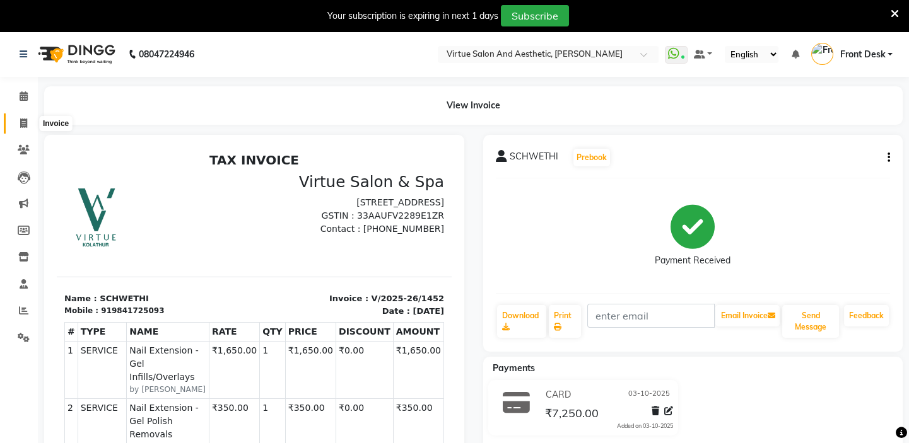
click at [25, 124] on icon at bounding box center [23, 123] width 7 height 9
select select "service"
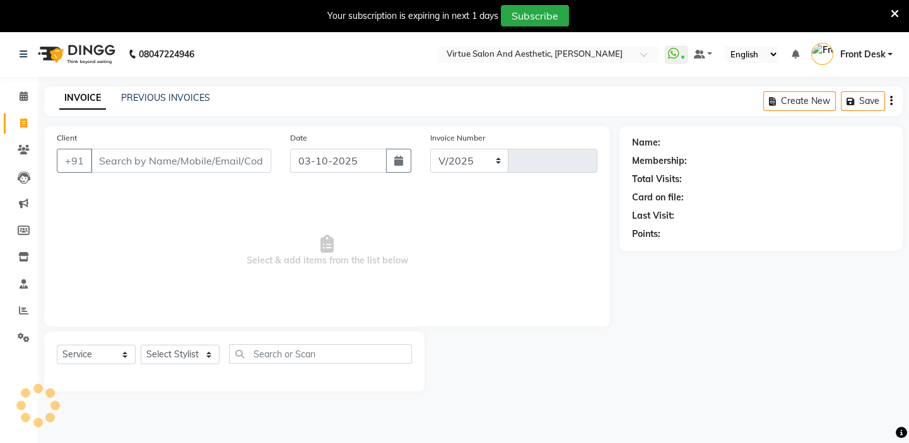
select select "7053"
type input "1455"
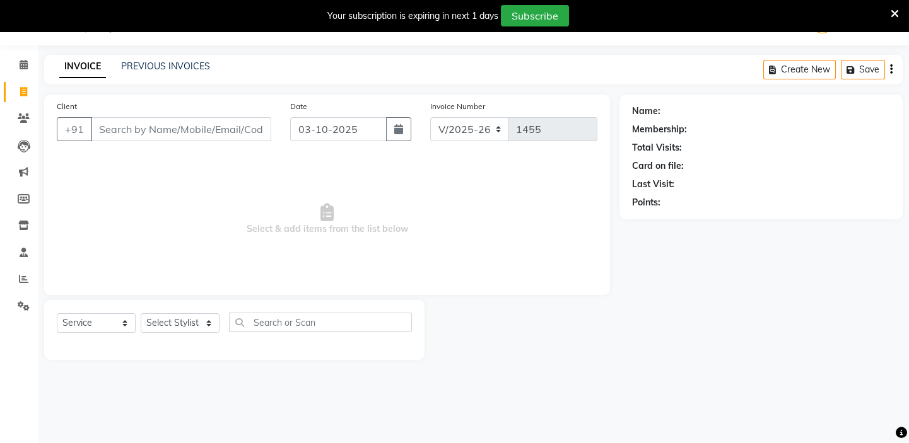
click at [187, 122] on input "Client" at bounding box center [181, 129] width 180 height 24
click at [187, 134] on input "Client" at bounding box center [181, 129] width 180 height 24
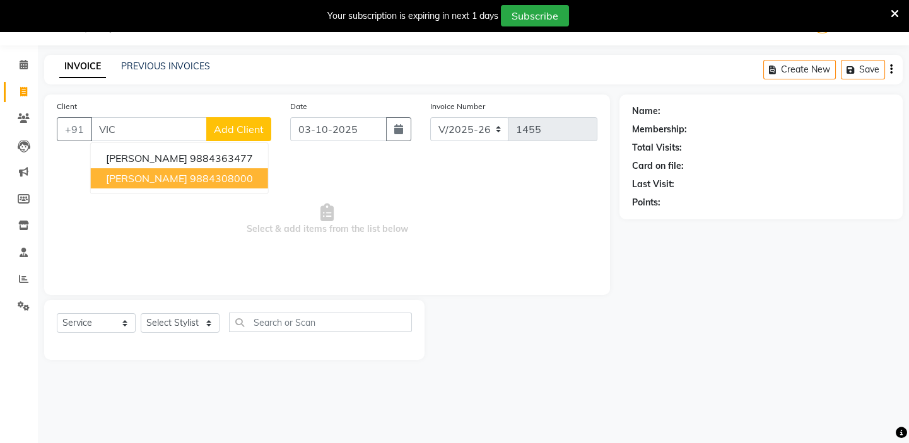
click at [202, 180] on ngb-highlight "9884308000" at bounding box center [221, 178] width 63 height 13
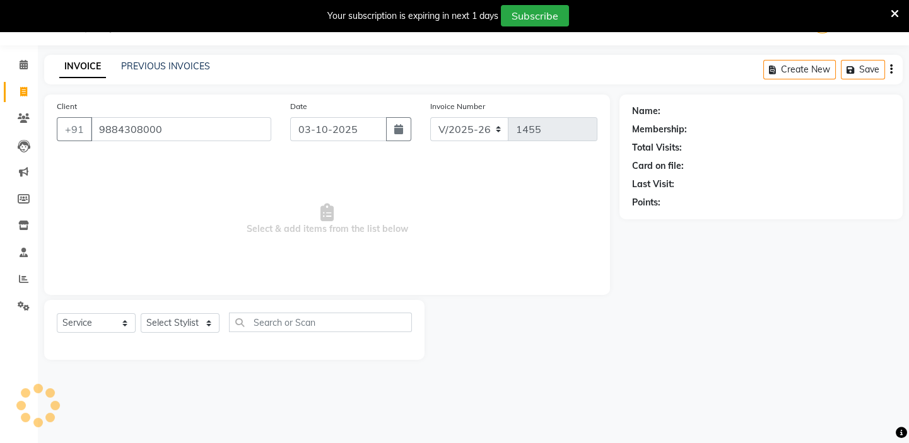
type input "9884308000"
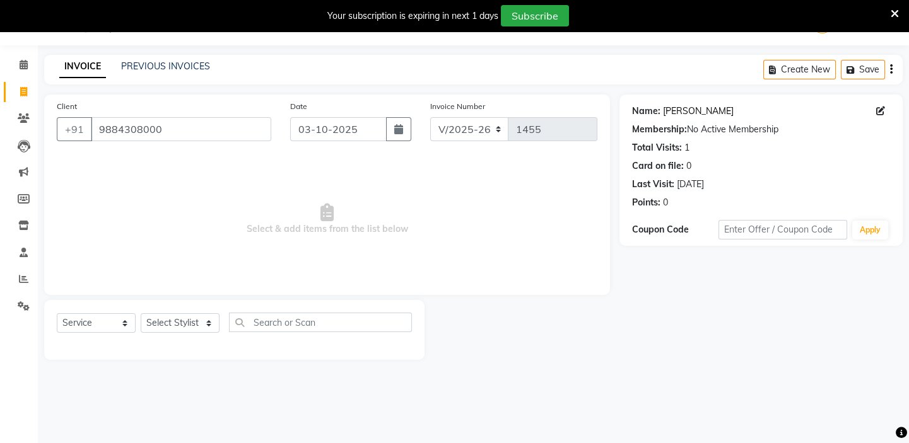
click at [676, 111] on link "Victor" at bounding box center [698, 111] width 71 height 13
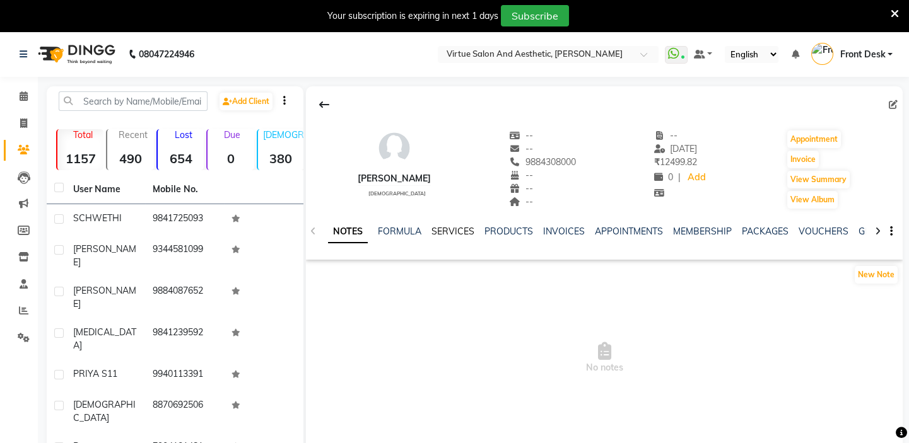
click at [460, 231] on link "SERVICES" at bounding box center [452, 231] width 43 height 11
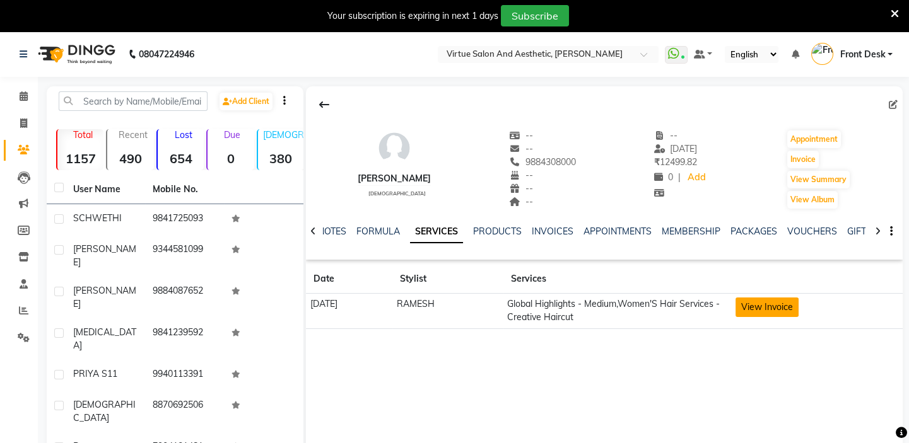
click at [789, 308] on button "View Invoice" at bounding box center [767, 308] width 63 height 20
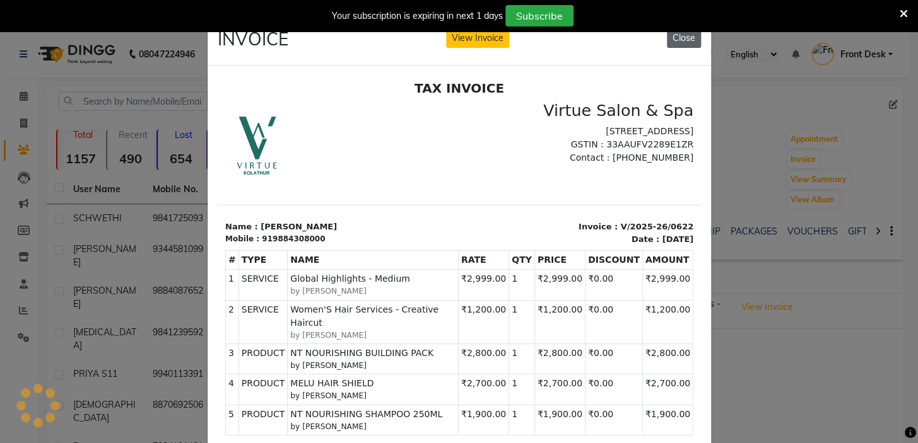
click at [673, 39] on button "Close" at bounding box center [684, 38] width 34 height 20
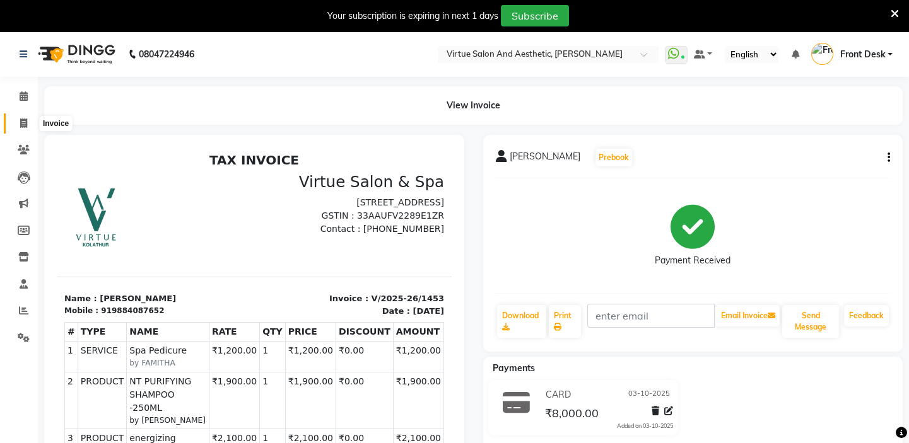
click at [22, 120] on icon at bounding box center [23, 123] width 7 height 9
select select "service"
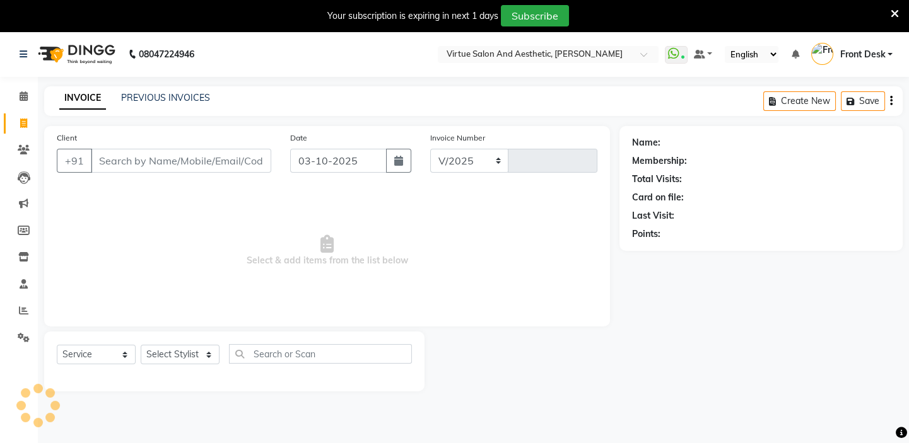
select select "7053"
type input "1455"
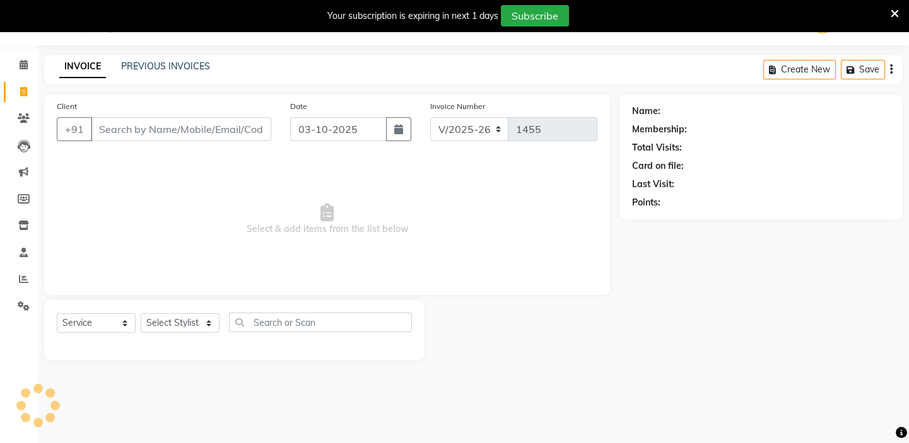
click at [115, 129] on input "Client" at bounding box center [181, 129] width 180 height 24
type input "9"
click at [582, 170] on span "Select & add items from the list below" at bounding box center [327, 219] width 541 height 126
click at [184, 64] on link "PREVIOUS INVOICES" at bounding box center [165, 66] width 89 height 11
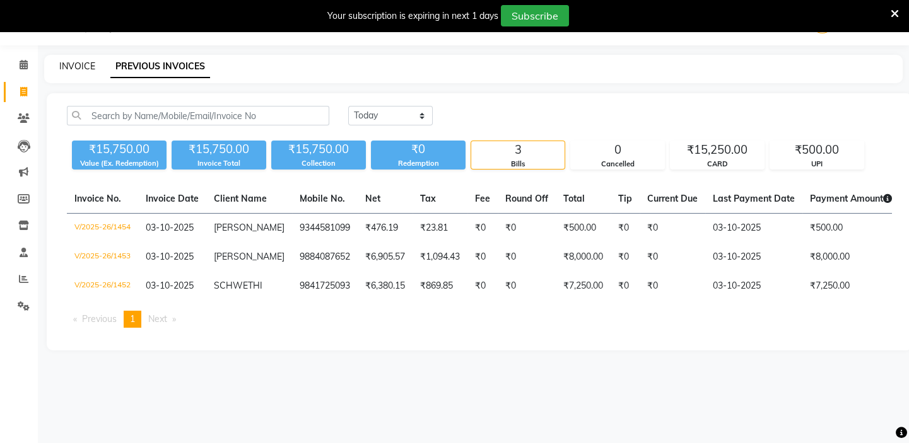
click at [74, 62] on link "INVOICE" at bounding box center [77, 66] width 36 height 11
select select "service"
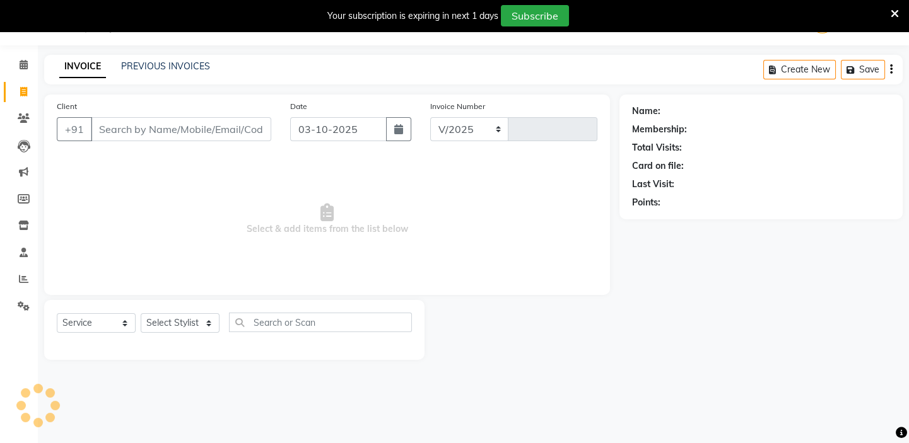
select select "7053"
type input "1455"
click at [140, 127] on input "Client" at bounding box center [181, 129] width 180 height 24
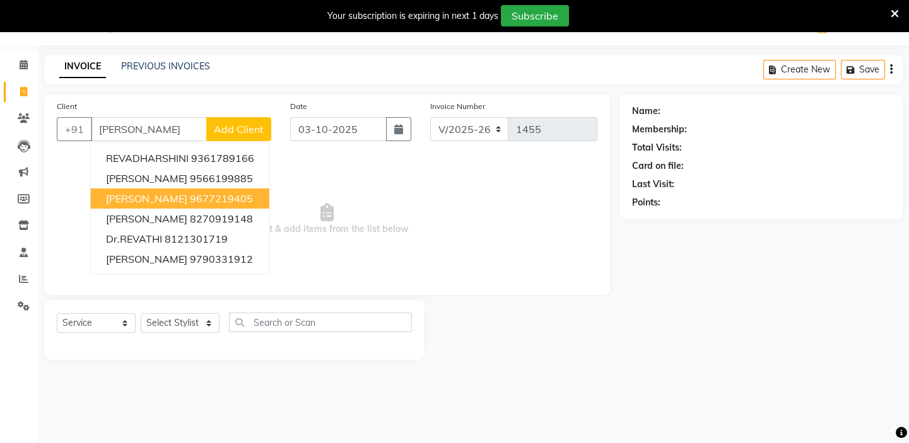
click at [190, 201] on ngb-highlight "9677219405" at bounding box center [221, 198] width 63 height 13
type input "9677219405"
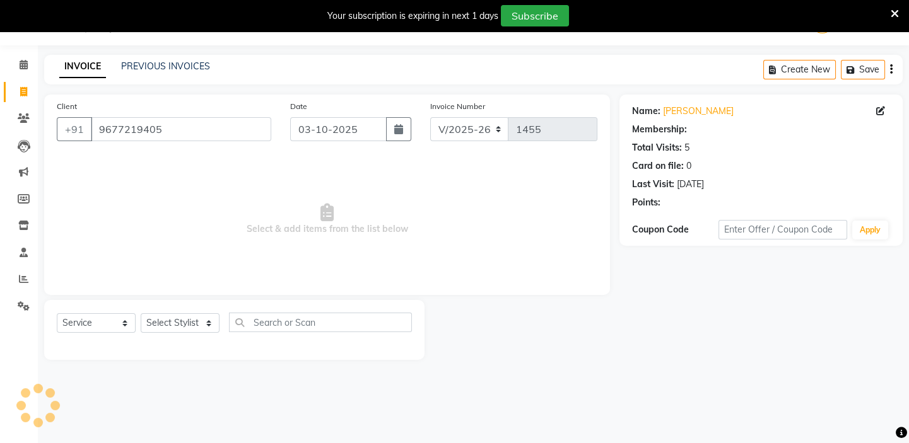
select select "1: Object"
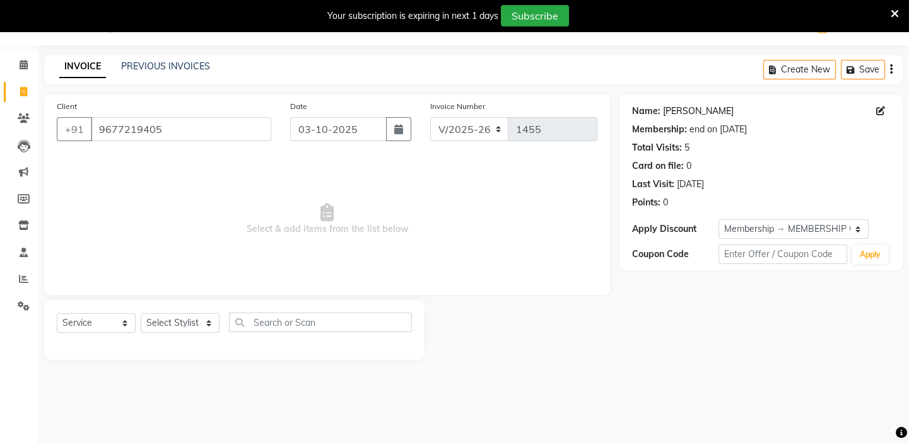
click at [673, 108] on link "[PERSON_NAME]" at bounding box center [698, 111] width 71 height 13
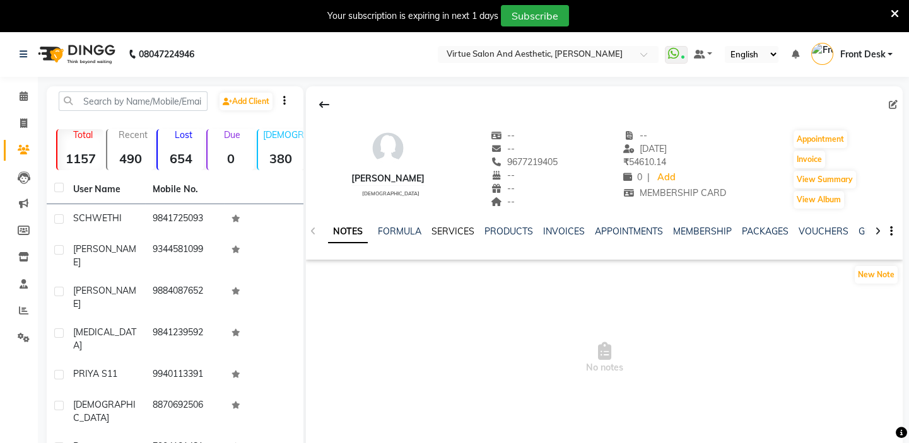
click at [459, 233] on link "SERVICES" at bounding box center [452, 231] width 43 height 11
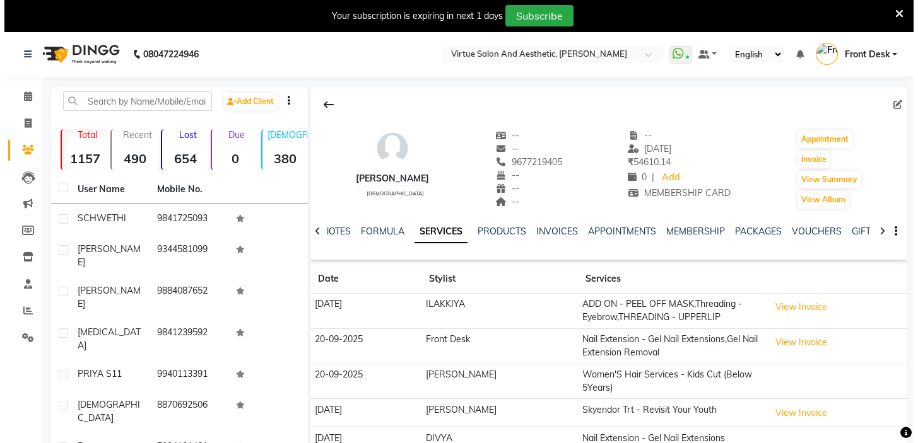
scroll to position [114, 0]
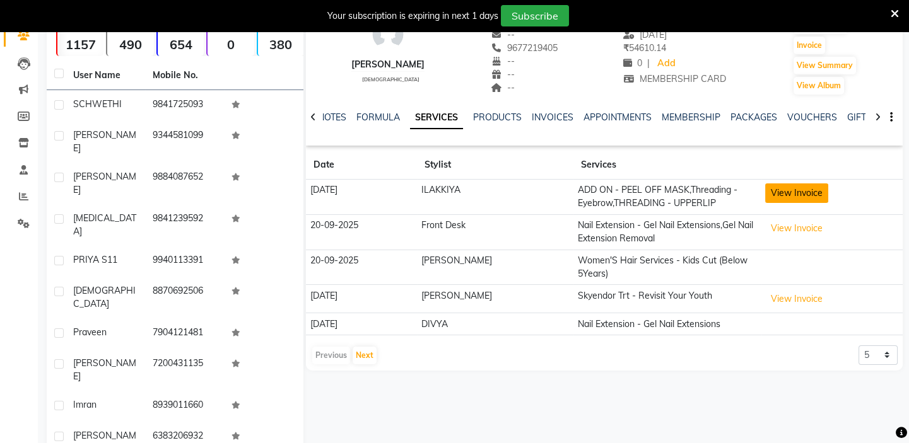
click at [788, 193] on button "View Invoice" at bounding box center [796, 194] width 63 height 20
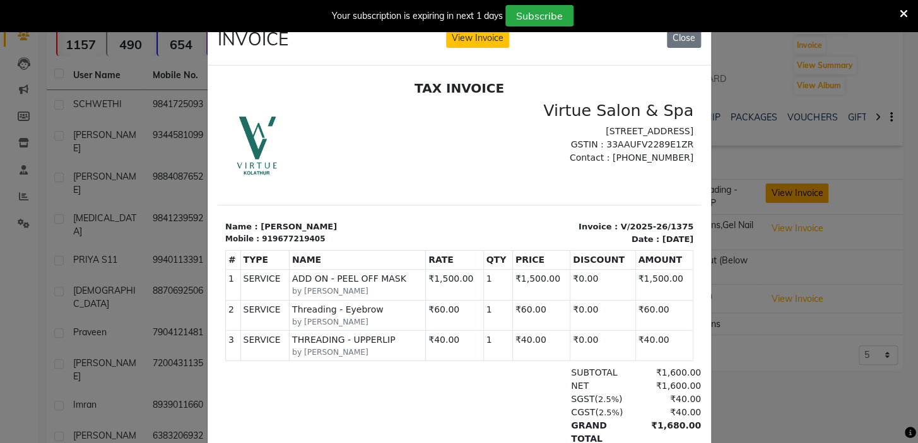
scroll to position [0, 0]
click at [672, 38] on button "Close" at bounding box center [684, 38] width 34 height 20
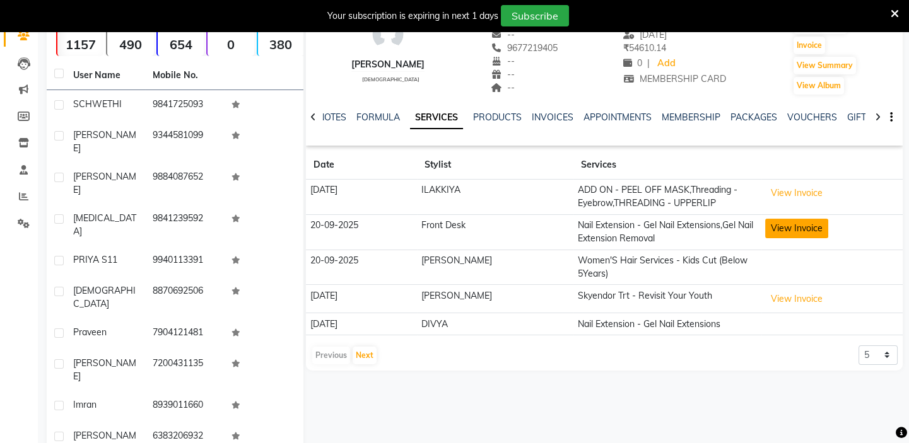
click at [792, 227] on button "View Invoice" at bounding box center [796, 229] width 63 height 20
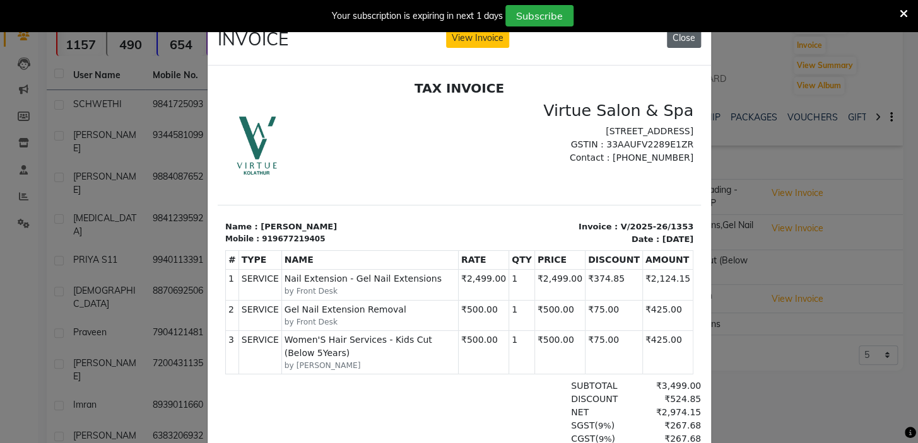
click at [686, 34] on button "Close" at bounding box center [684, 38] width 34 height 20
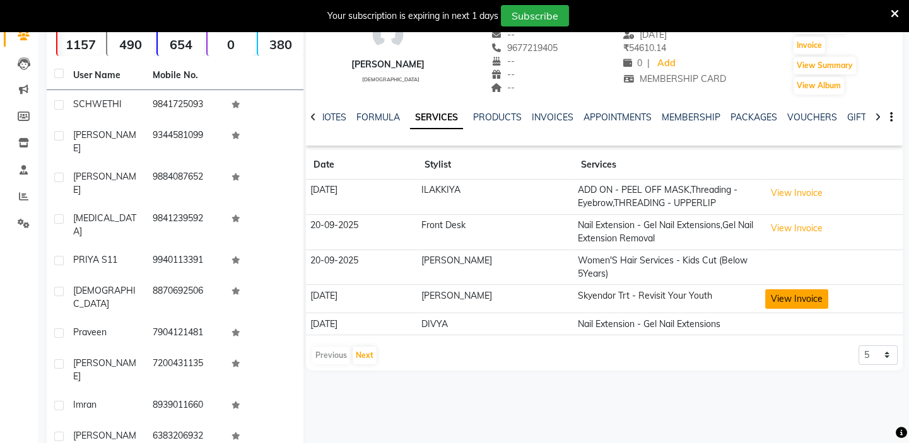
click at [776, 299] on button "View Invoice" at bounding box center [796, 300] width 63 height 20
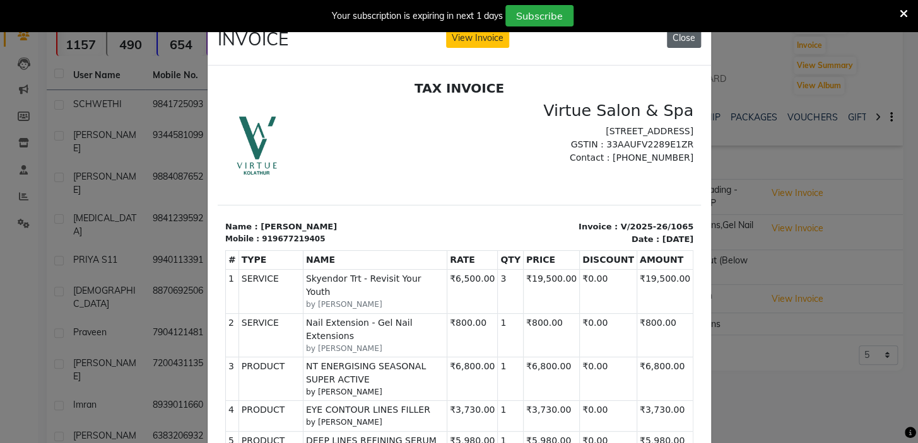
click at [683, 37] on button "Close" at bounding box center [684, 38] width 34 height 20
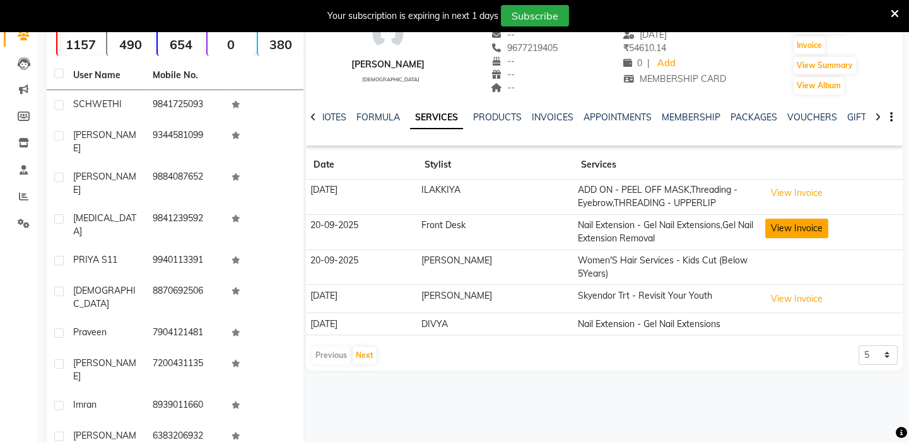
click at [795, 227] on button "View Invoice" at bounding box center [796, 229] width 63 height 20
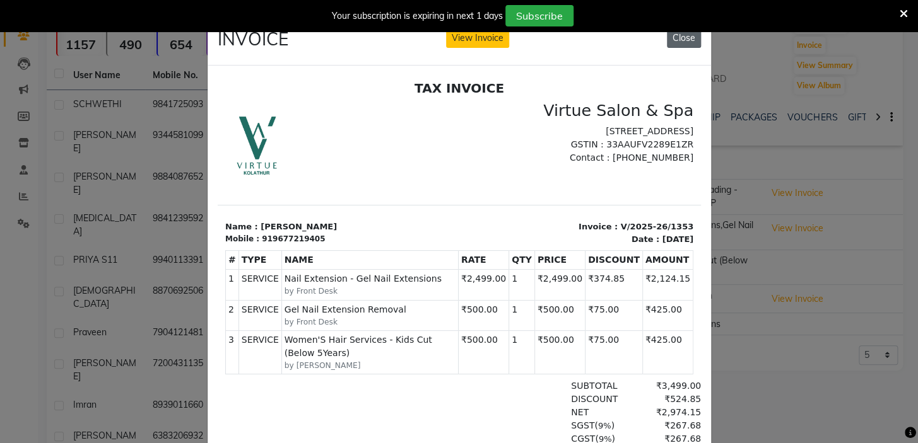
click at [684, 35] on button "Close" at bounding box center [684, 38] width 34 height 20
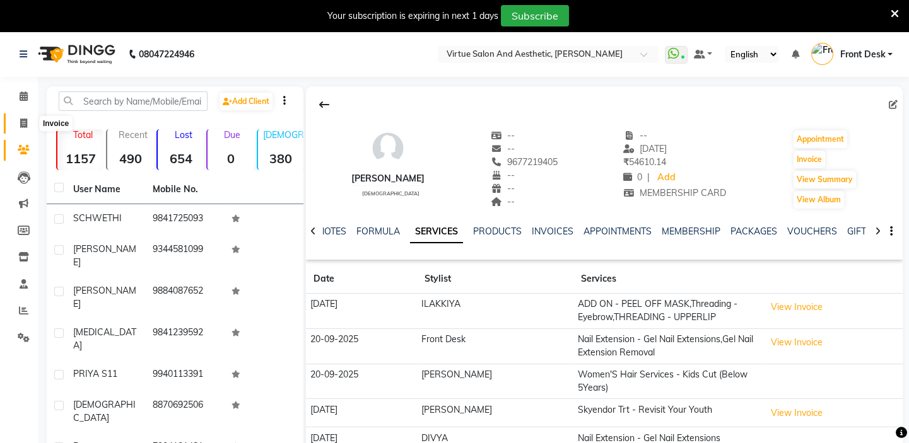
click at [22, 125] on icon at bounding box center [23, 123] width 7 height 9
select select "service"
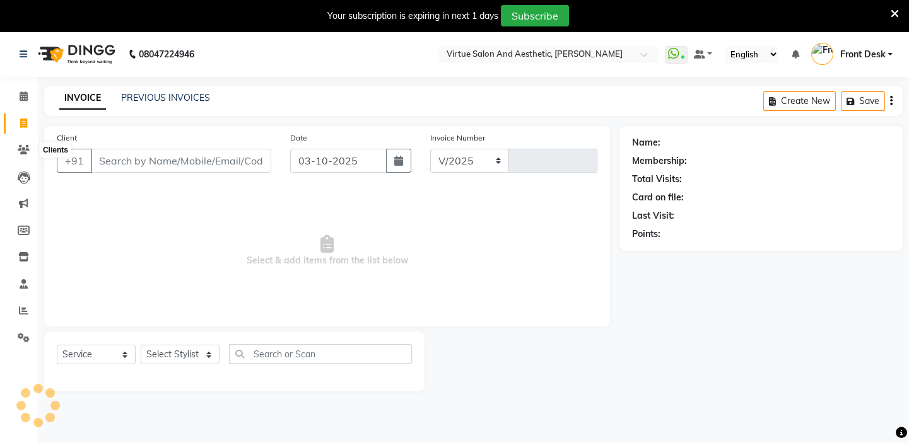
select select "7053"
type input "1455"
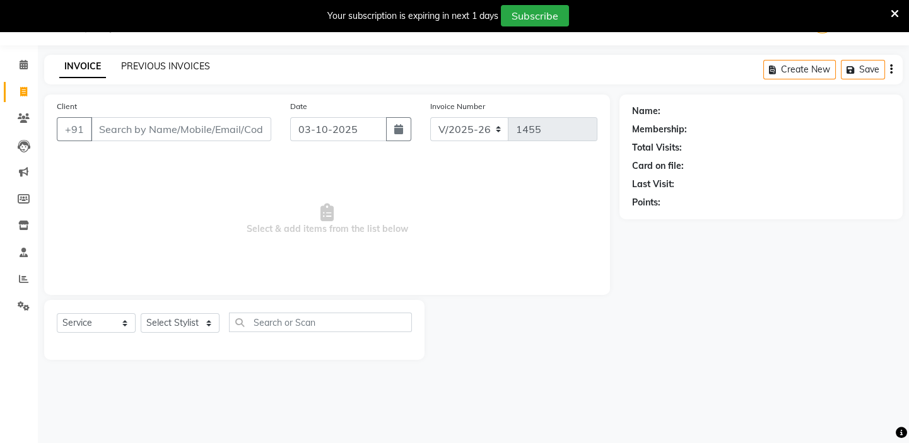
click at [170, 64] on link "PREVIOUS INVOICES" at bounding box center [165, 66] width 89 height 11
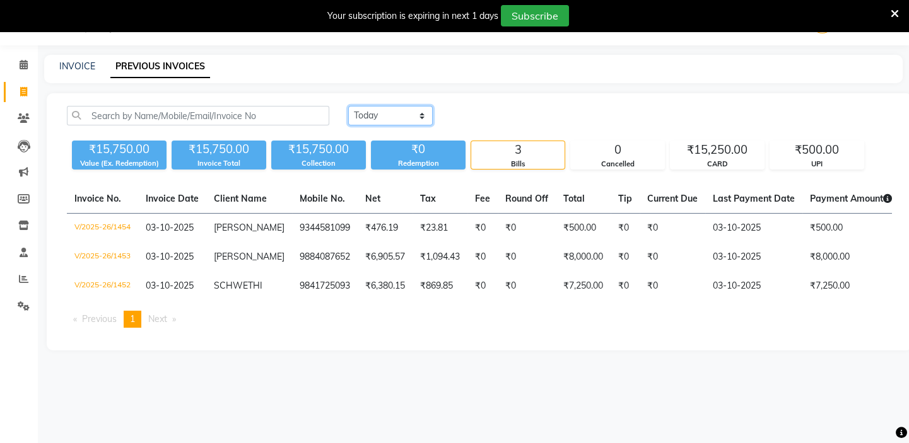
click at [408, 115] on select "Today Yesterday Custom Range" at bounding box center [390, 116] width 85 height 20
select select "range"
click at [348, 106] on select "Today Yesterday Custom Range" at bounding box center [390, 116] width 85 height 20
click at [491, 113] on input "03-10-2025" at bounding box center [493, 116] width 88 height 18
select select "10"
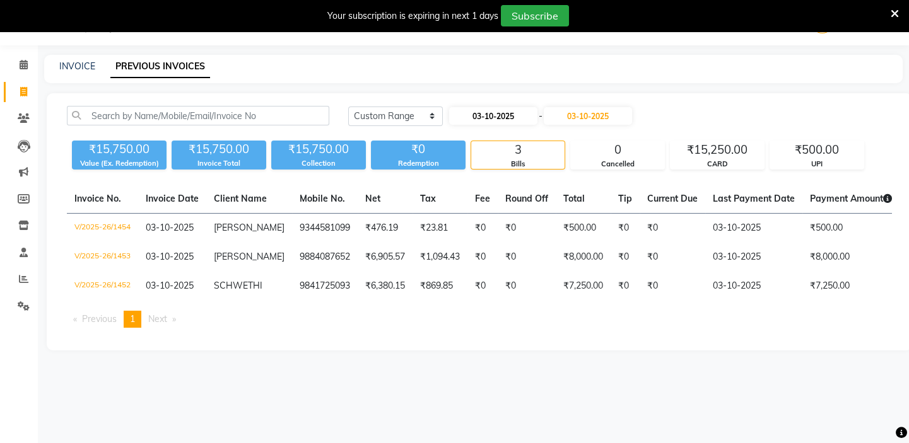
select select "2025"
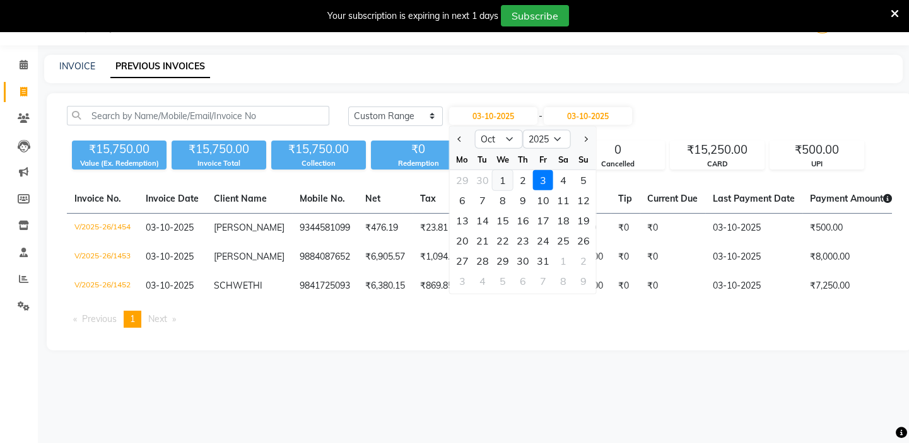
click at [505, 179] on div "1" at bounding box center [503, 180] width 20 height 20
type input "01-10-2025"
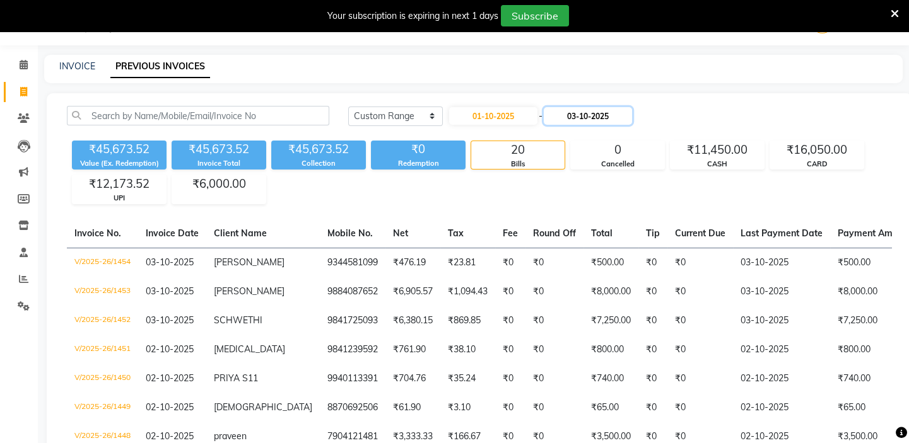
click at [600, 115] on input "03-10-2025" at bounding box center [588, 116] width 88 height 18
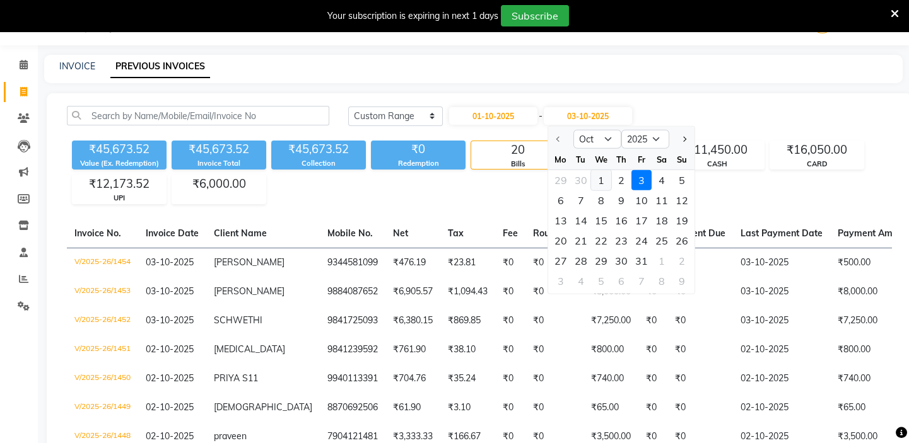
click at [603, 177] on div "1" at bounding box center [601, 180] width 20 height 20
type input "01-10-2025"
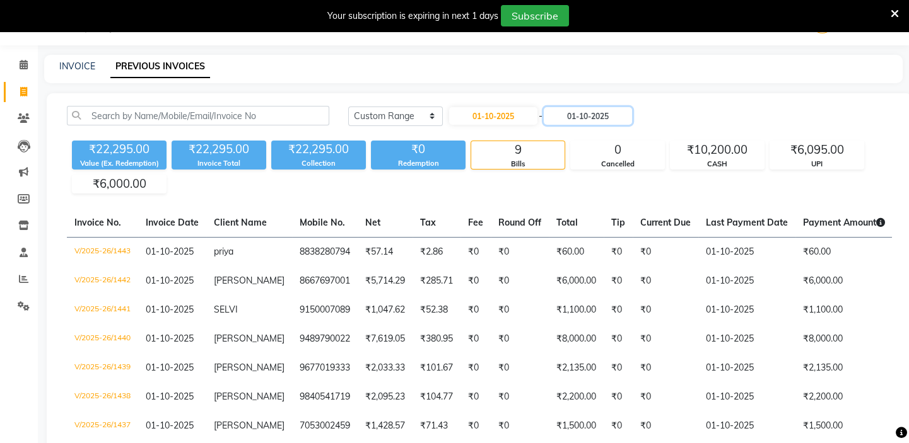
scroll to position [146, 0]
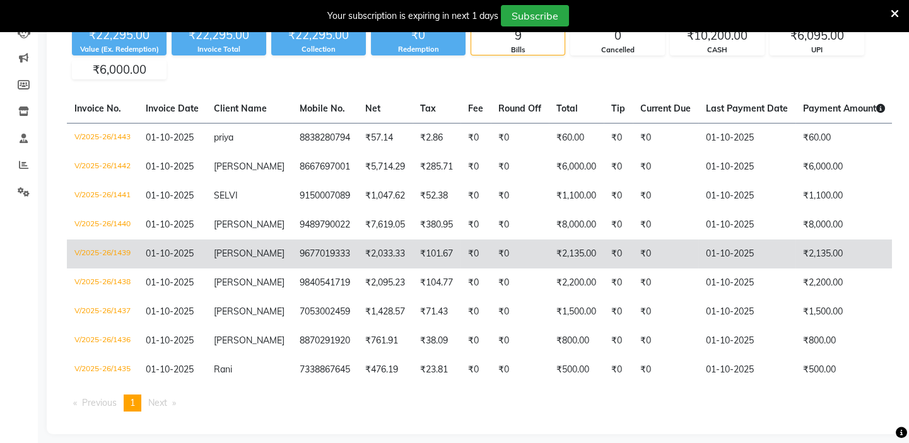
click at [107, 254] on td "V/2025-26/1439" at bounding box center [102, 254] width 71 height 29
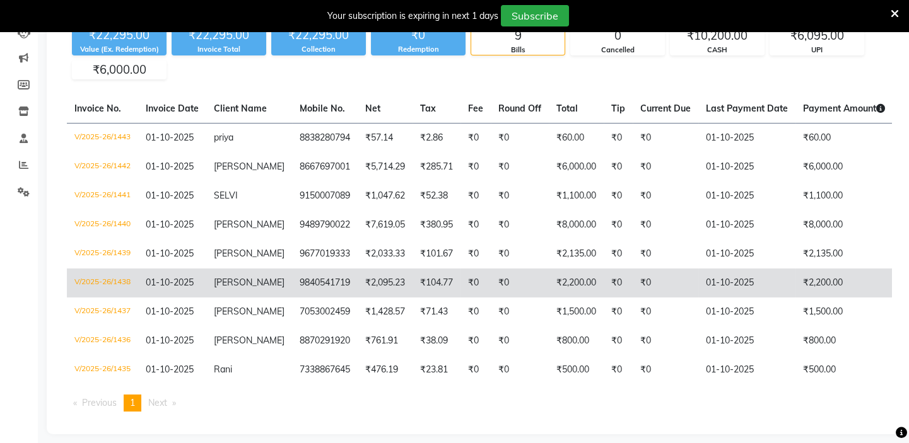
click at [119, 283] on td "V/2025-26/1438" at bounding box center [102, 283] width 71 height 29
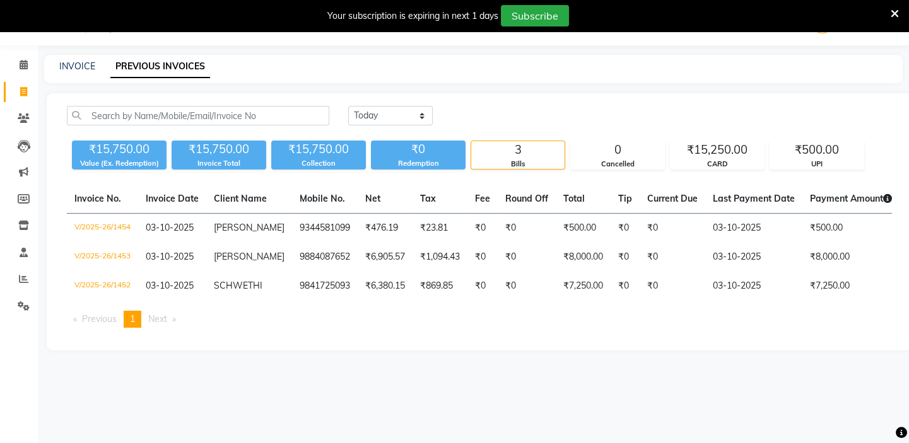
scroll to position [32, 0]
click at [83, 61] on link "INVOICE" at bounding box center [77, 66] width 36 height 11
select select "7053"
select select "service"
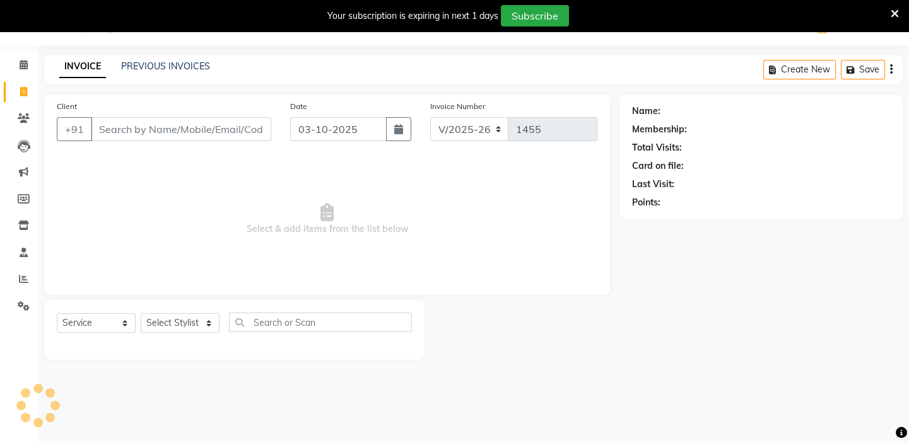
click at [131, 120] on input "Client" at bounding box center [181, 129] width 180 height 24
click at [123, 129] on input "73338967709" at bounding box center [149, 129] width 116 height 24
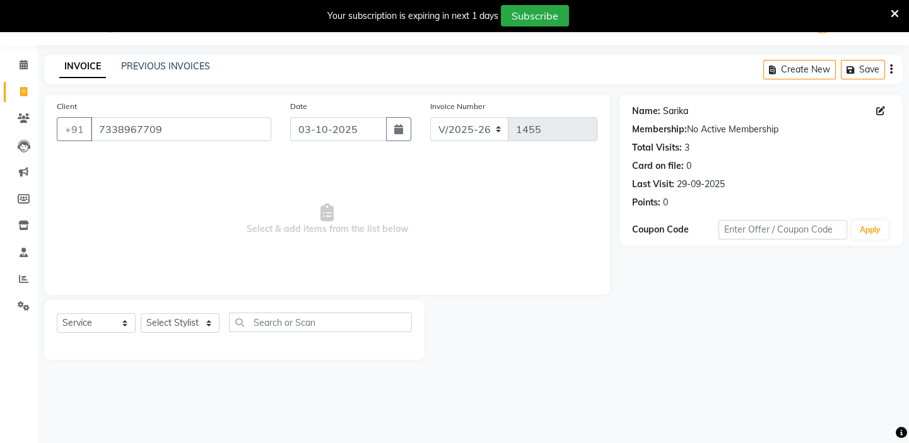
click at [679, 110] on link "Sarika" at bounding box center [675, 111] width 25 height 13
click at [221, 123] on input "7338967709" at bounding box center [181, 129] width 180 height 24
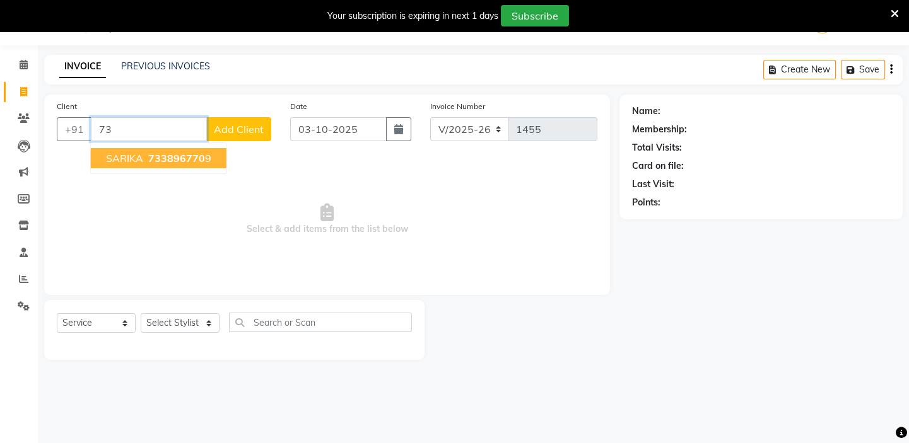
type input "7"
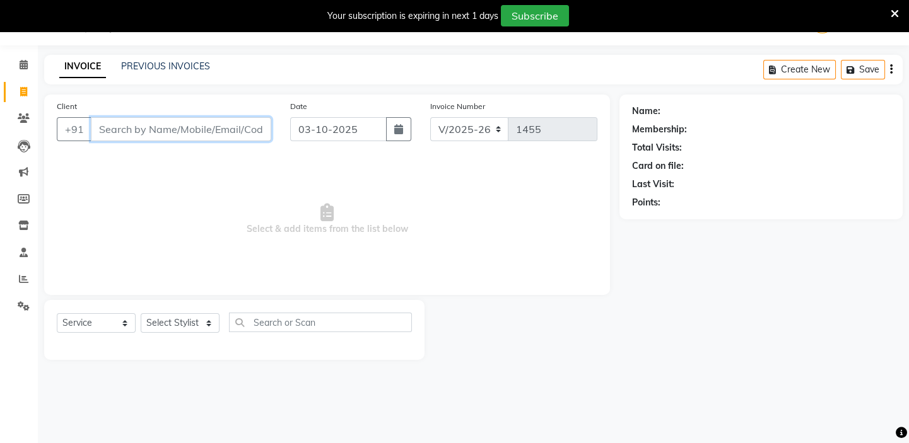
click at [170, 129] on input "Client" at bounding box center [181, 129] width 180 height 24
type input "9177552288"
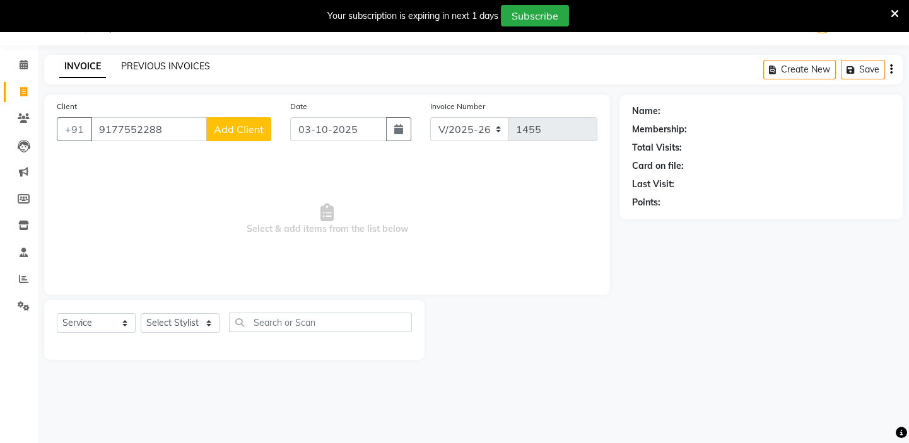
click at [187, 65] on link "PREVIOUS INVOICES" at bounding box center [165, 66] width 89 height 11
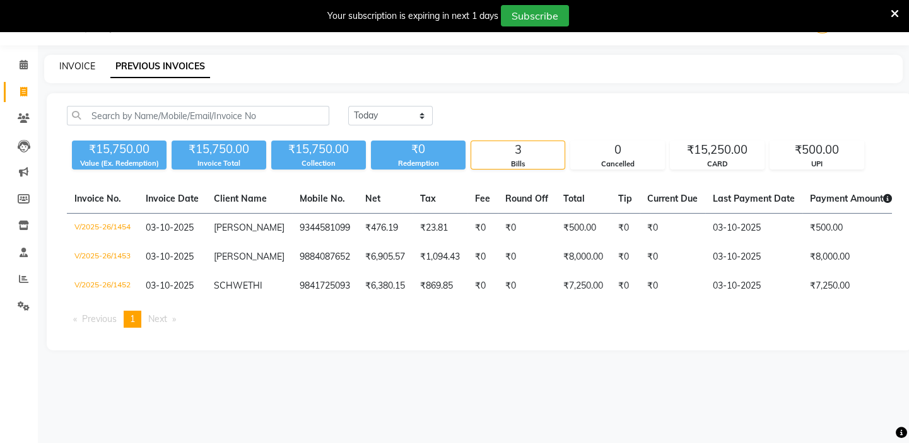
click at [86, 66] on link "INVOICE" at bounding box center [77, 66] width 36 height 11
select select "service"
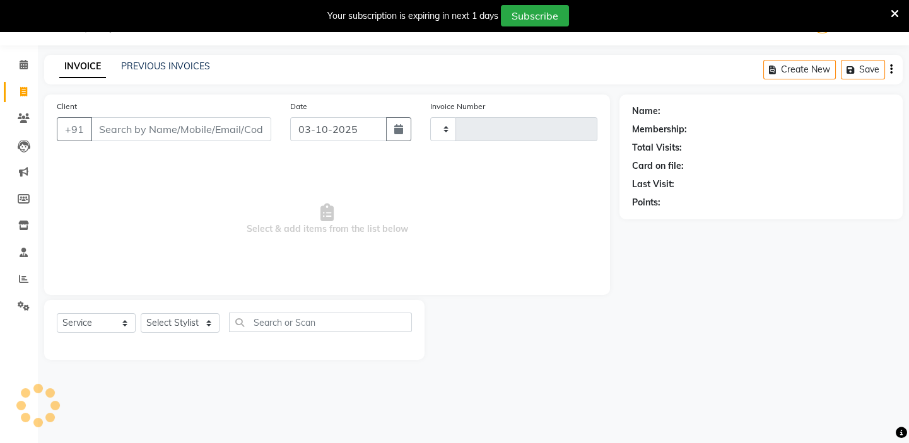
click at [214, 127] on input "Client" at bounding box center [181, 129] width 180 height 24
type input "1455"
select select "7053"
click at [30, 119] on span at bounding box center [24, 119] width 22 height 15
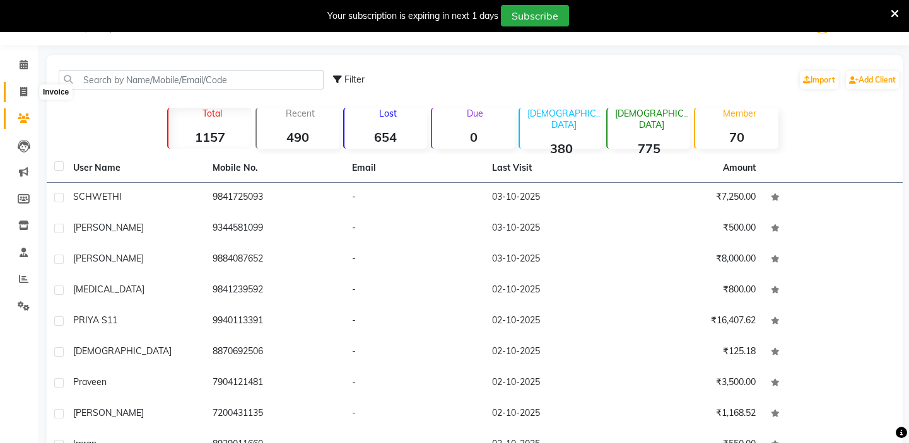
click at [24, 93] on icon at bounding box center [23, 91] width 7 height 9
select select "7053"
select select "service"
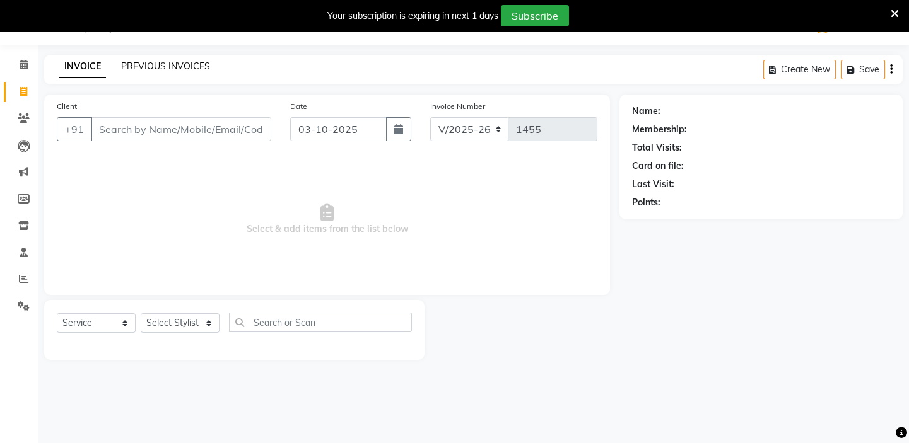
click at [156, 68] on link "PREVIOUS INVOICES" at bounding box center [165, 66] width 89 height 11
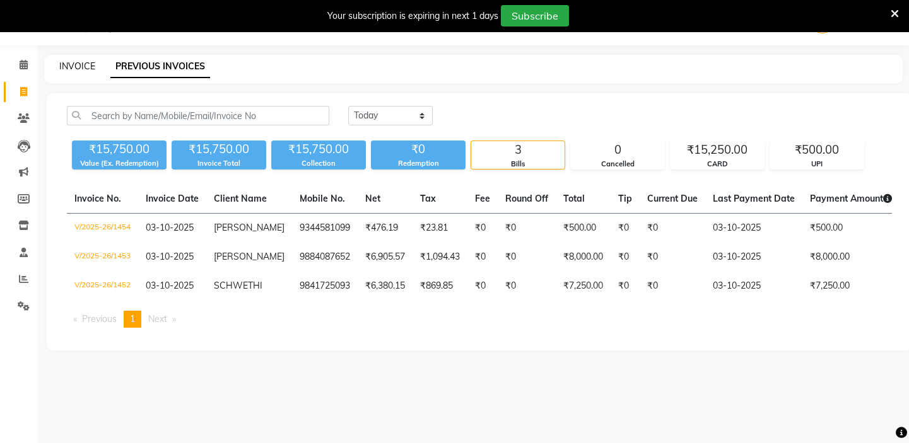
click at [69, 66] on link "INVOICE" at bounding box center [77, 66] width 36 height 11
select select "7053"
select select "service"
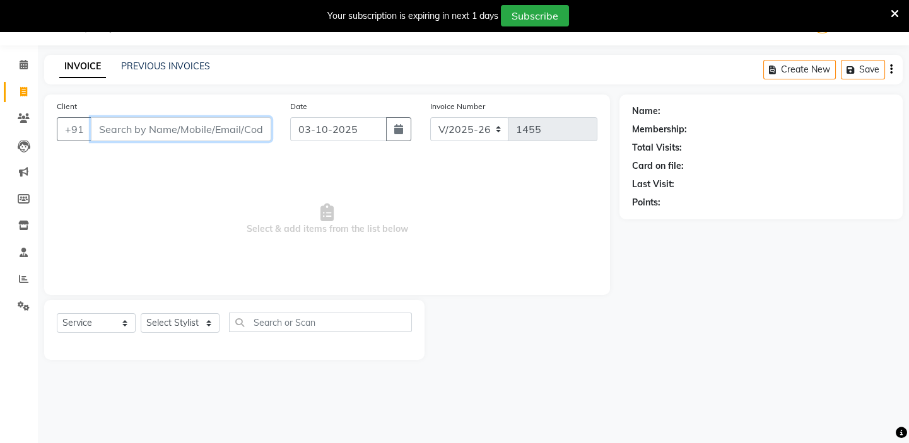
click at [95, 132] on input "Client" at bounding box center [181, 129] width 180 height 24
type input "8"
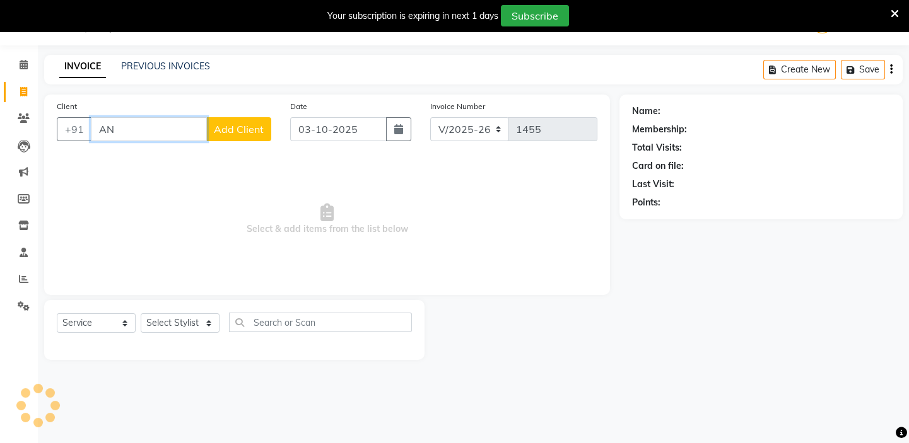
type input "A"
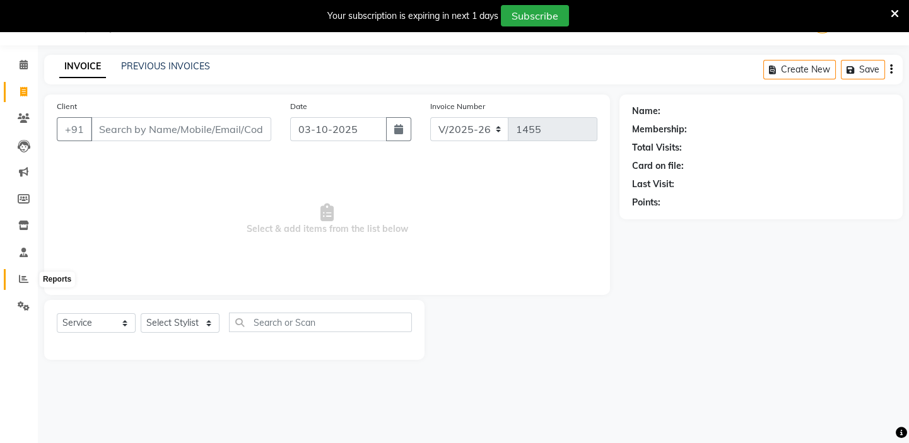
click at [24, 279] on icon at bounding box center [23, 278] width 9 height 9
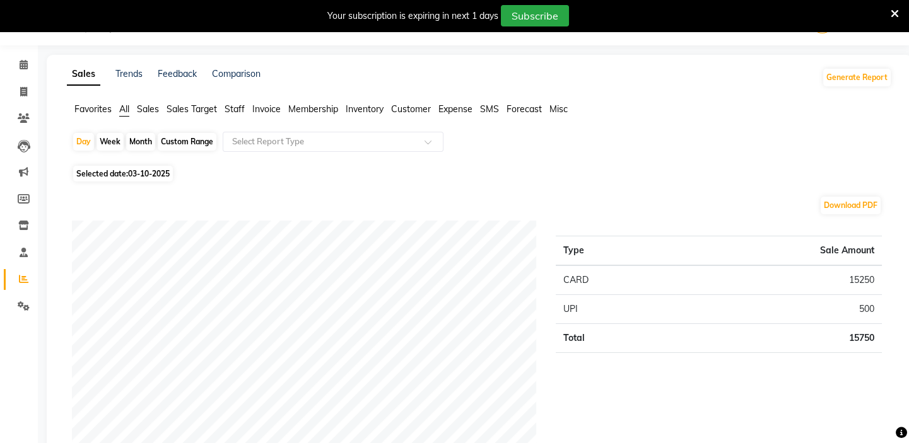
click at [141, 139] on div "Month" at bounding box center [140, 142] width 29 height 18
select select "10"
select select "2025"
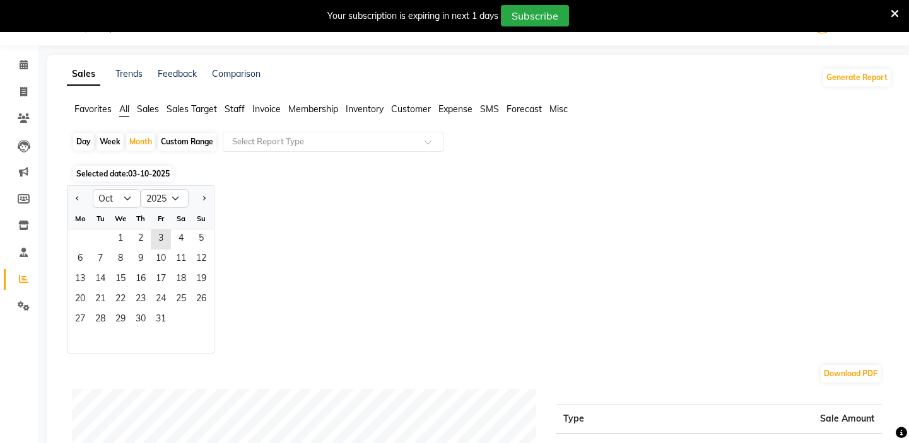
click at [105, 238] on div "1 2 3 4 5" at bounding box center [141, 240] width 146 height 20
click at [115, 235] on span "1" at bounding box center [120, 240] width 20 height 20
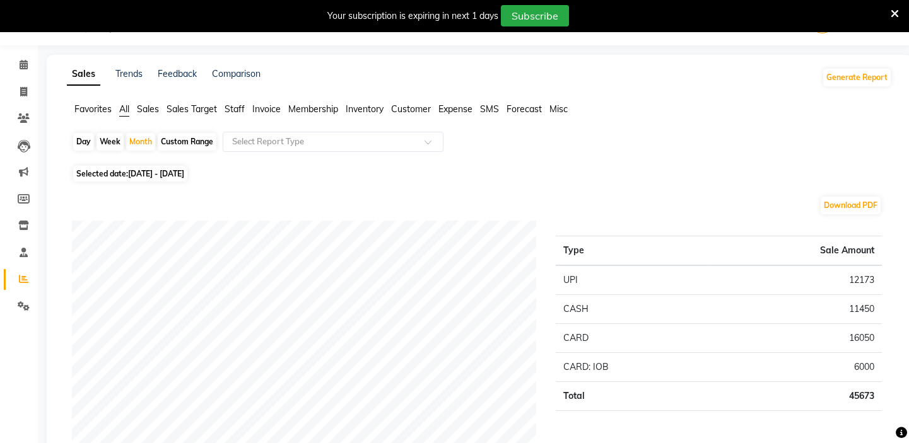
click at [240, 108] on span "Staff" at bounding box center [235, 108] width 20 height 11
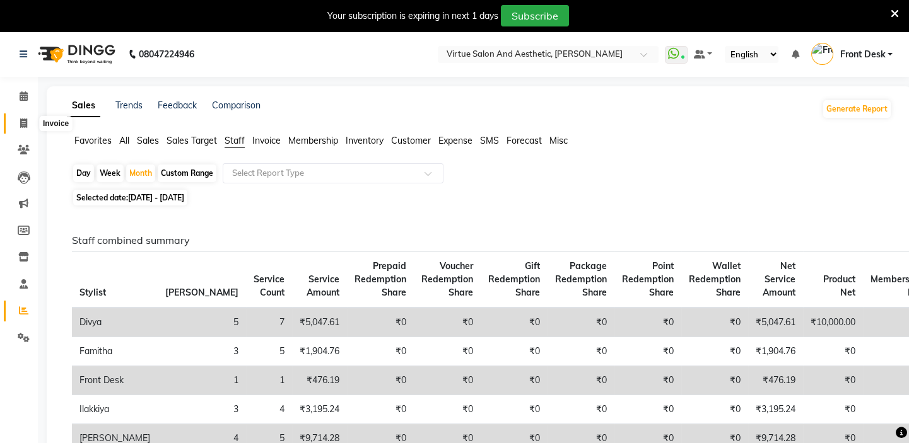
click at [22, 123] on icon at bounding box center [23, 123] width 7 height 9
select select "service"
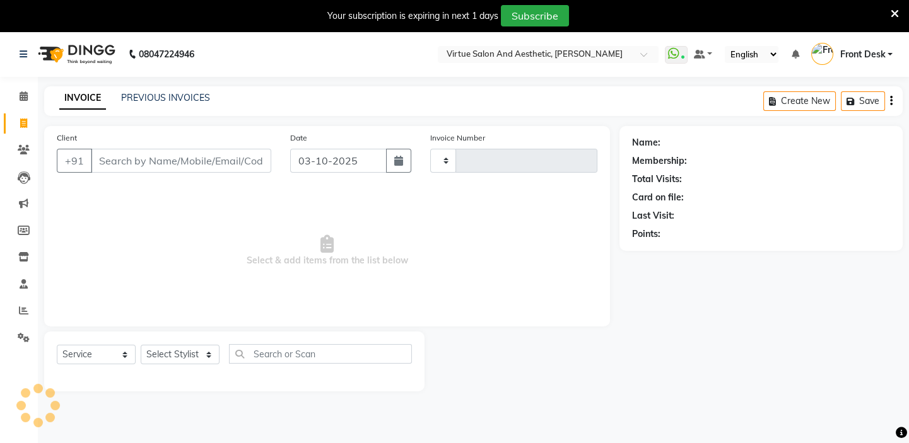
type input "1455"
select select "7053"
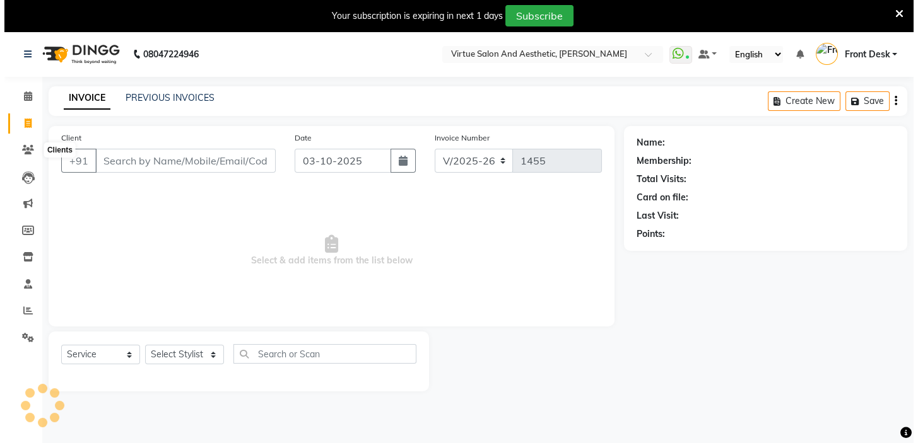
scroll to position [32, 0]
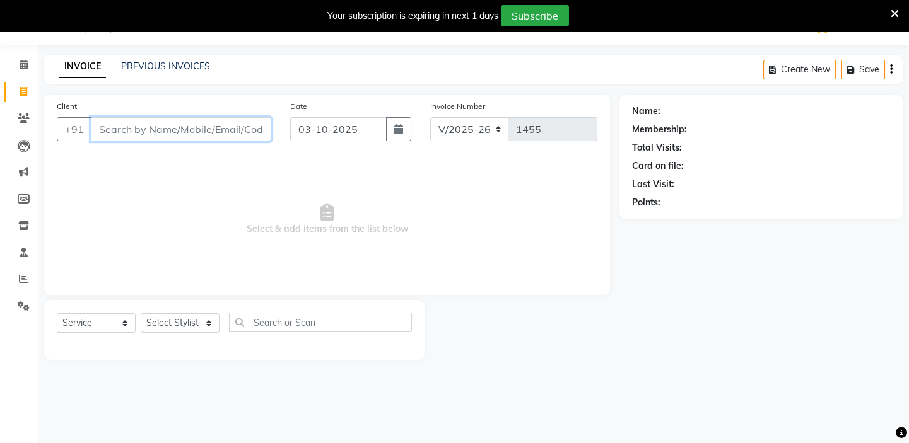
click at [122, 129] on input "Client" at bounding box center [181, 129] width 180 height 24
click at [122, 128] on input "Client" at bounding box center [181, 129] width 180 height 24
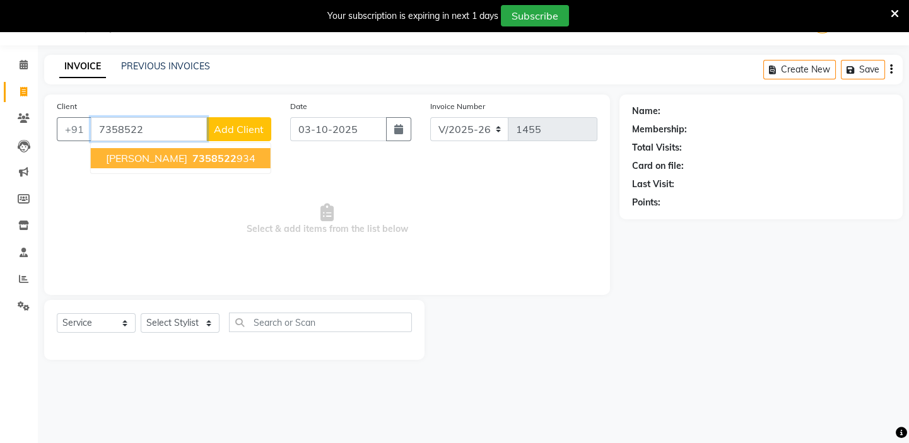
click at [192, 156] on span "7358522" at bounding box center [214, 158] width 44 height 13
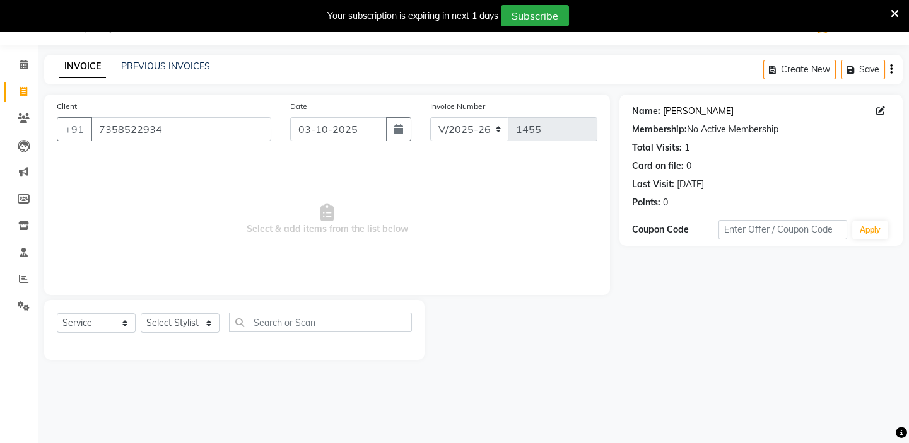
click at [677, 112] on link "Gopika" at bounding box center [698, 111] width 71 height 13
click at [233, 124] on input "7358522934" at bounding box center [181, 129] width 180 height 24
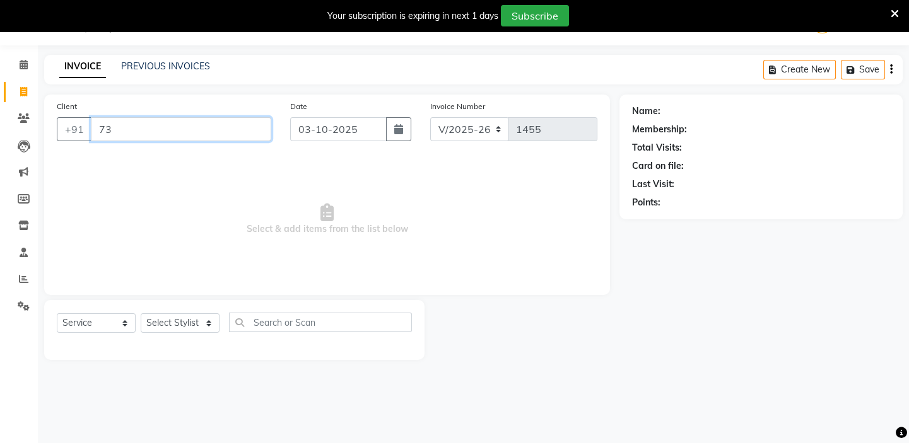
type input "7"
click at [182, 66] on link "PREVIOUS INVOICES" at bounding box center [165, 66] width 89 height 11
click at [224, 126] on input "Client" at bounding box center [181, 129] width 180 height 24
type input "9177552288"
click at [235, 129] on span "Add Client" at bounding box center [239, 129] width 50 height 13
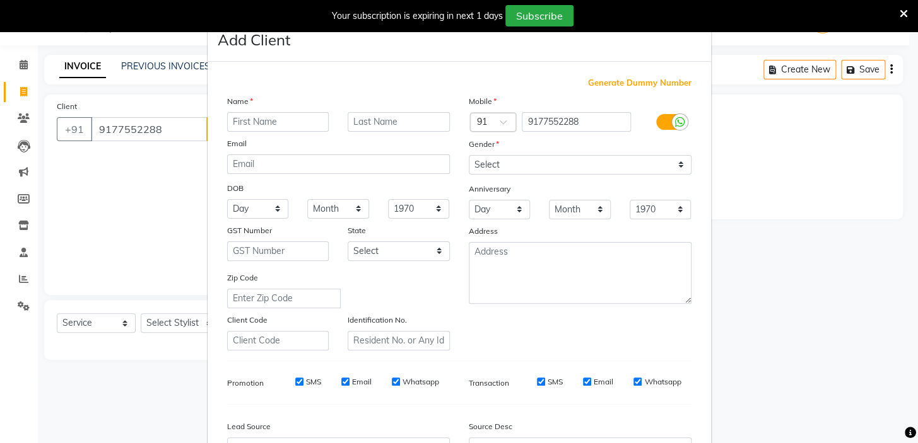
click at [299, 122] on input "text" at bounding box center [278, 122] width 102 height 20
type input "MEGHANA"
click at [574, 166] on select "Select Male Female Other Prefer Not To Say" at bounding box center [580, 165] width 223 height 20
select select "[DEMOGRAPHIC_DATA]"
click at [469, 155] on select "Select Male Female Other Prefer Not To Say" at bounding box center [580, 165] width 223 height 20
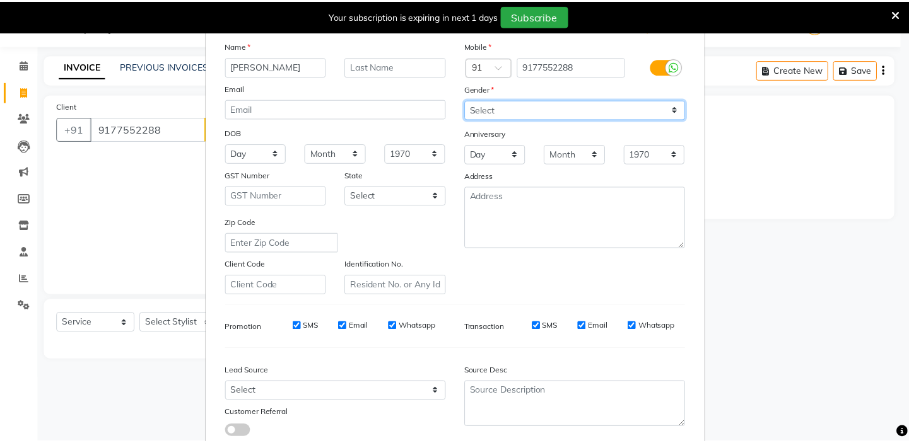
scroll to position [114, 0]
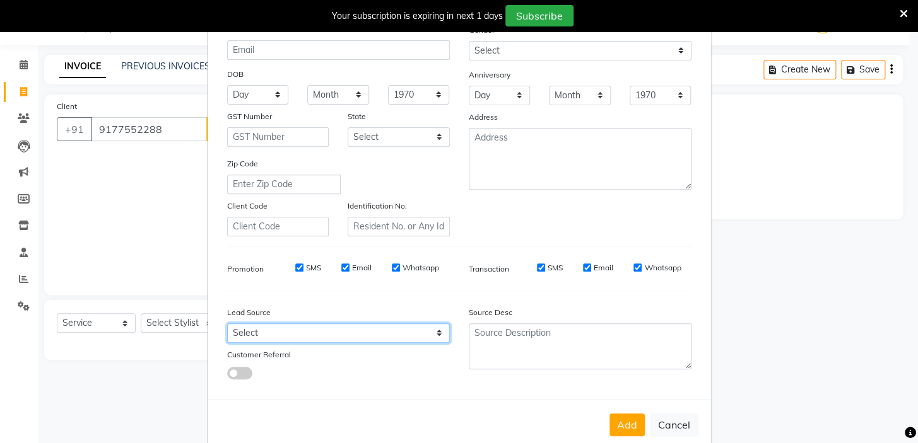
click at [276, 334] on select "Select Walk-in Referral Internet Friend Word of Mouth Advertisement Facebook Ju…" at bounding box center [338, 334] width 223 height 20
select select "48940"
click at [227, 326] on select "Select Walk-in Referral Internet Friend Word of Mouth Advertisement Facebook Ju…" at bounding box center [338, 334] width 223 height 20
click at [626, 433] on button "Add" at bounding box center [626, 425] width 35 height 23
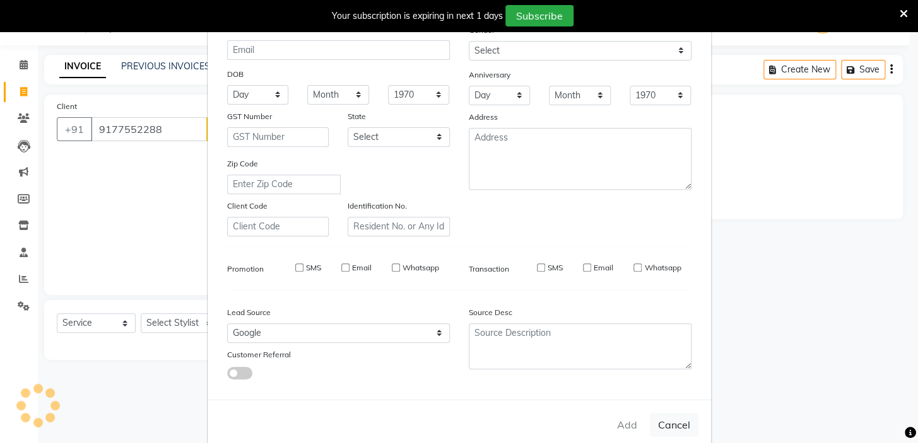
select select
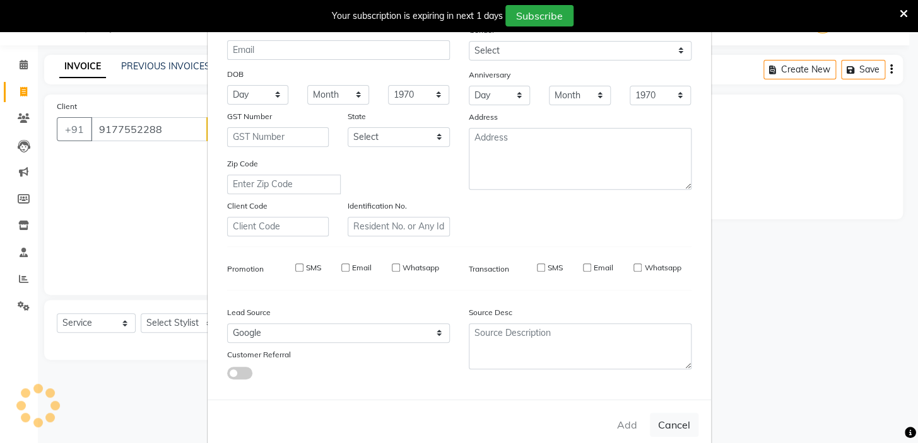
select select
checkbox input "false"
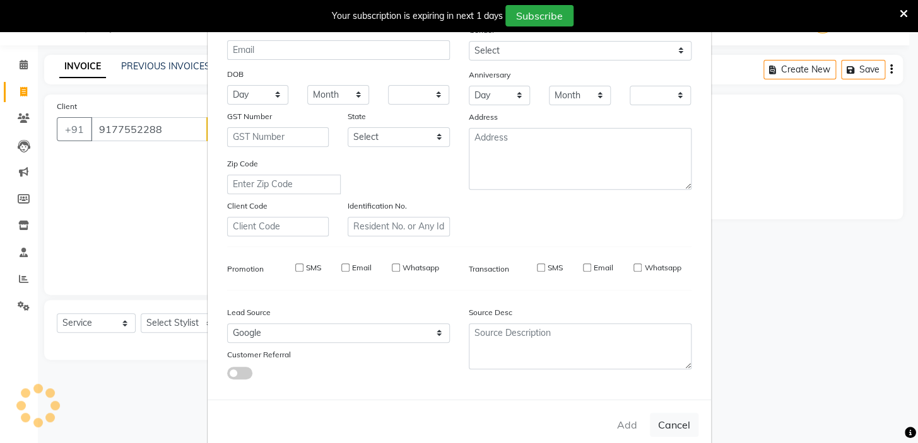
checkbox input "false"
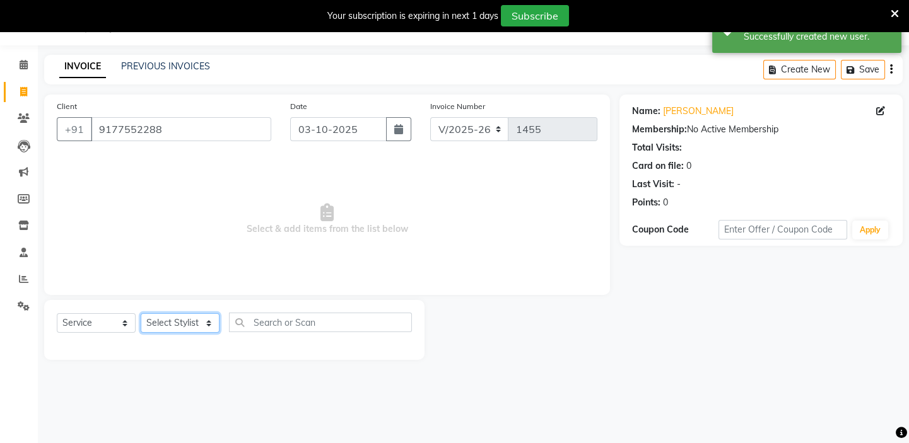
click at [165, 323] on select "Select Stylist BALAJI DIVYA FAMITHA Front Desk ILAKKIYA ISHWARYA Kabilan KESHAV…" at bounding box center [180, 324] width 79 height 20
select select "84323"
click at [141, 314] on select "Select Stylist BALAJI DIVYA FAMITHA Front Desk ILAKKIYA ISHWARYA Kabilan KESHAV…" at bounding box center [180, 324] width 79 height 20
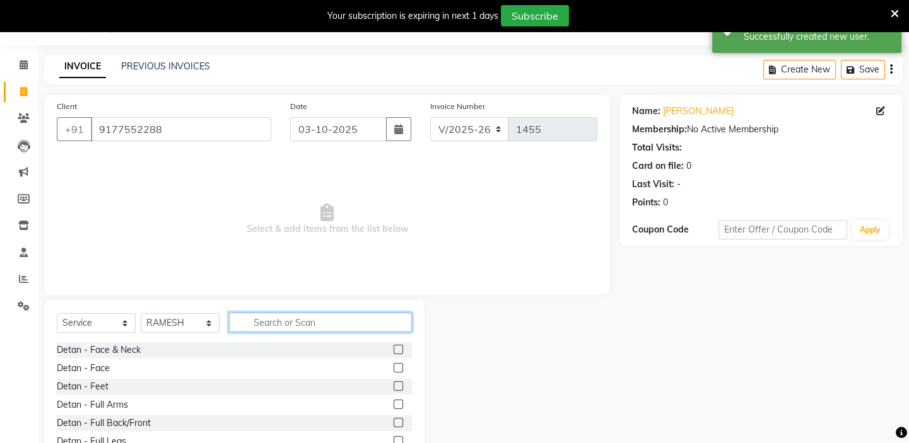
click at [290, 327] on input "text" at bounding box center [320, 323] width 183 height 20
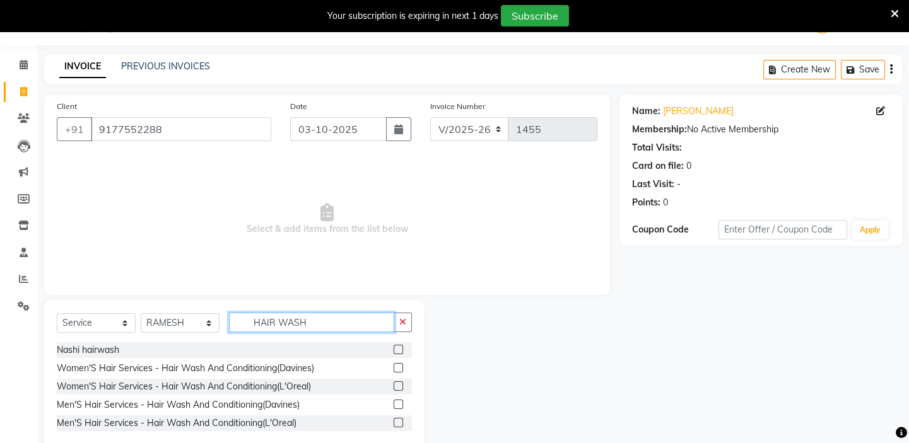
type input "HAIR WASH"
click at [399, 366] on label at bounding box center [398, 367] width 9 height 9
click at [399, 366] on input "checkbox" at bounding box center [398, 369] width 8 height 8
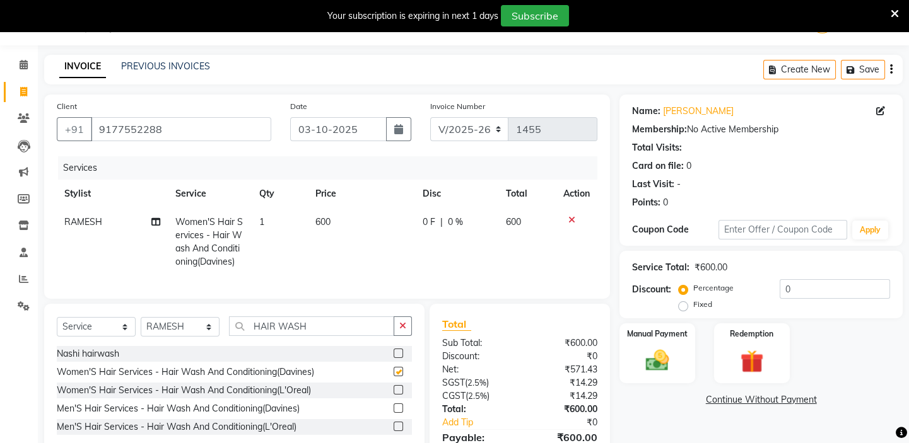
checkbox input "false"
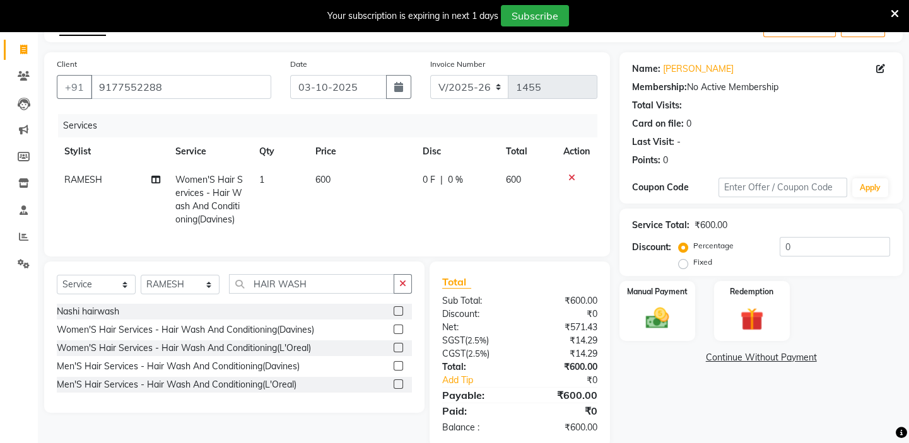
scroll to position [106, 0]
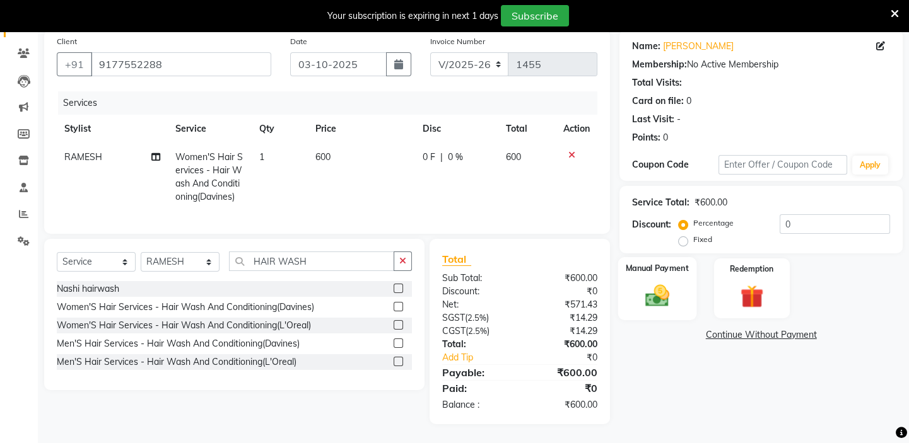
click at [658, 298] on img at bounding box center [657, 296] width 39 height 28
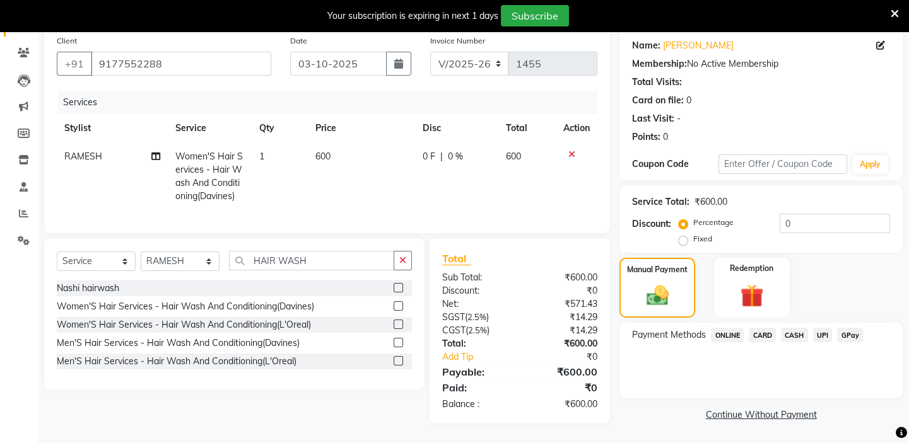
click at [825, 328] on span "UPI" at bounding box center [823, 335] width 20 height 15
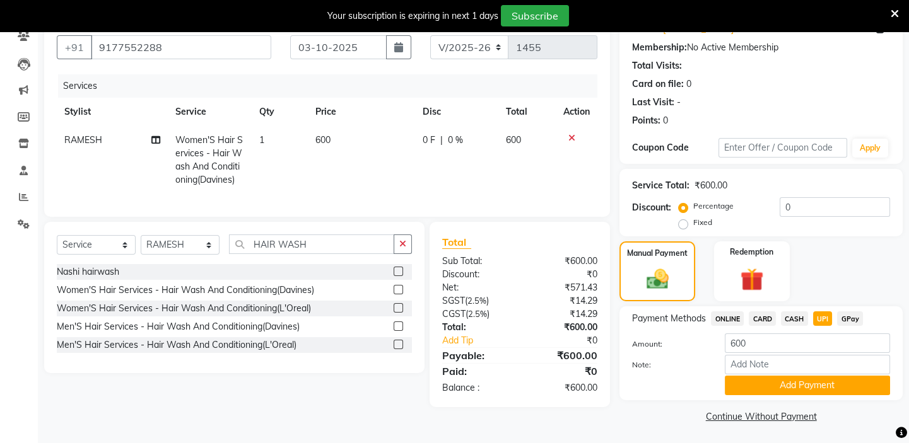
scroll to position [115, 0]
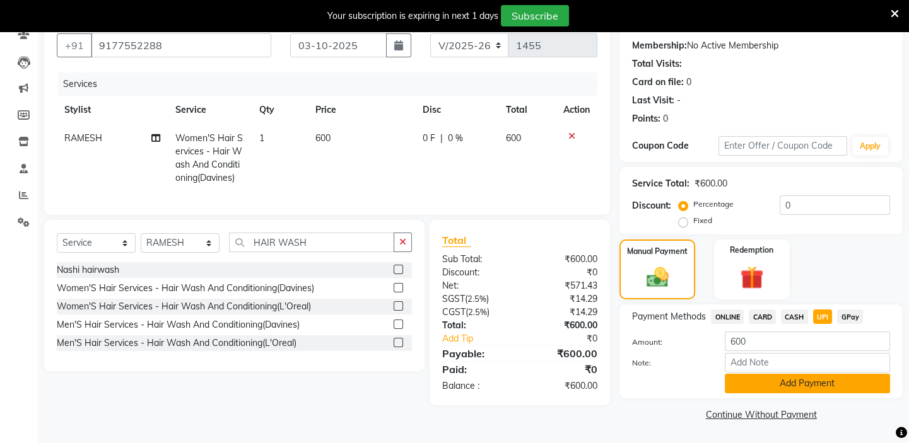
click at [810, 385] on button "Add Payment" at bounding box center [807, 384] width 165 height 20
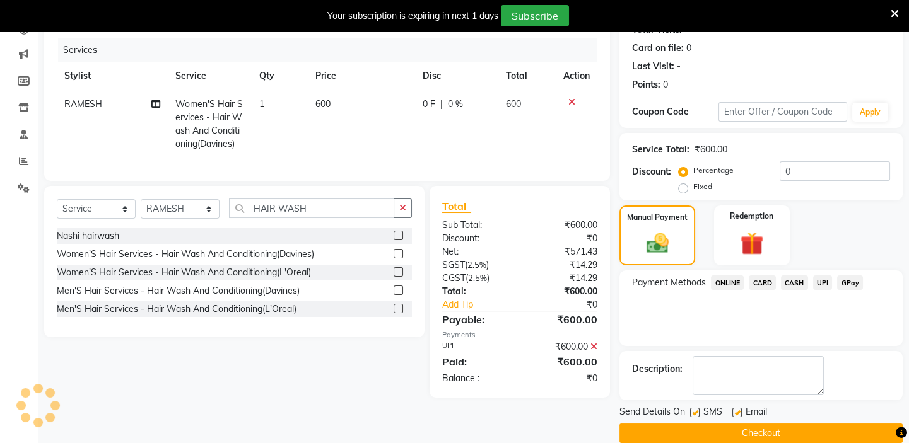
scroll to position [168, 0]
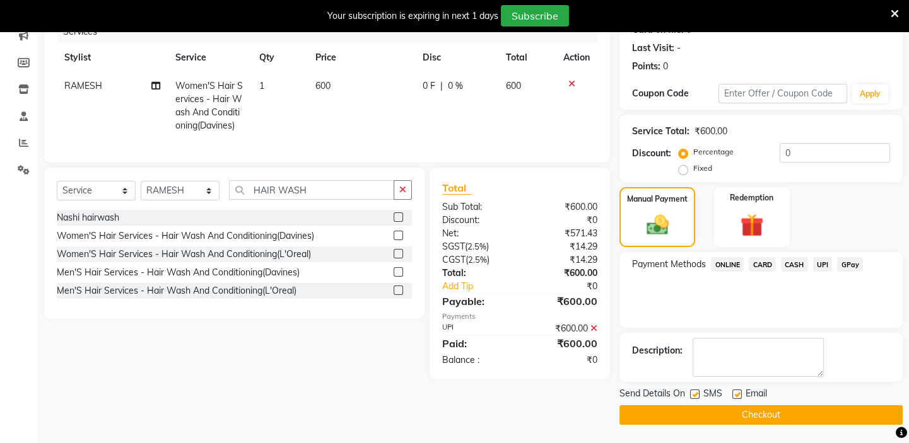
click at [789, 416] on button "Checkout" at bounding box center [760, 416] width 283 height 20
click at [769, 414] on button "Checkout" at bounding box center [760, 416] width 283 height 20
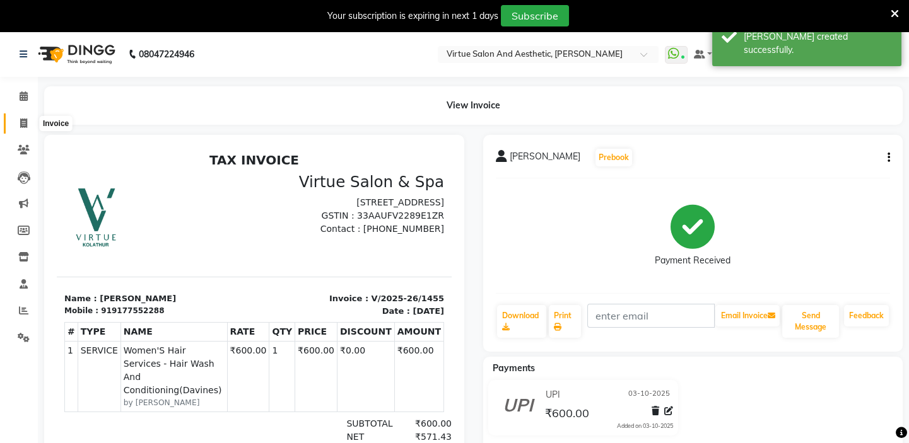
click at [25, 121] on icon at bounding box center [23, 123] width 7 height 9
select select "7053"
select select "service"
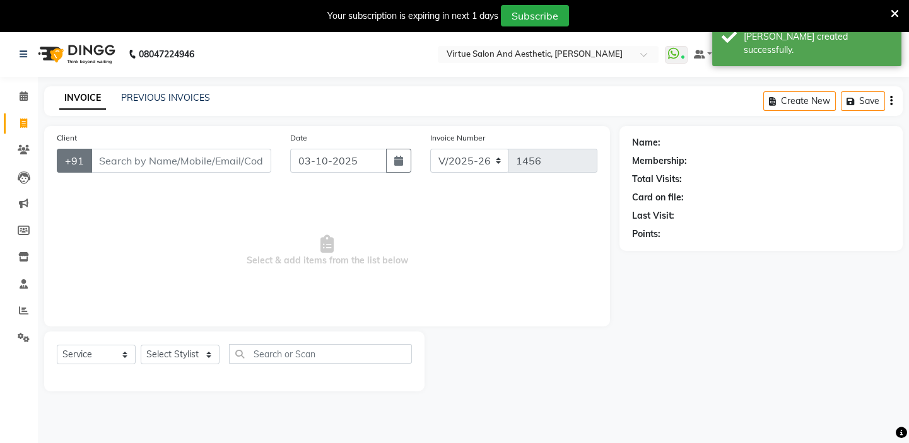
scroll to position [32, 0]
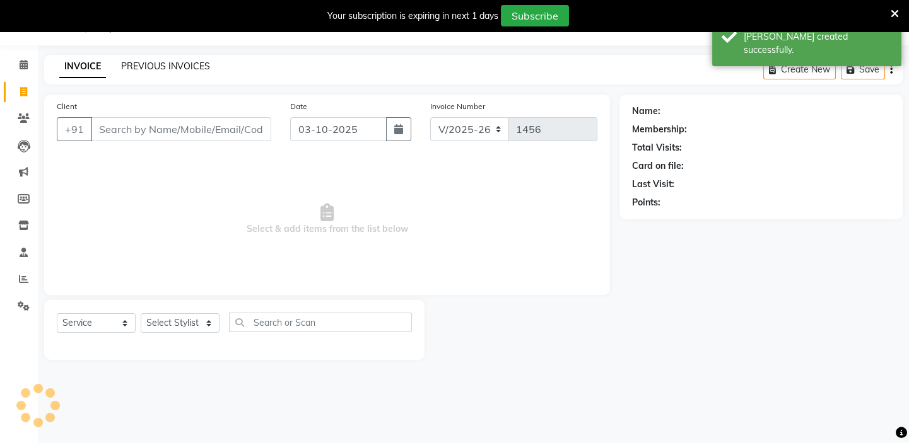
click at [151, 64] on link "PREVIOUS INVOICES" at bounding box center [165, 66] width 89 height 11
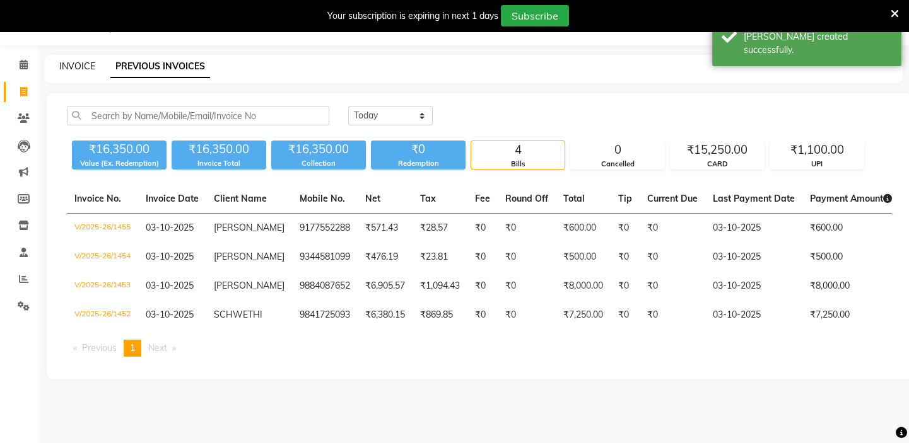
click at [78, 61] on link "INVOICE" at bounding box center [77, 66] width 36 height 11
select select "7053"
select select "service"
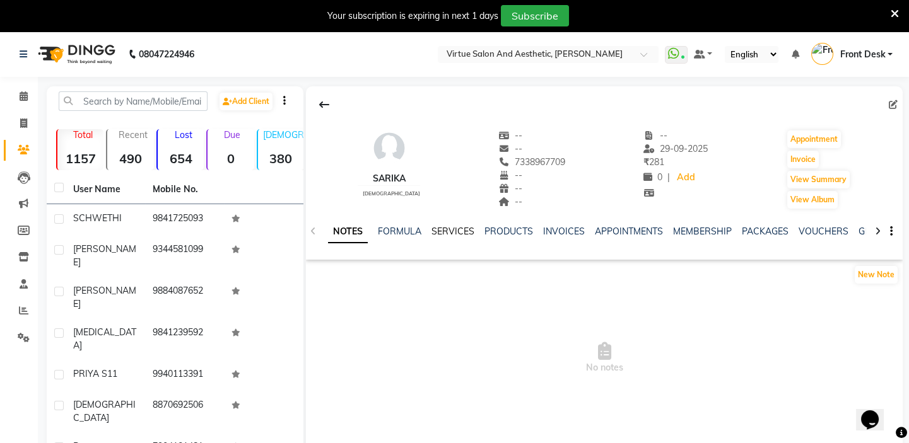
click at [461, 230] on link "SERVICES" at bounding box center [452, 231] width 43 height 11
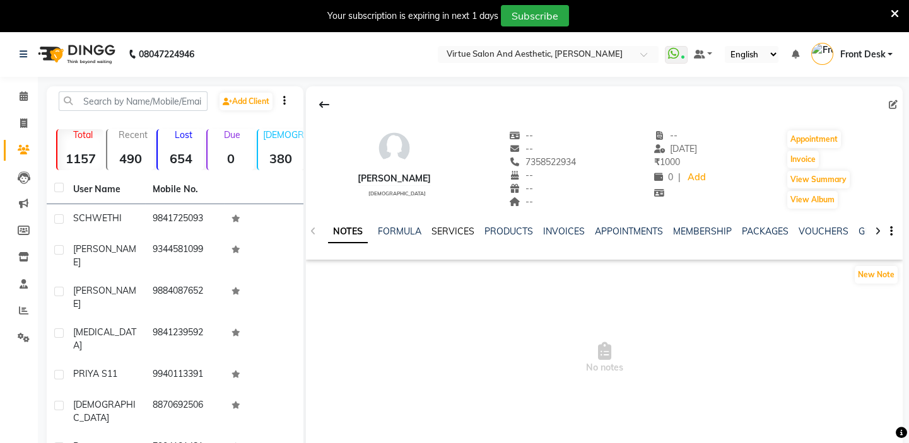
click at [457, 231] on link "SERVICES" at bounding box center [452, 231] width 43 height 11
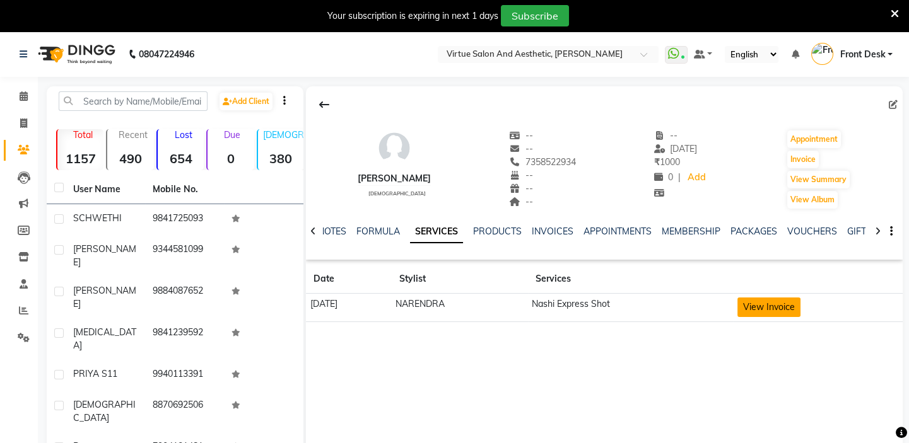
click at [797, 309] on button "View Invoice" at bounding box center [768, 308] width 63 height 20
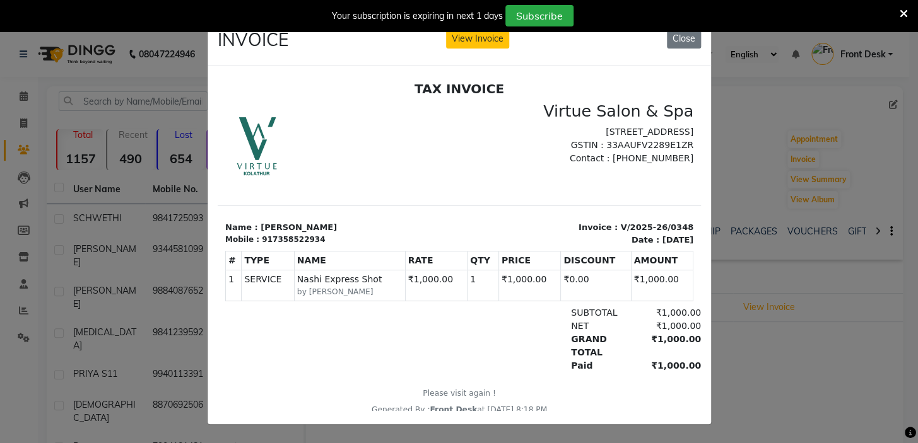
drag, startPoint x: 679, startPoint y: 39, endPoint x: 679, endPoint y: 46, distance: 6.9
click at [679, 44] on button "Close" at bounding box center [684, 39] width 34 height 20
